Goal: Task Accomplishment & Management: Manage account settings

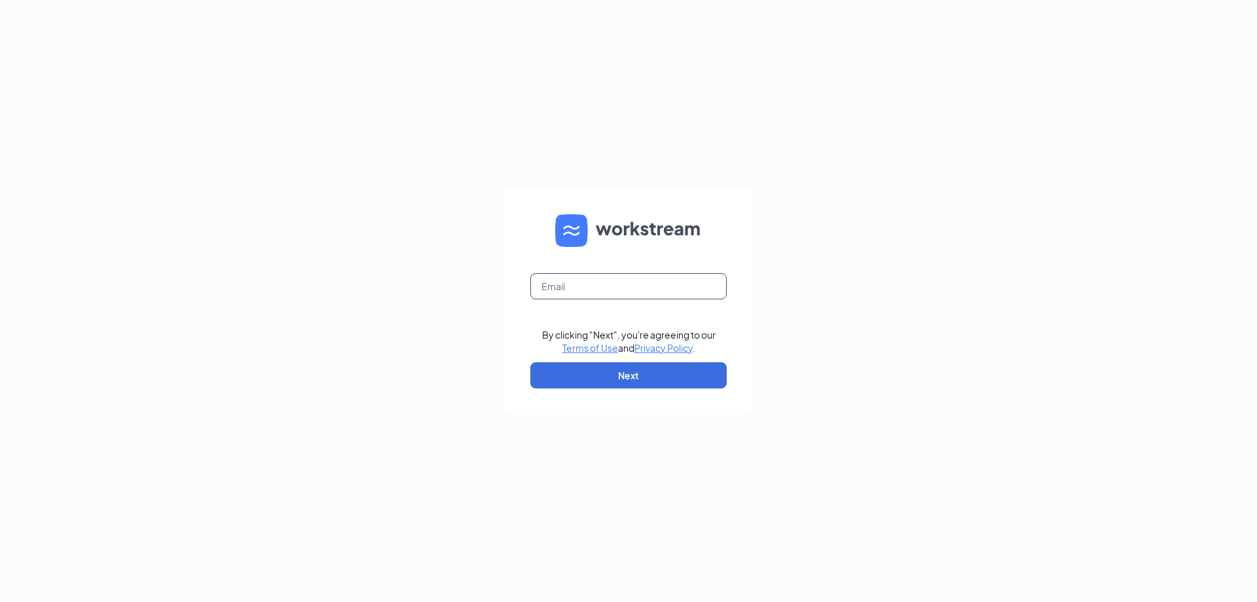
click at [608, 282] on input "text" at bounding box center [628, 286] width 196 height 26
type input "tgriessel@kpcinemas.com"
click at [598, 374] on button "Next" at bounding box center [628, 375] width 196 height 26
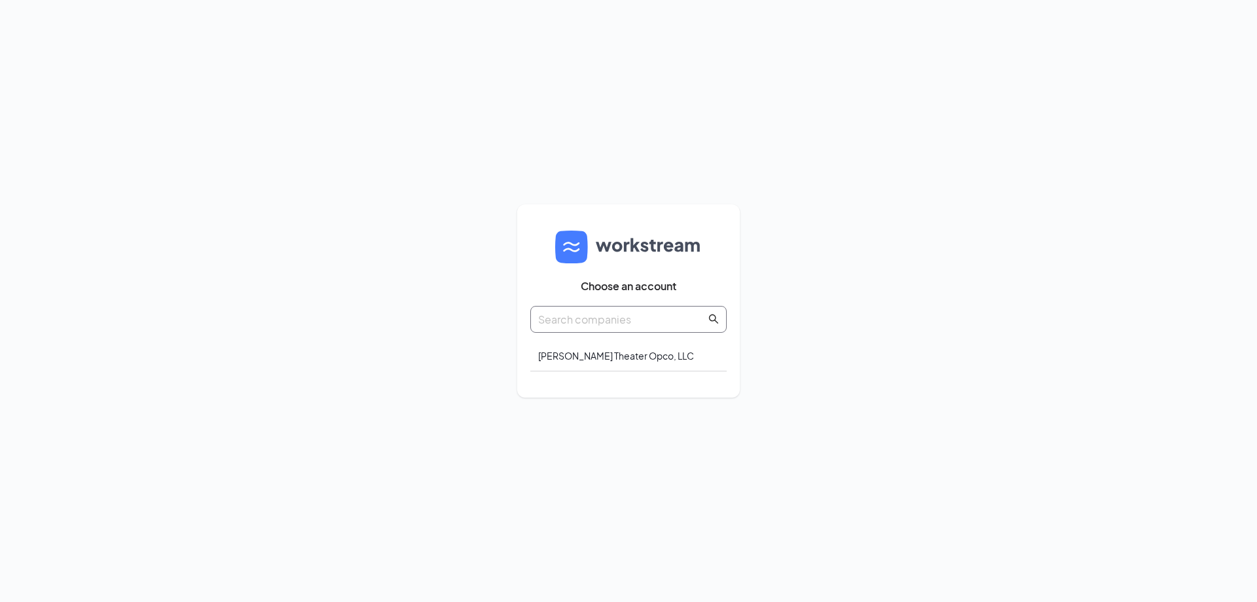
click at [598, 323] on input "text" at bounding box center [622, 319] width 168 height 16
click at [606, 349] on div "Goodrich Theater Opco, LLC" at bounding box center [628, 355] width 196 height 31
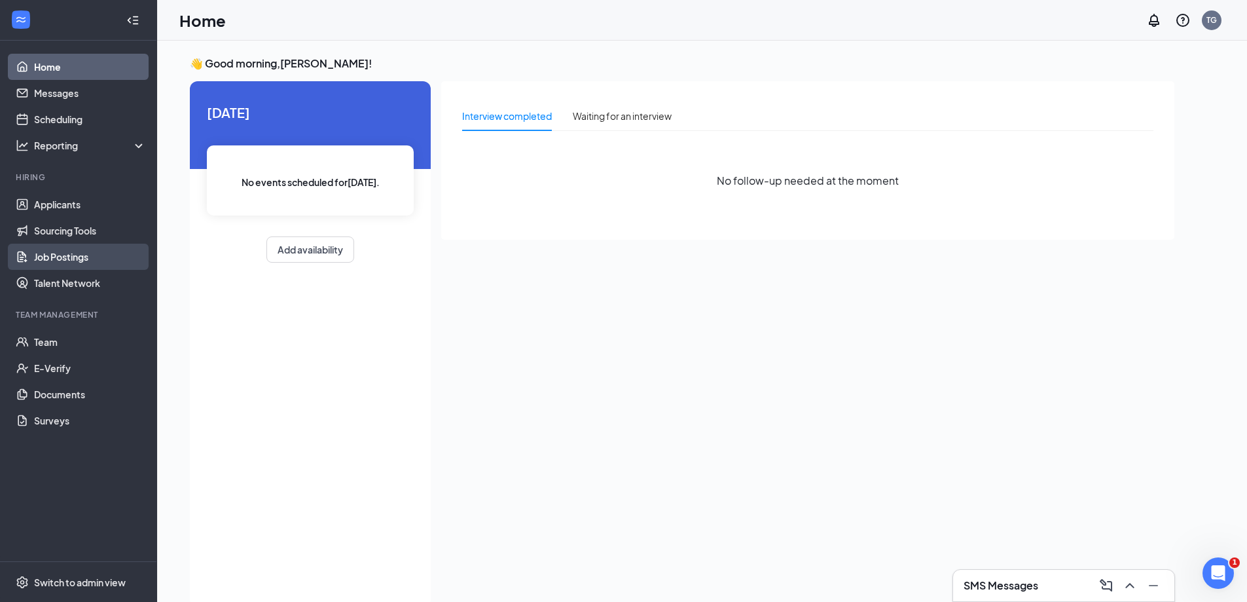
click at [67, 259] on link "Job Postings" at bounding box center [90, 257] width 112 height 26
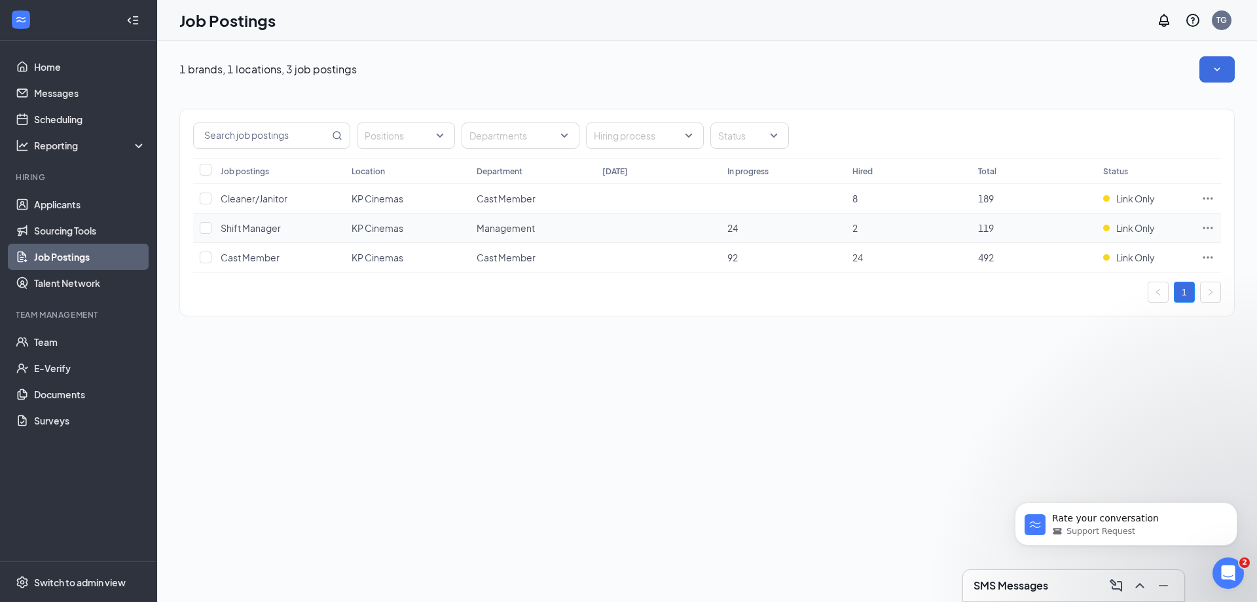
click at [1207, 230] on icon "Ellipses" at bounding box center [1207, 227] width 13 height 13
click at [1195, 151] on div "Positions Departments Hiring process Status" at bounding box center [707, 133] width 1054 height 48
click at [1213, 258] on icon "Ellipses" at bounding box center [1207, 257] width 13 height 13
click at [1097, 336] on span "Link to job posting" at bounding box center [1066, 339] width 77 height 12
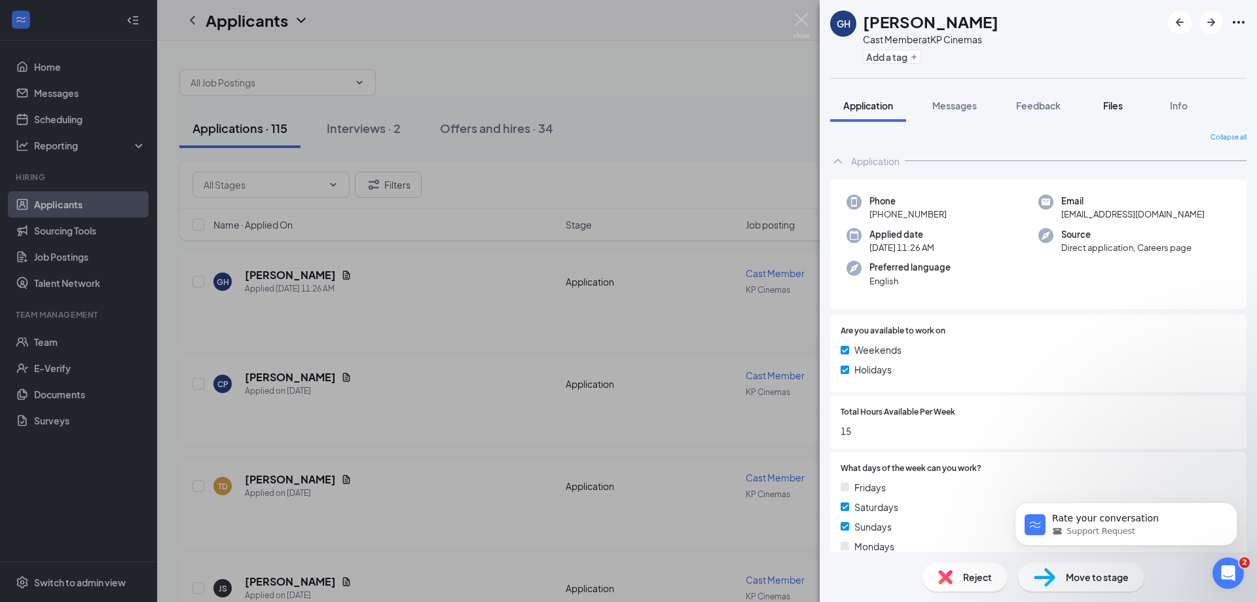
click at [1097, 107] on button "Files" at bounding box center [1113, 105] width 52 height 33
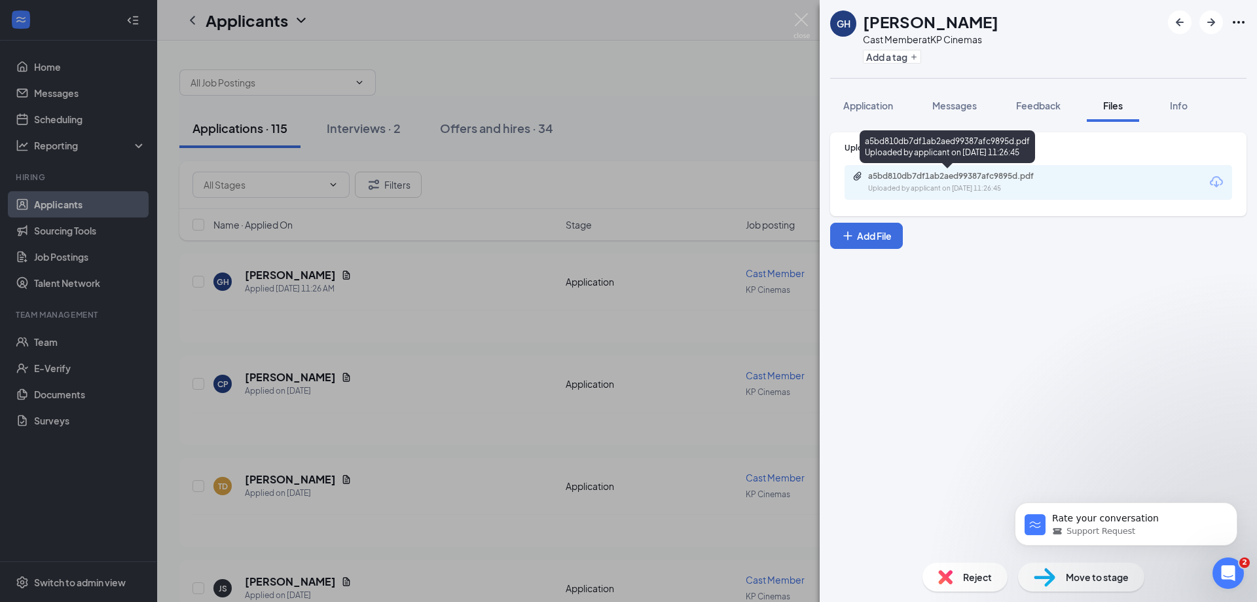
click at [1002, 182] on div "a5bd810db7df1ab2aed99387afc9895d.pdf Uploaded by applicant on Sep 16, 2025 at 1…" at bounding box center [958, 182] width 212 height 23
click at [794, 14] on img at bounding box center [801, 26] width 16 height 26
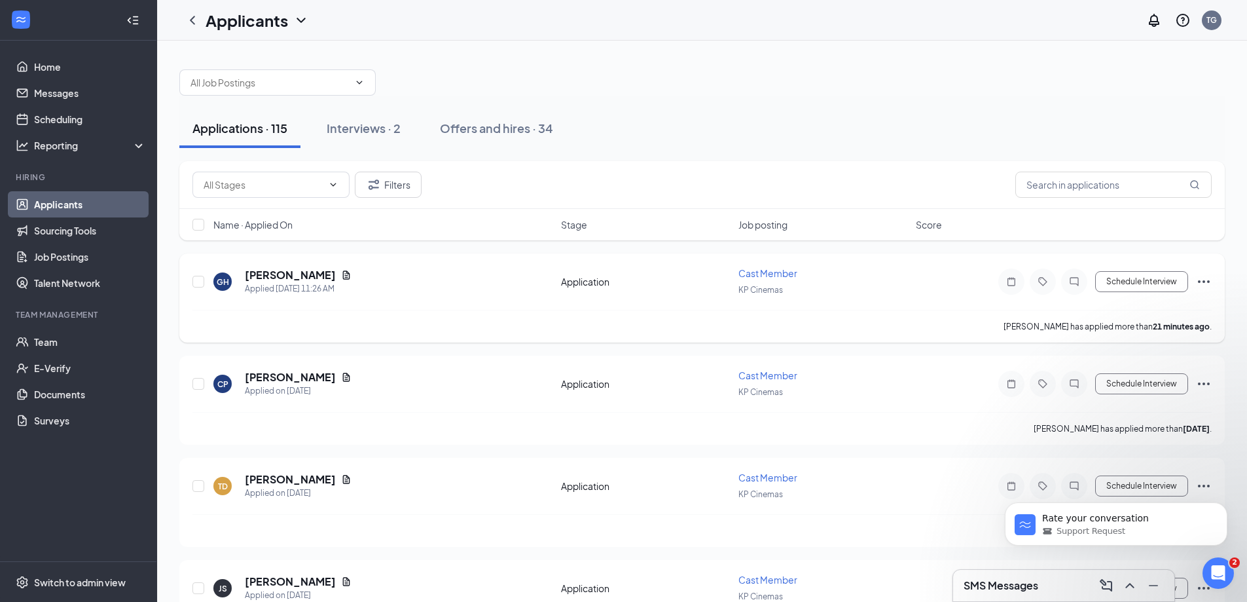
click at [1202, 282] on icon "Ellipses" at bounding box center [1204, 282] width 16 height 16
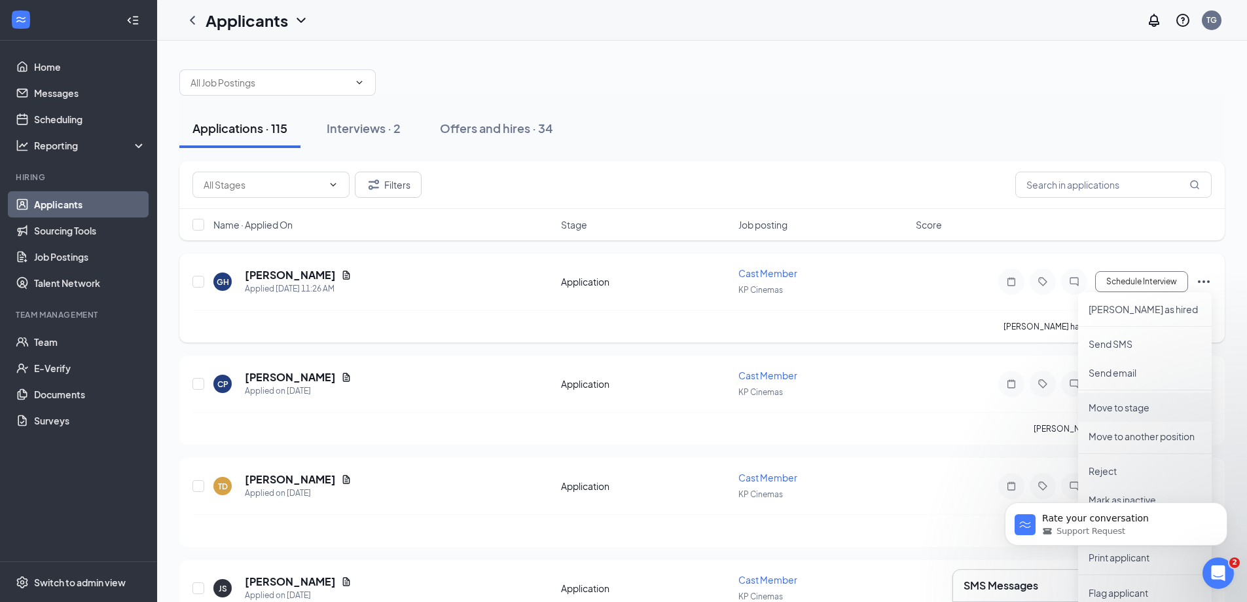
click at [1143, 417] on li "Move to stage" at bounding box center [1145, 407] width 134 height 29
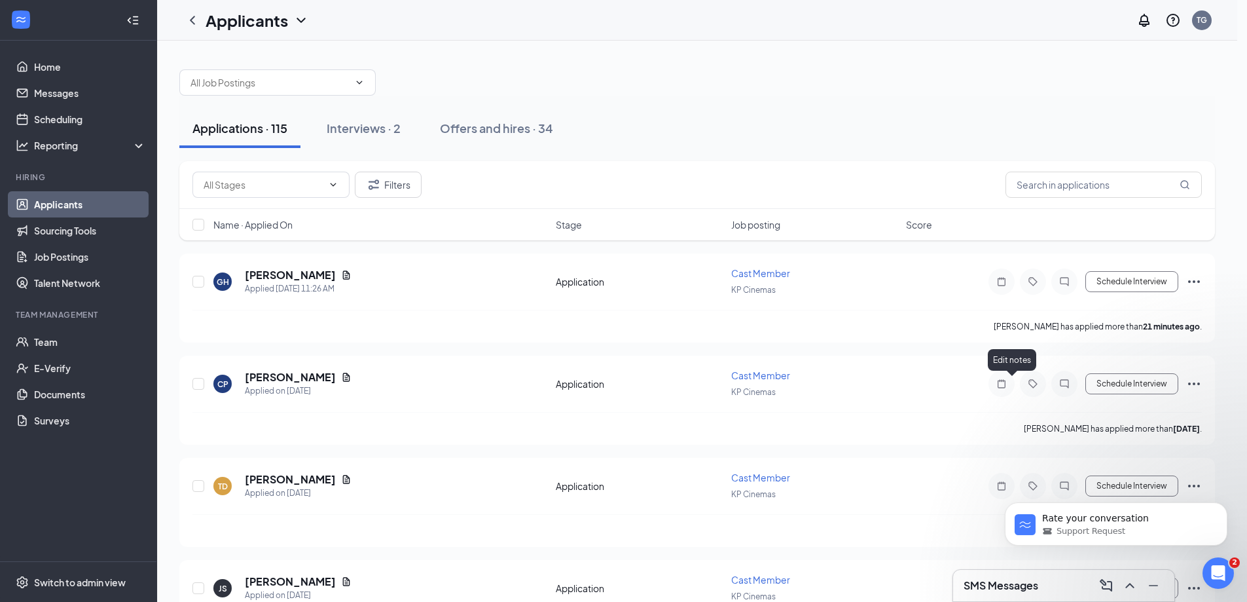
type input "Onsite Interview (next stage)"
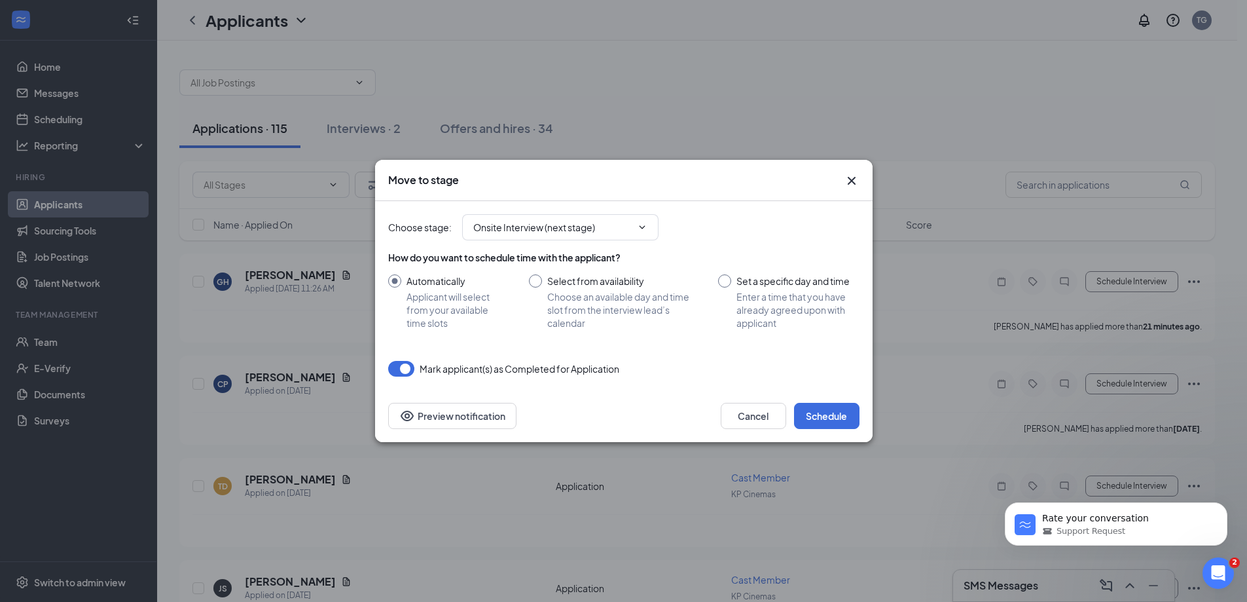
click at [537, 282] on input "Select from availability Choose an available day and time slot from the intervi…" at bounding box center [611, 301] width 164 height 55
radio input "true"
radio input "false"
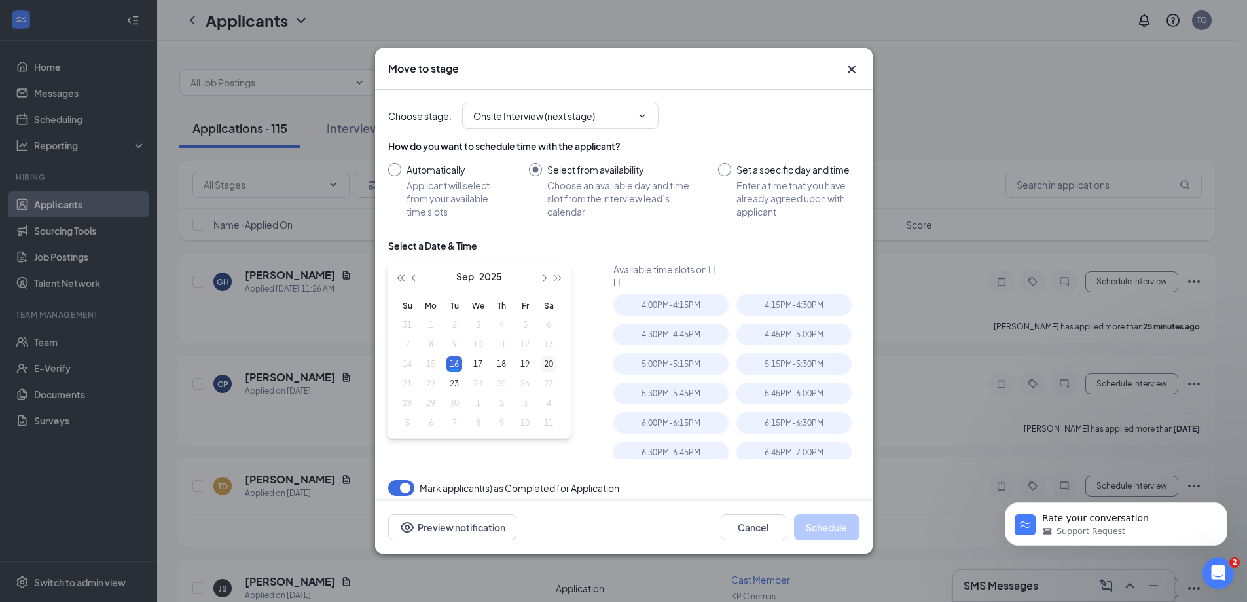
type input "Sep 20, 2025"
click at [549, 362] on div "20" at bounding box center [549, 364] width 16 height 16
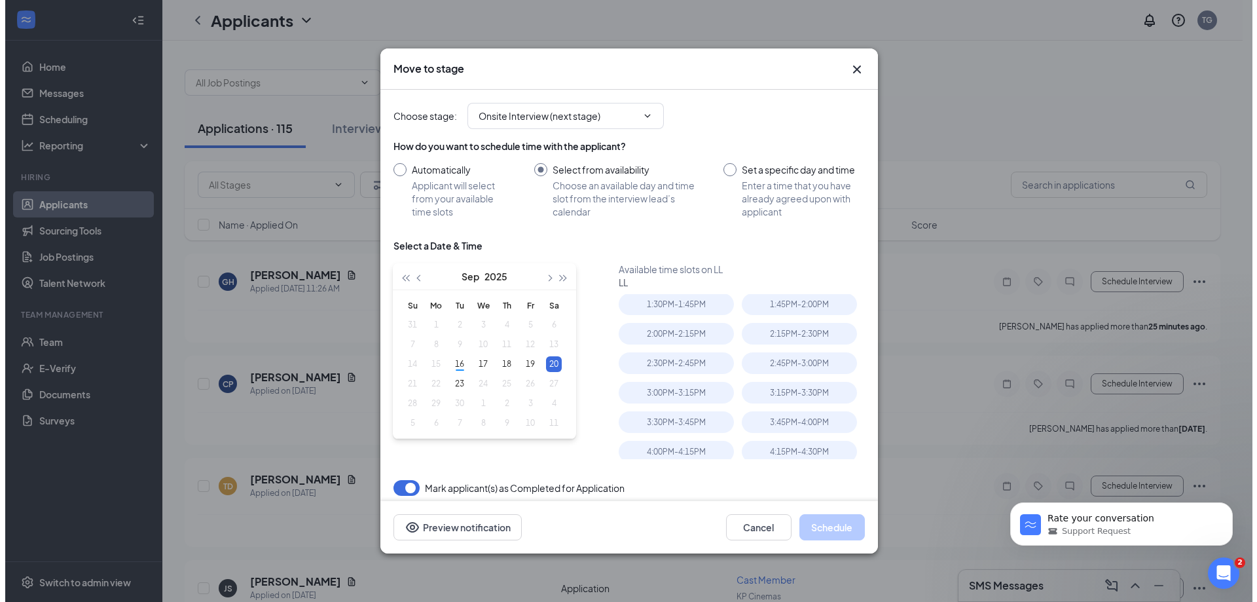
scroll to position [201, 0]
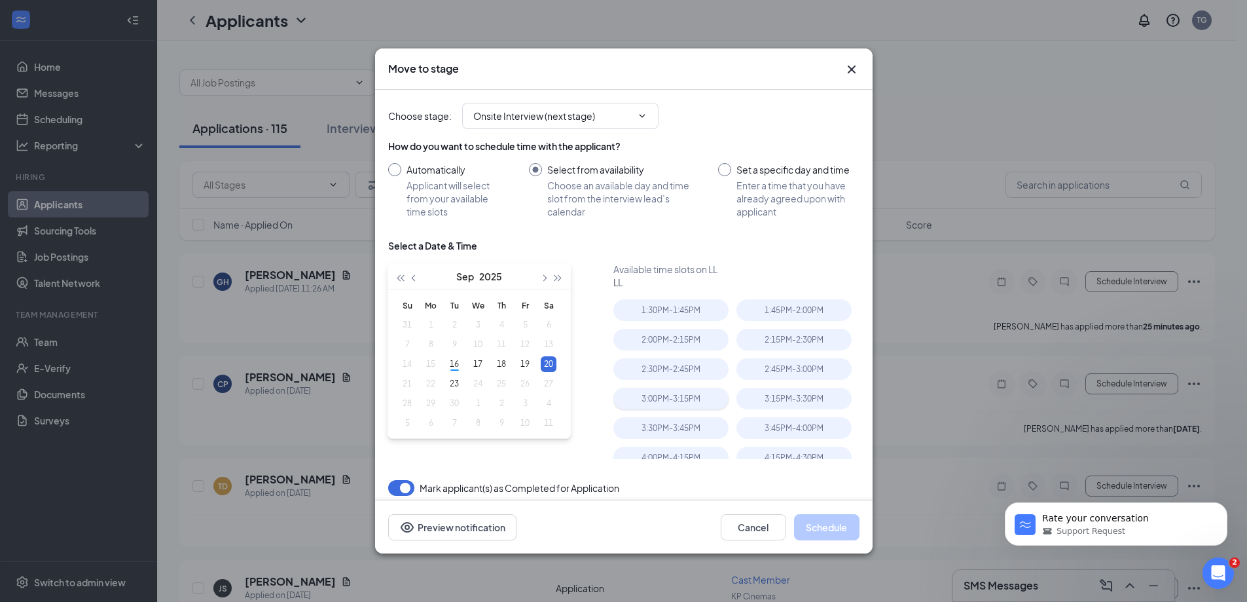
click at [683, 399] on div "3:00PM - 3:15PM" at bounding box center [670, 399] width 115 height 22
click at [816, 516] on button "Schedule" at bounding box center [826, 527] width 65 height 26
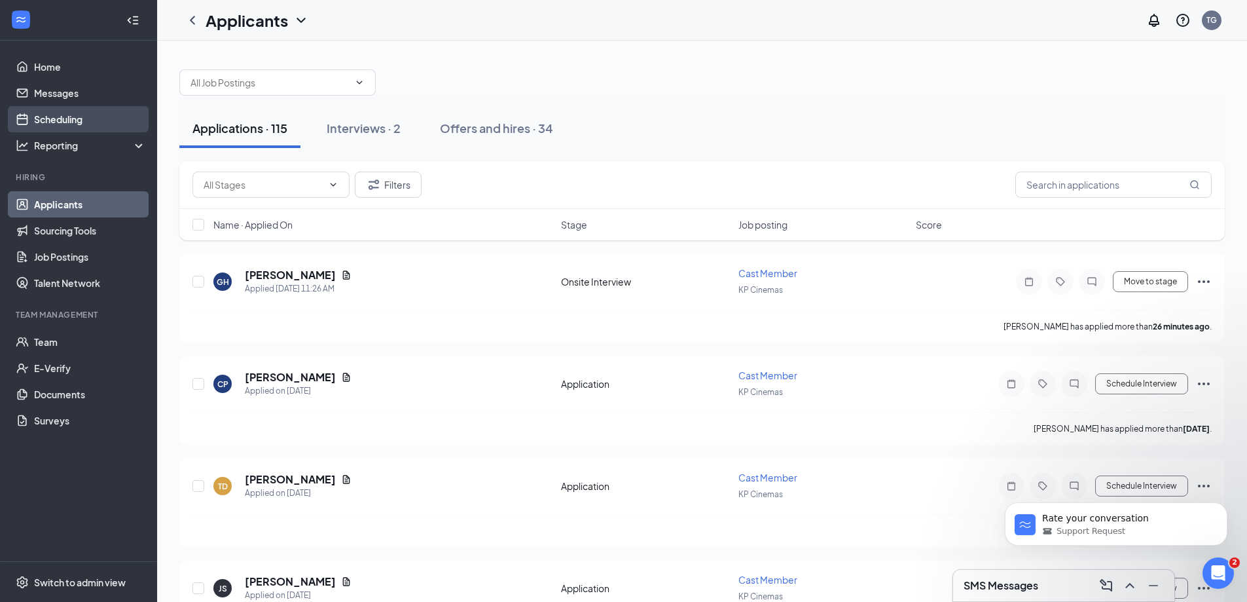
click at [74, 113] on link "Scheduling" at bounding box center [90, 119] width 112 height 26
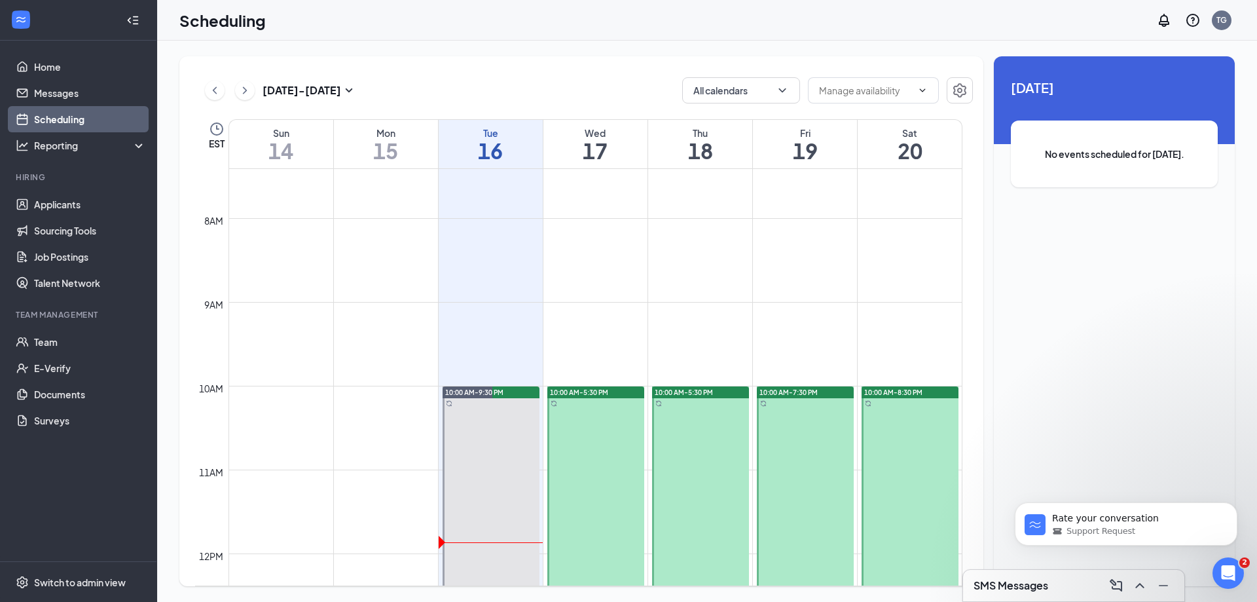
scroll to position [621, 0]
click at [246, 94] on icon "ChevronRight" at bounding box center [244, 90] width 13 height 16
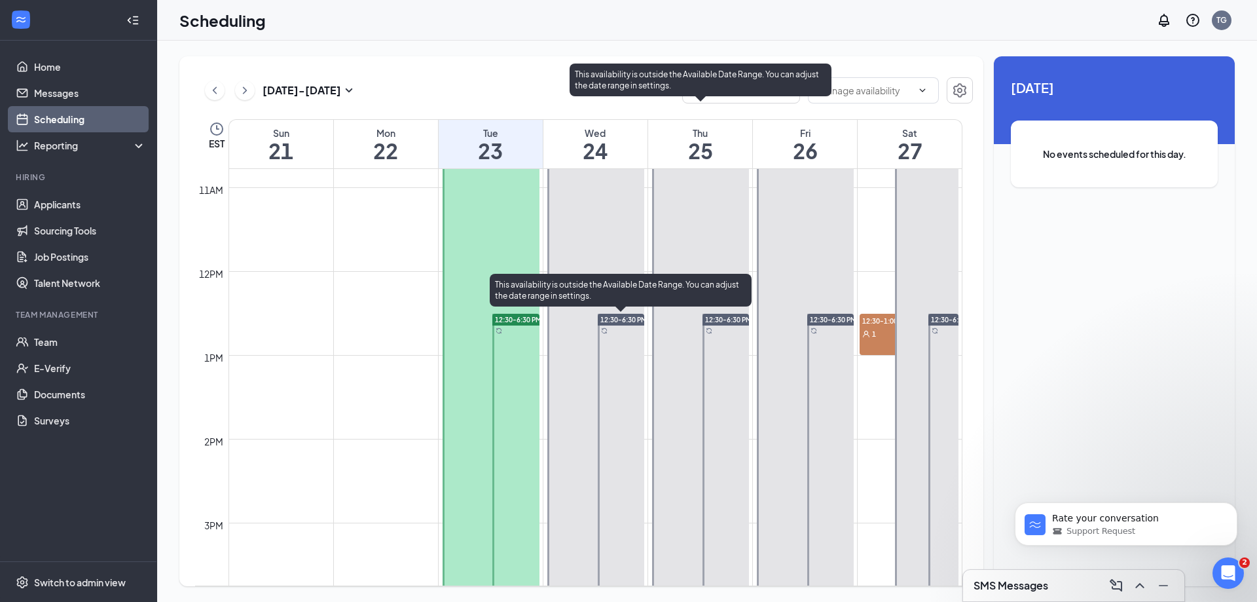
scroll to position [904, 0]
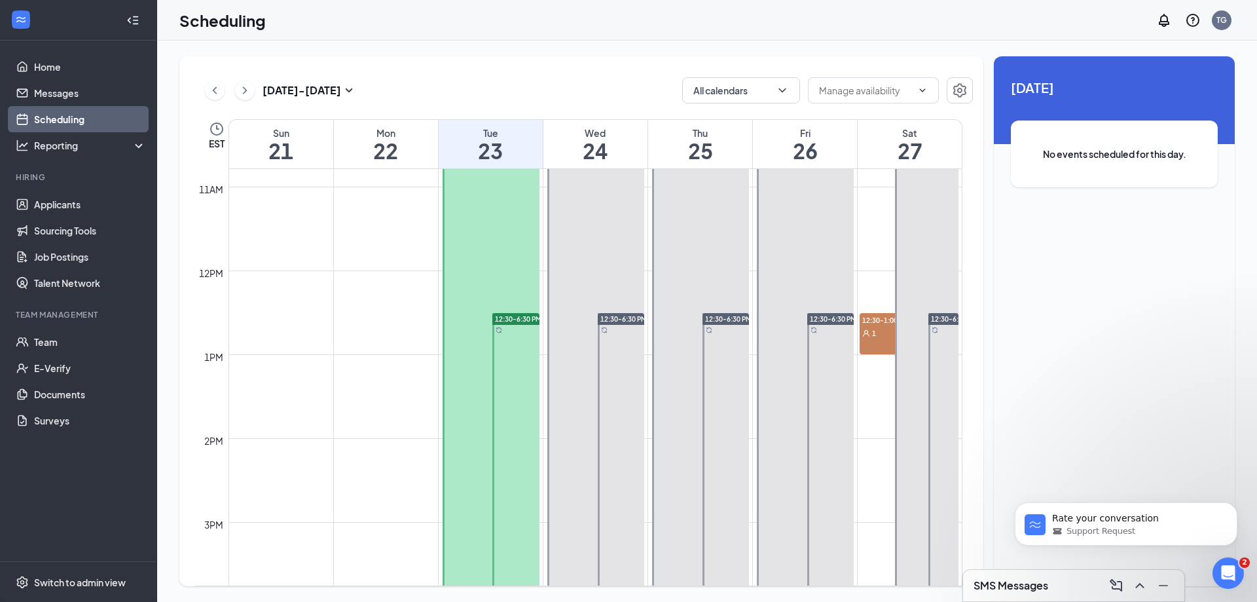
click at [875, 318] on span "12:30-1:00 PM" at bounding box center [892, 319] width 65 height 13
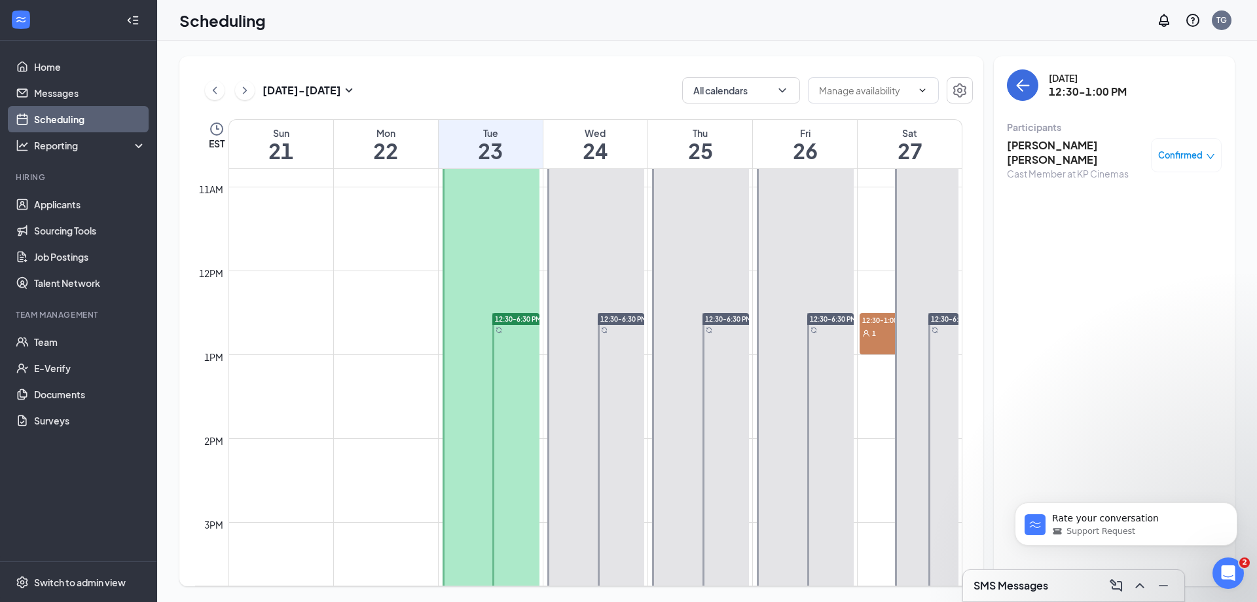
click at [875, 322] on span "12:30-1:00 PM" at bounding box center [892, 319] width 65 height 13
click at [73, 99] on link "Messages" at bounding box center [90, 93] width 112 height 26
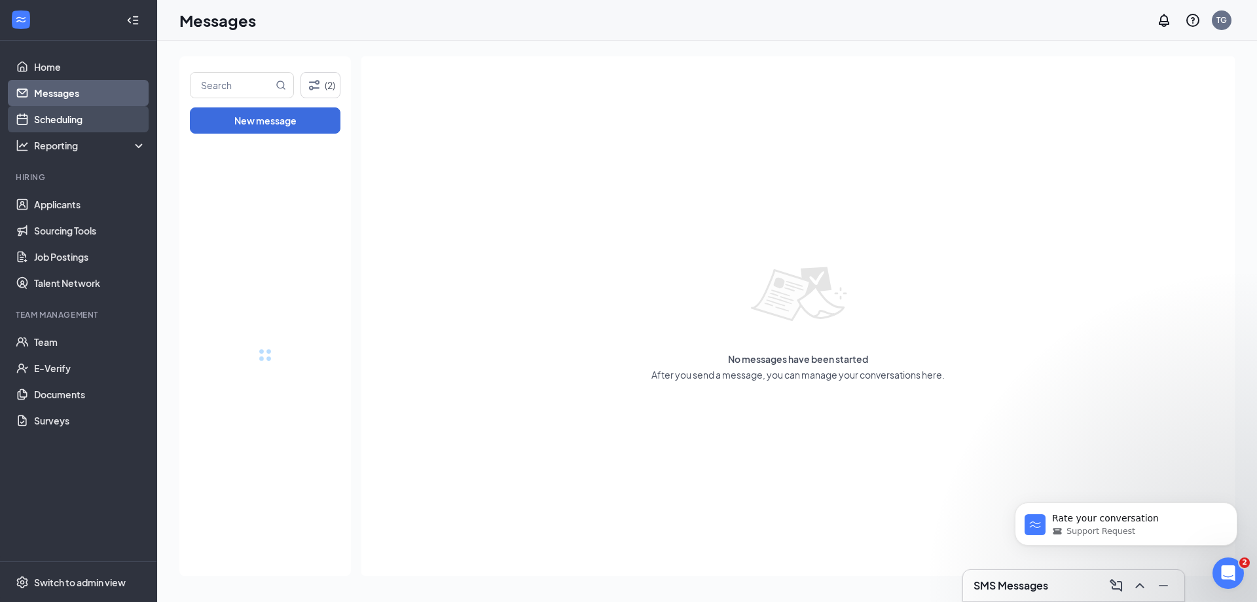
click at [77, 124] on link "Scheduling" at bounding box center [90, 119] width 112 height 26
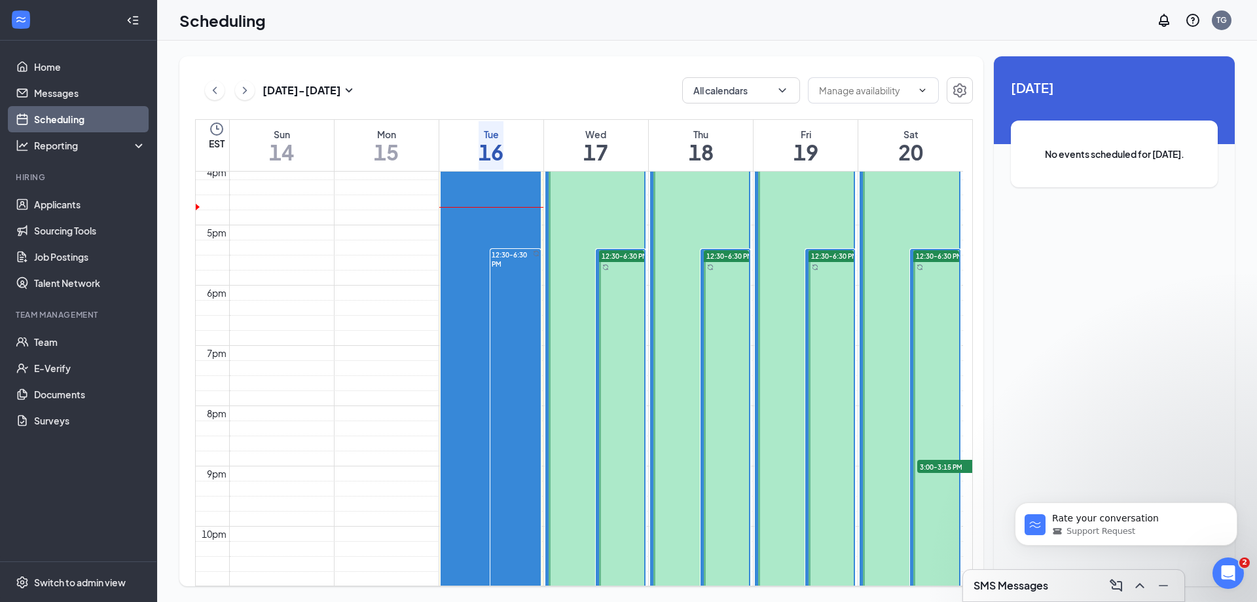
scroll to position [971, 0]
click at [937, 462] on span "3:00-3:15 PM" at bounding box center [949, 465] width 65 height 13
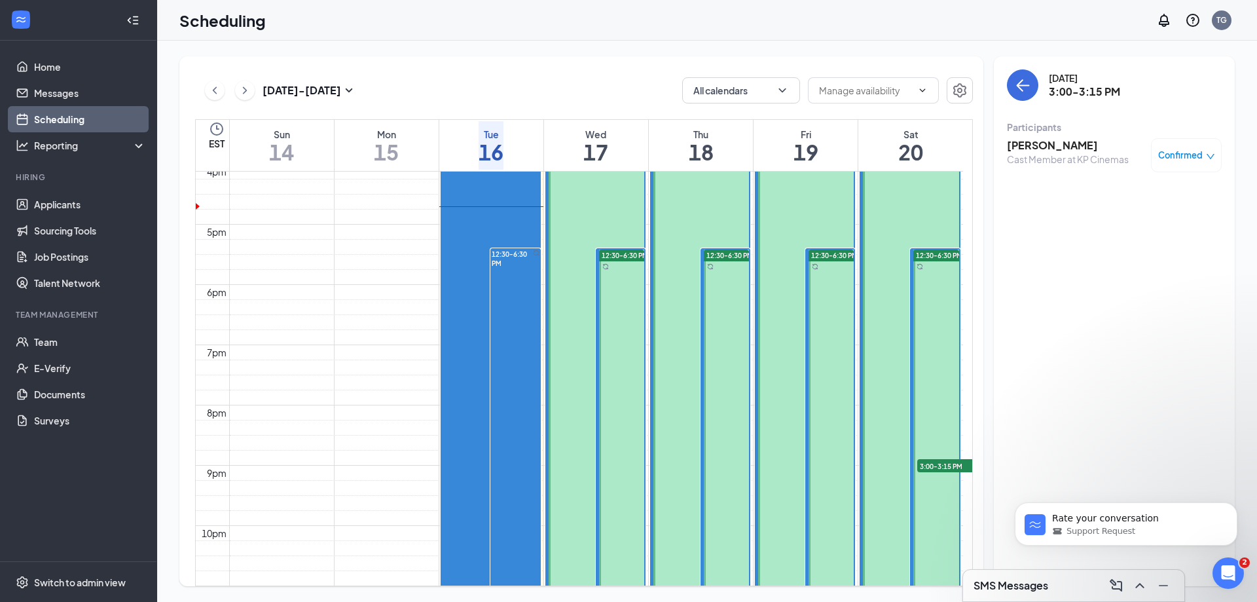
click at [1066, 147] on h3 "[PERSON_NAME]" at bounding box center [1068, 145] width 122 height 14
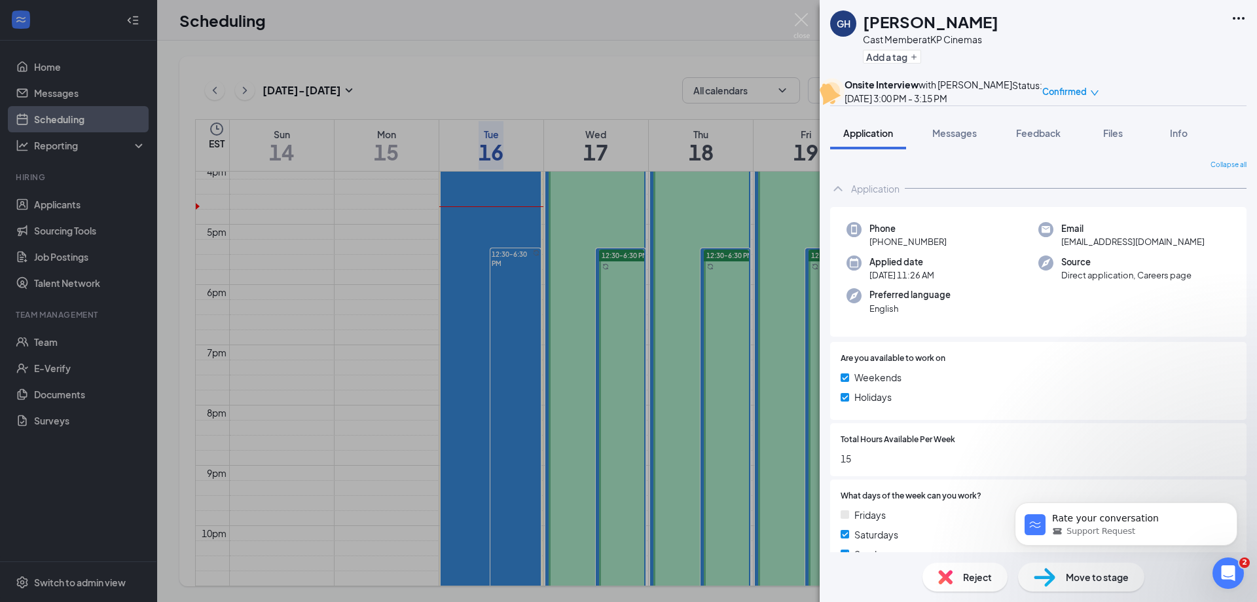
click at [1098, 572] on span "Move to stage" at bounding box center [1097, 577] width 63 height 14
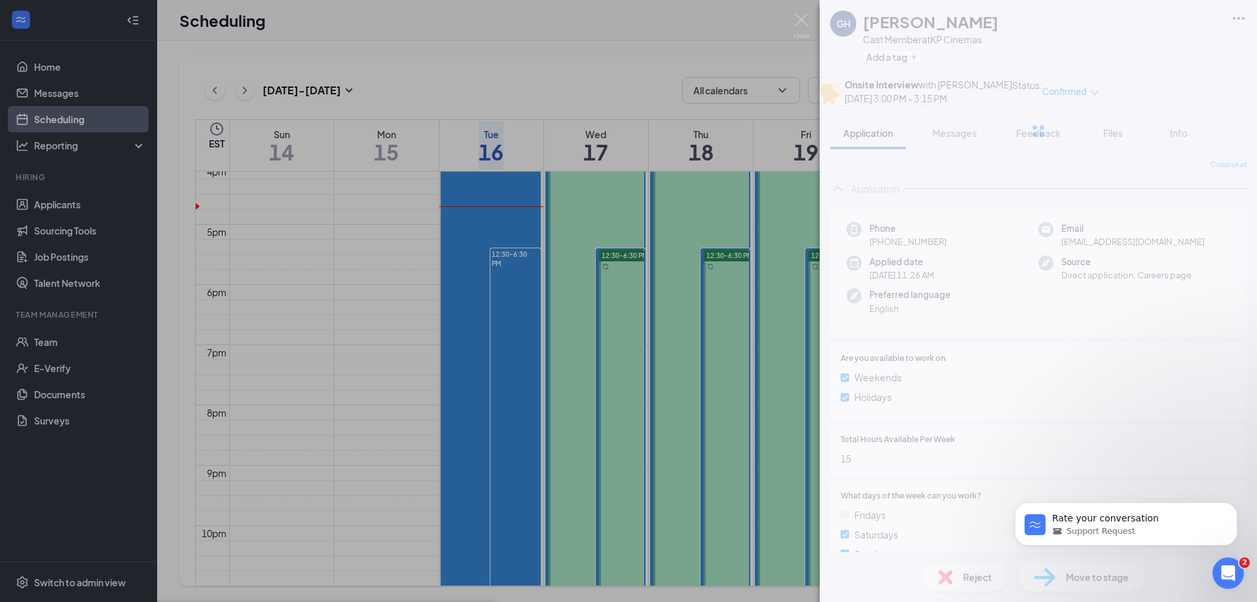
type input "Hiring Complete (final stage)"
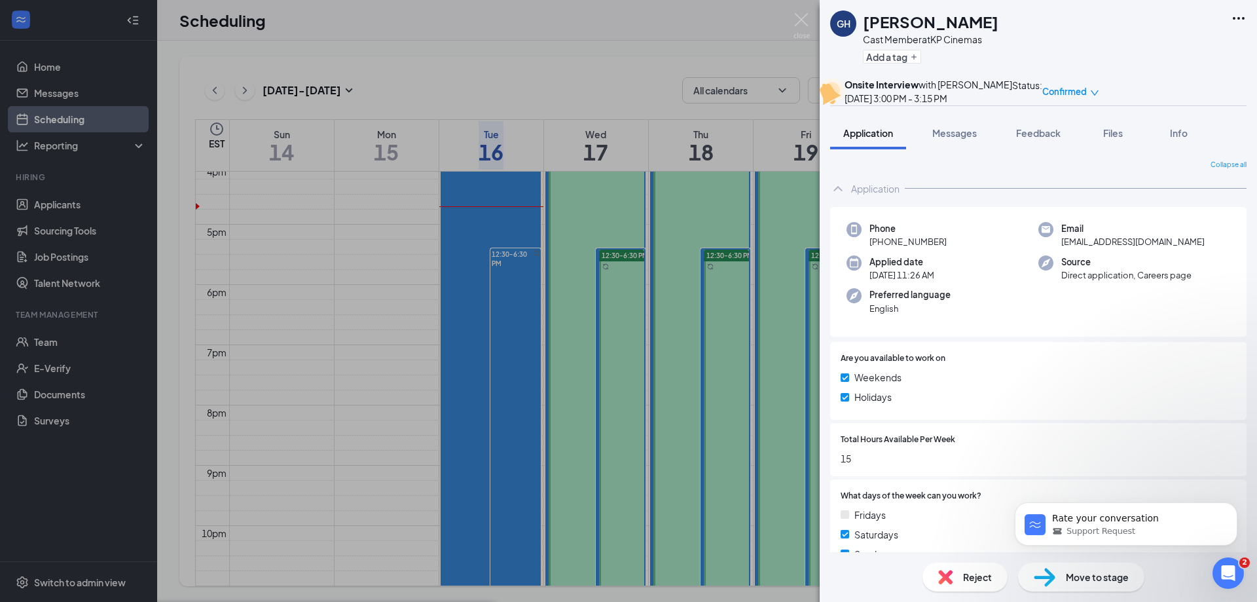
click at [812, 21] on div "GH Geneva Hannibal Cast Member at KP Cinemas Add a tag Onsite Interview with To…" at bounding box center [628, 301] width 1257 height 602
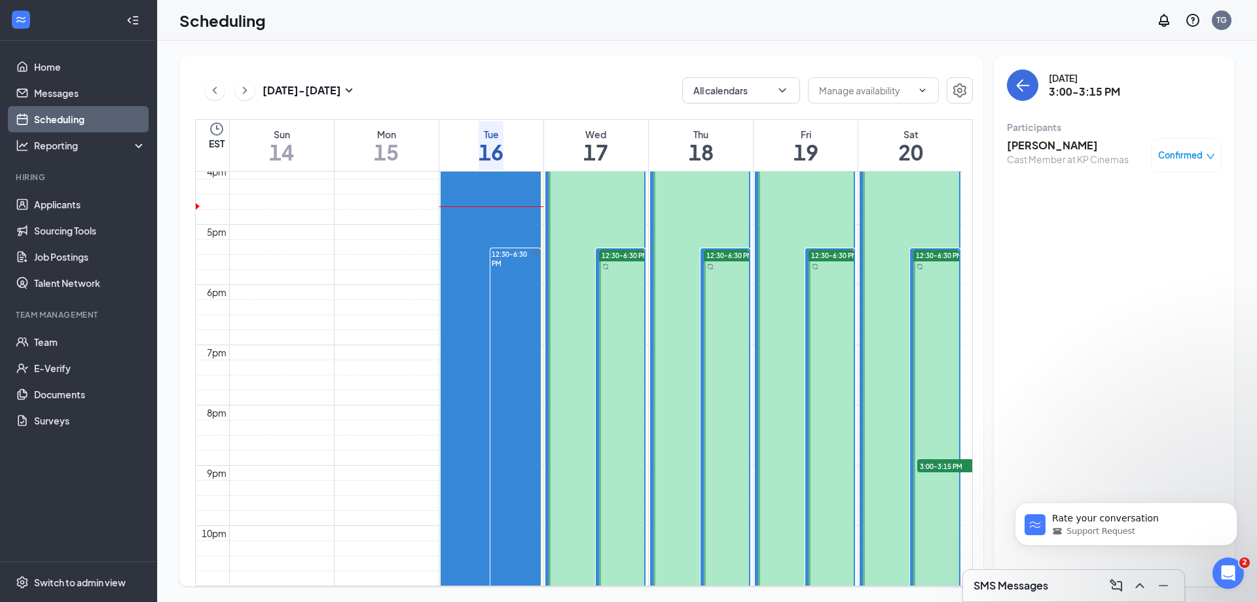
click at [793, 23] on div "Scheduling TG" at bounding box center [707, 20] width 1100 height 41
click at [39, 69] on link "Home" at bounding box center [90, 67] width 112 height 26
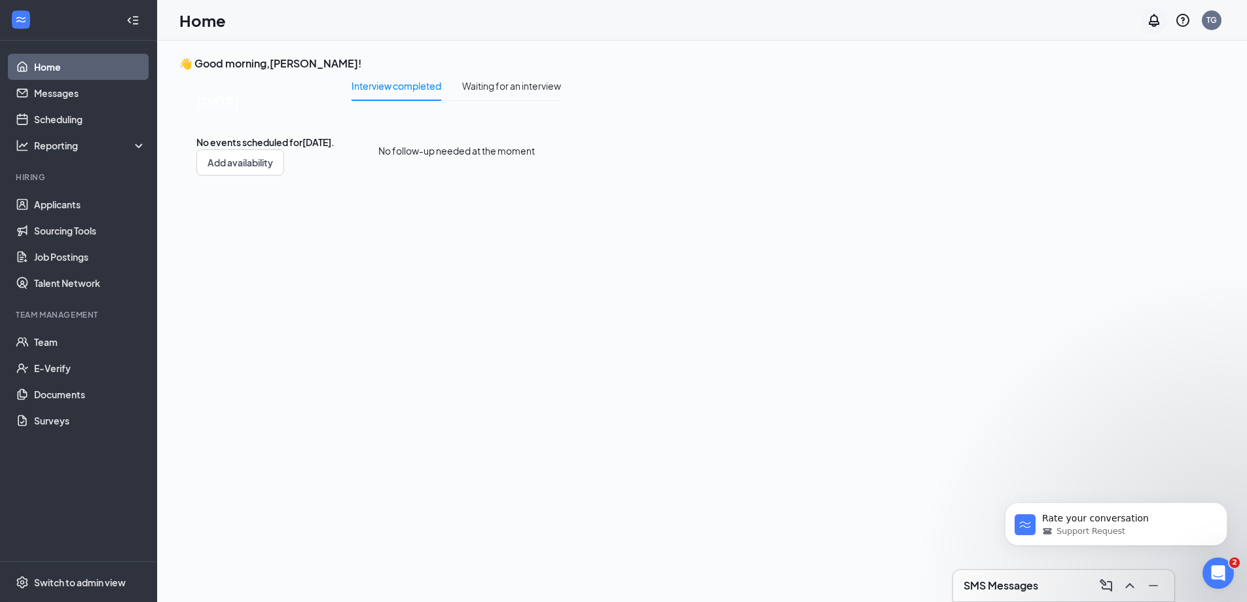
click at [1159, 25] on icon "Notifications" at bounding box center [1154, 20] width 16 height 16
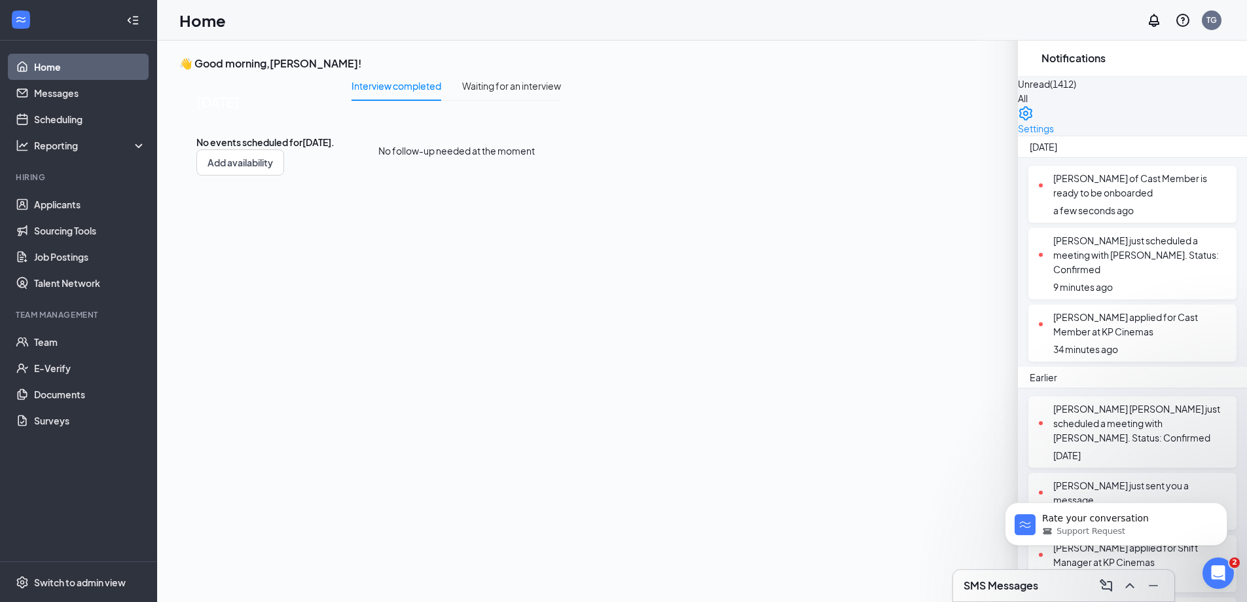
click at [1132, 171] on div "Geneva Hannibal of Cast Member is ready to be onboarded" at bounding box center [1132, 185] width 187 height 29
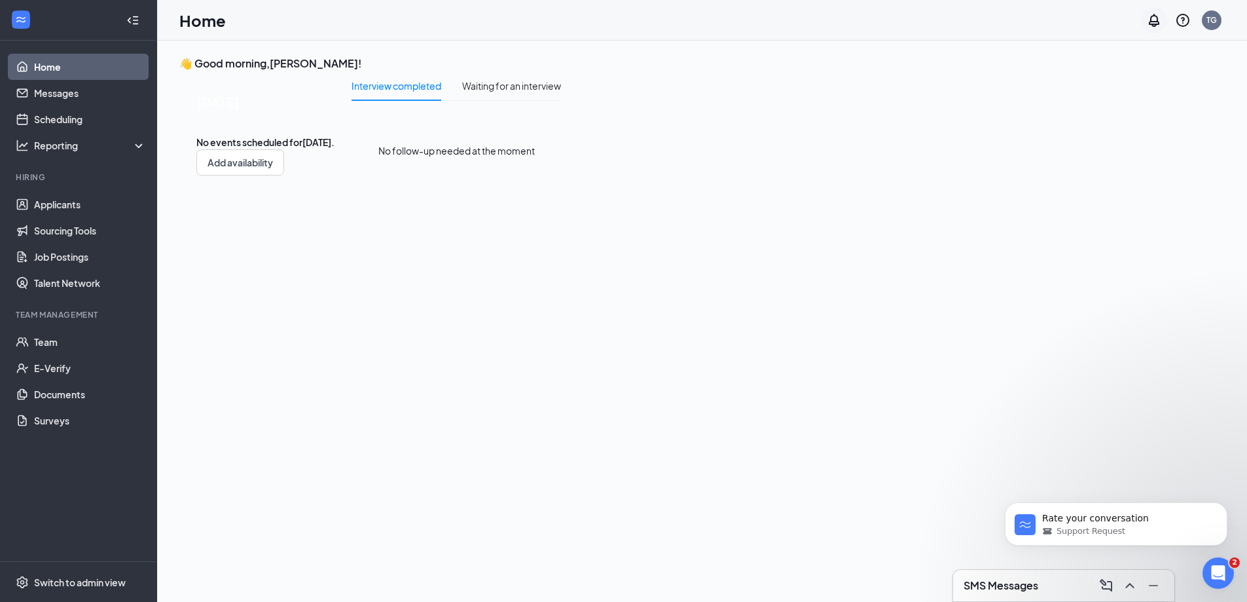
click at [1144, 26] on div at bounding box center [1154, 20] width 26 height 26
click at [1150, 24] on icon "Notifications" at bounding box center [1154, 20] width 10 height 13
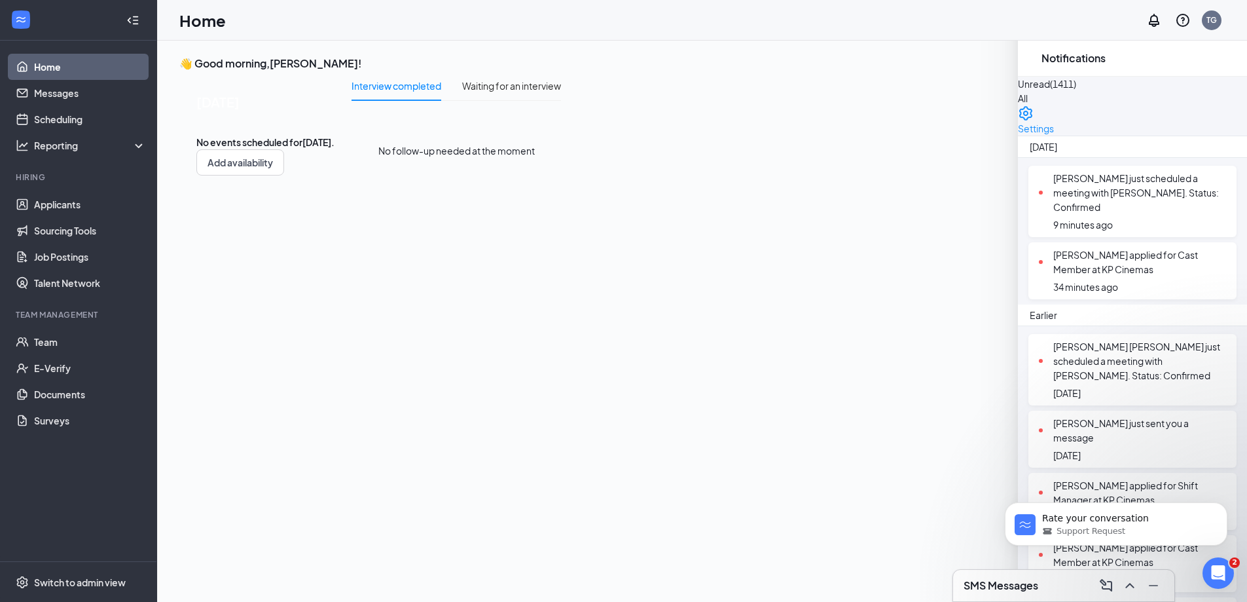
click at [1183, 172] on div "Geneva Hannibal just scheduled a meeting with Tony Griessel. Status: Confirmed" at bounding box center [1132, 192] width 187 height 43
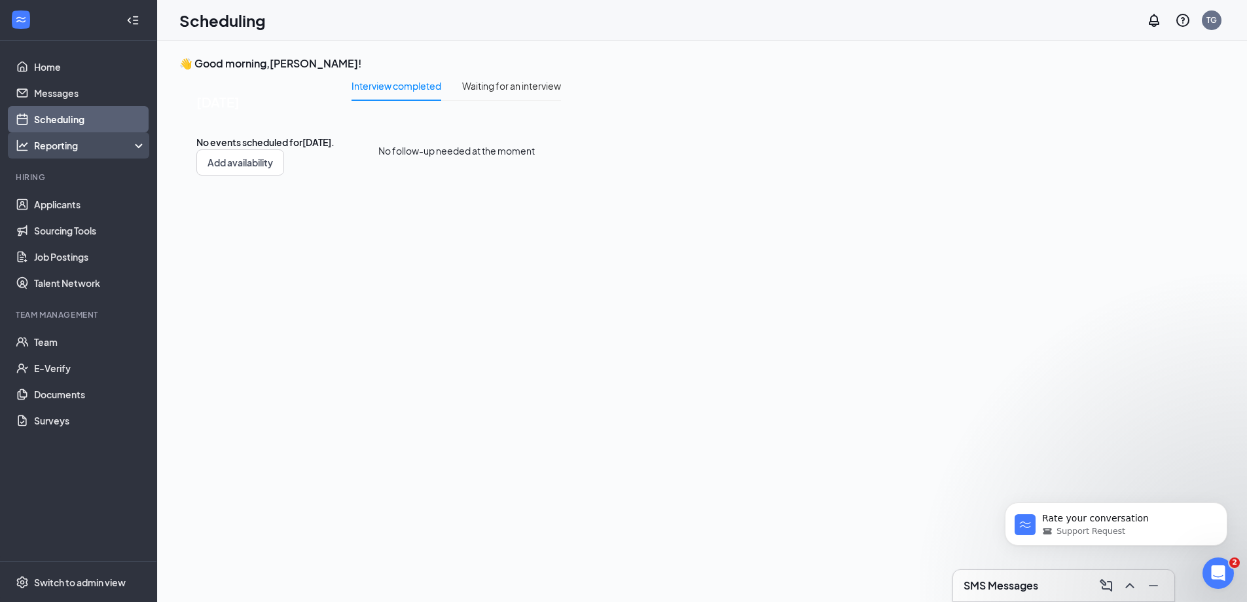
click at [24, 146] on icon "Analysis" at bounding box center [22, 145] width 11 height 11
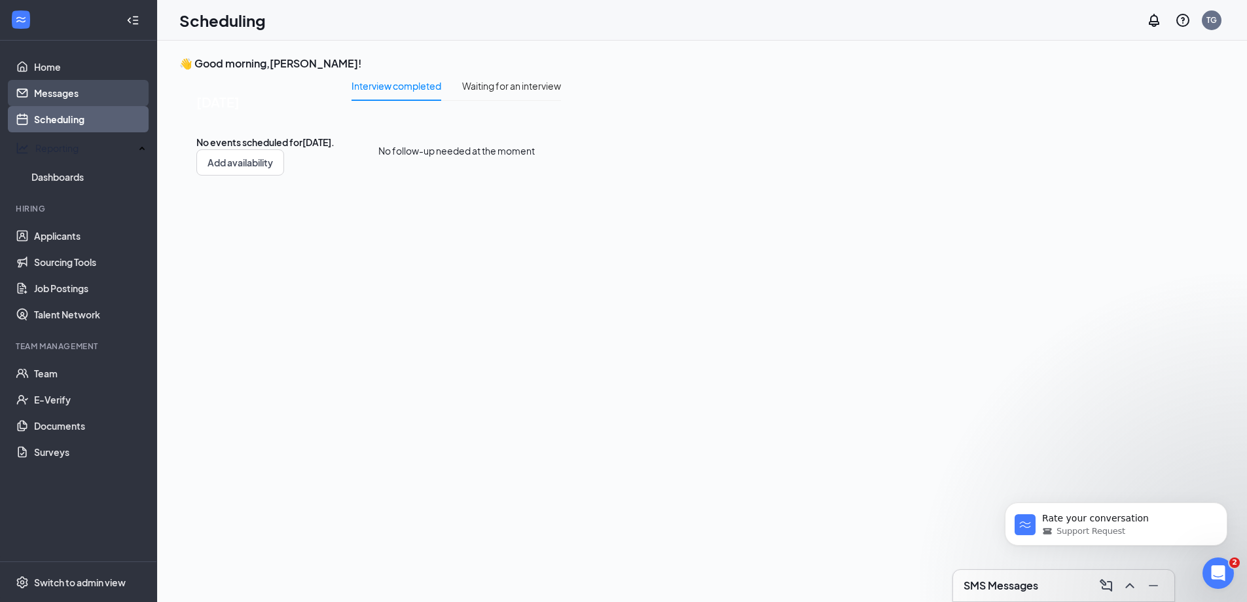
click at [52, 97] on link "Messages" at bounding box center [90, 93] width 112 height 26
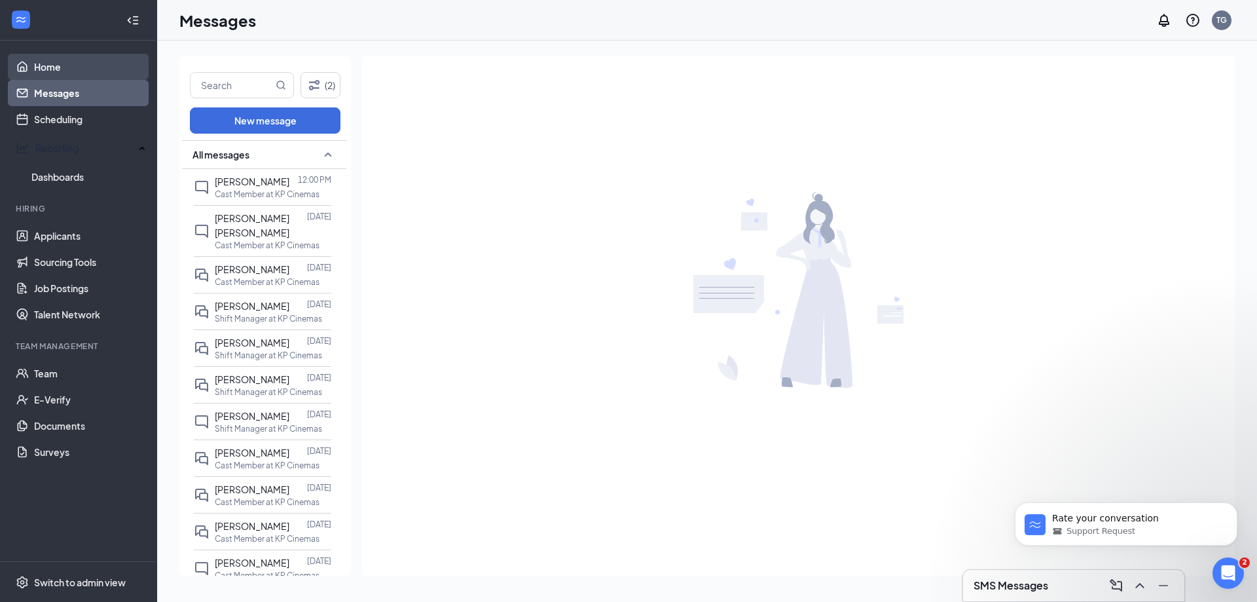
click at [52, 63] on link "Home" at bounding box center [90, 67] width 112 height 26
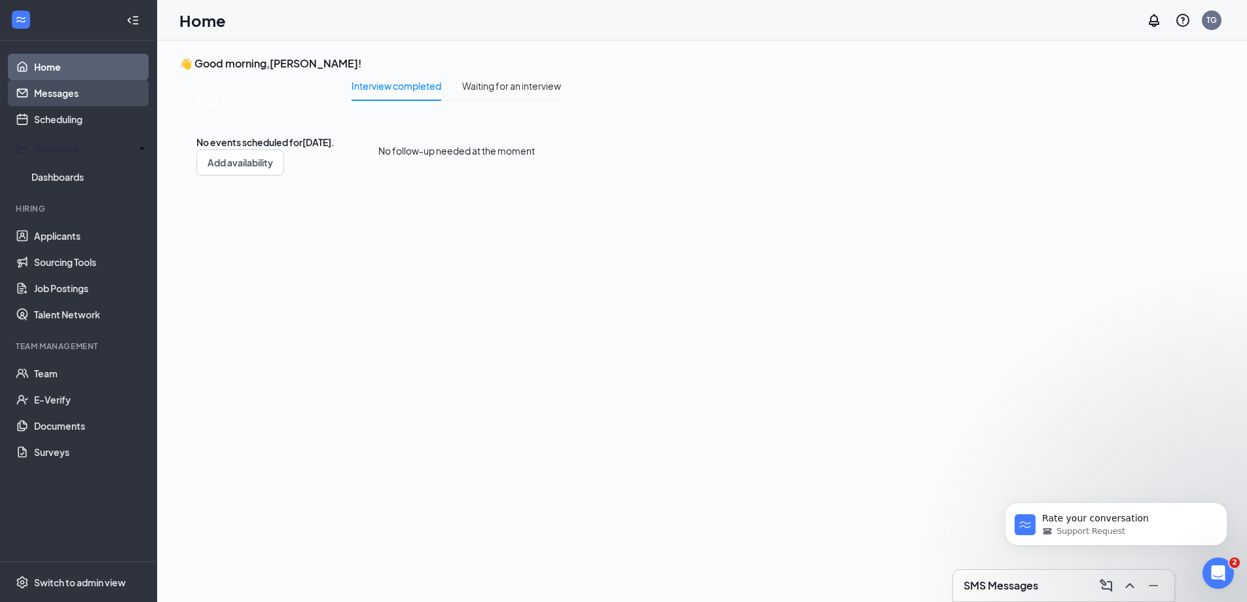
click at [60, 93] on link "Messages" at bounding box center [90, 93] width 112 height 26
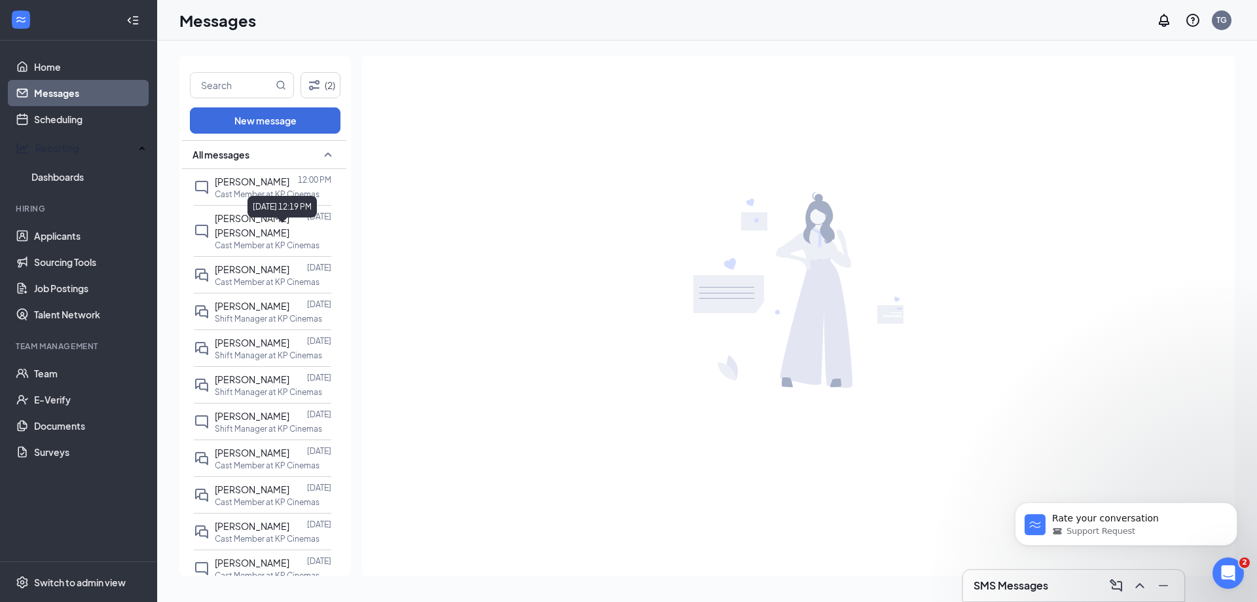
click at [263, 201] on div "September 13, 2025 12:19 PM" at bounding box center [281, 207] width 69 height 22
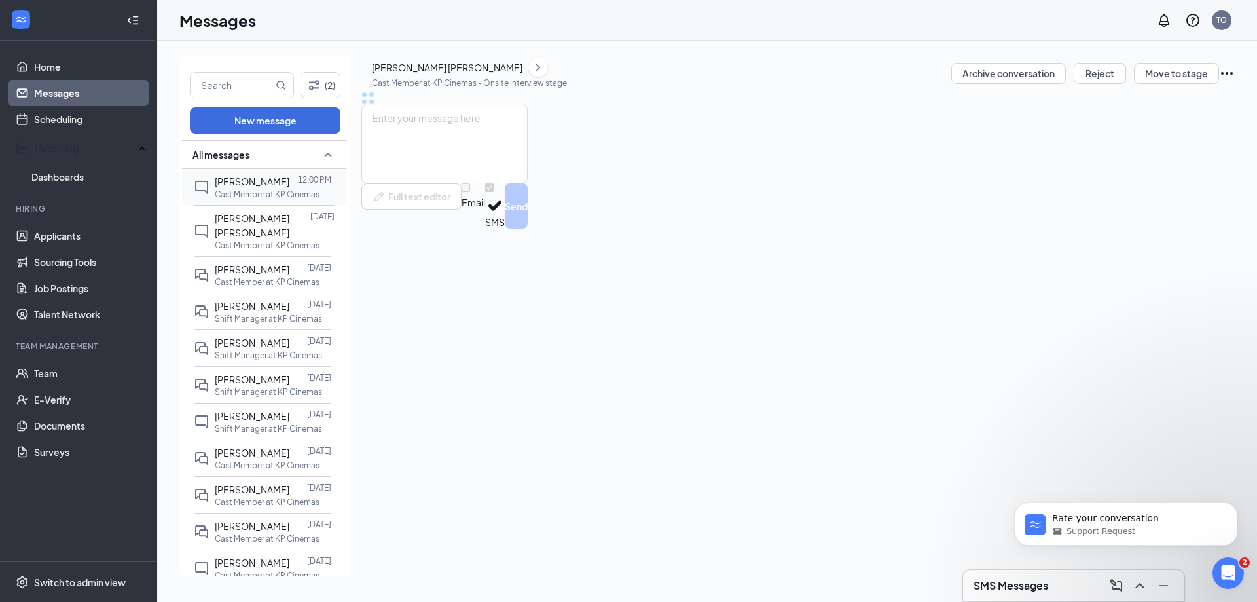
click at [243, 184] on span "Geneva Hannibal" at bounding box center [252, 181] width 75 height 12
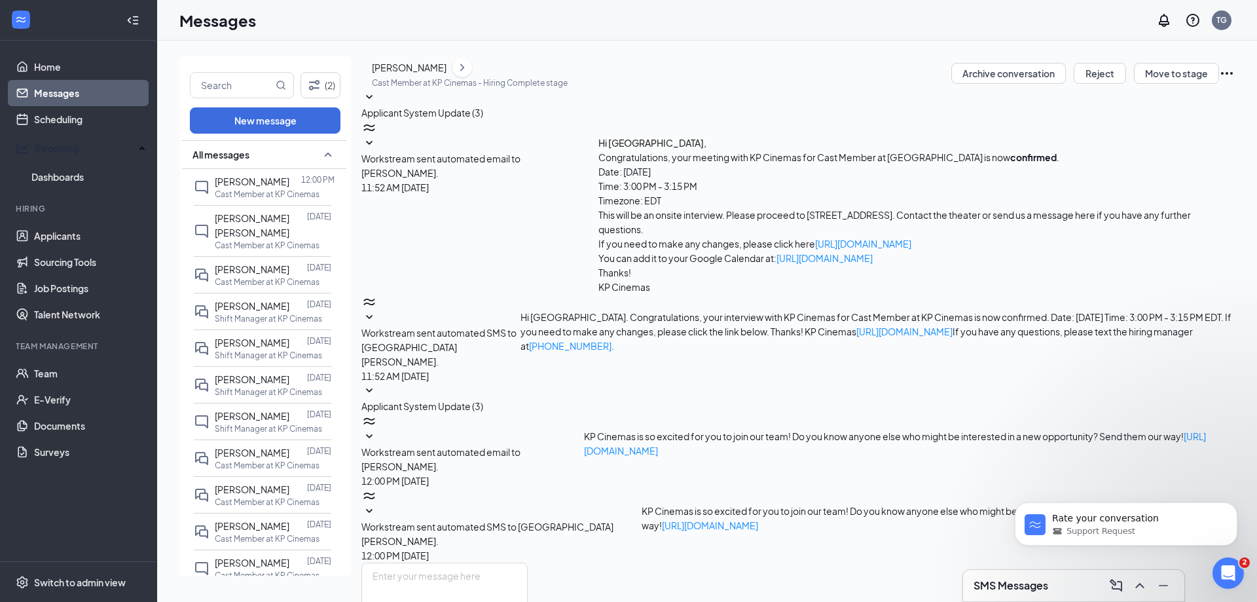
click at [377, 503] on icon "SmallChevronDown" at bounding box center [369, 511] width 16 height 16
click at [377, 429] on icon "SmallChevronDown" at bounding box center [369, 437] width 16 height 16
click at [372, 315] on icon "SmallChevronDown" at bounding box center [369, 317] width 7 height 4
click at [1219, 81] on icon "Ellipses" at bounding box center [1227, 73] width 16 height 16
click at [697, 60] on div "GH Geneva Hannibal Cast Member at KP Cinemas - Hiring Complete stage Archive co…" at bounding box center [797, 72] width 873 height 33
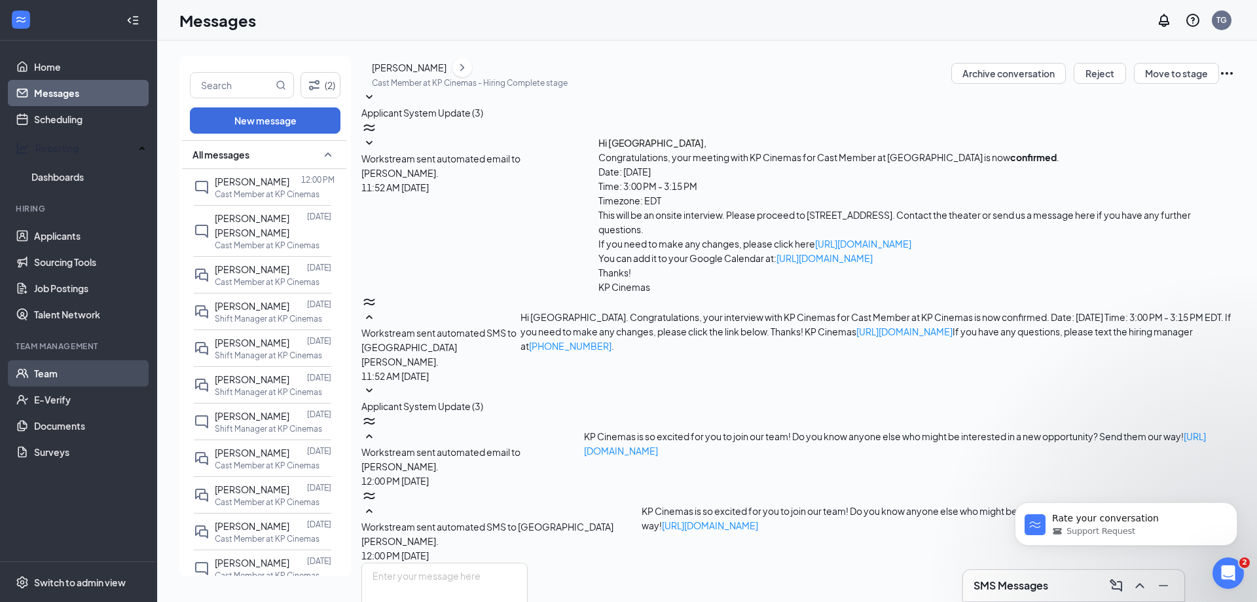
click at [59, 369] on link "Team" at bounding box center [90, 373] width 112 height 26
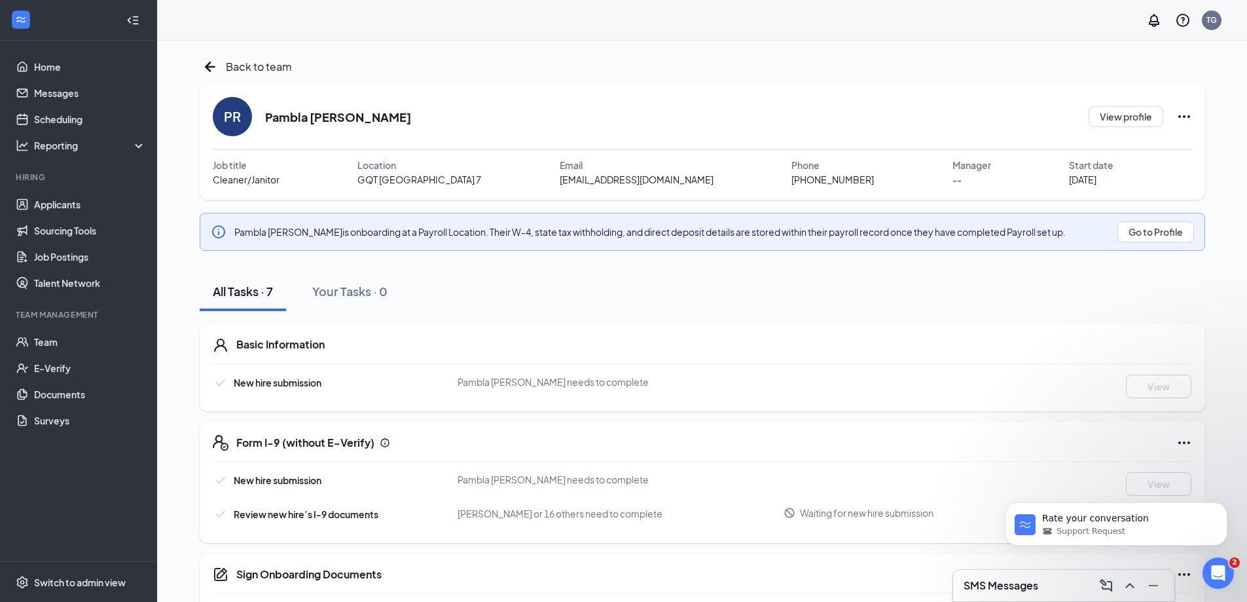
click at [1186, 113] on icon "Ellipses" at bounding box center [1184, 117] width 16 height 16
click at [1127, 145] on div "Share onboarding link" at bounding box center [1145, 146] width 187 height 13
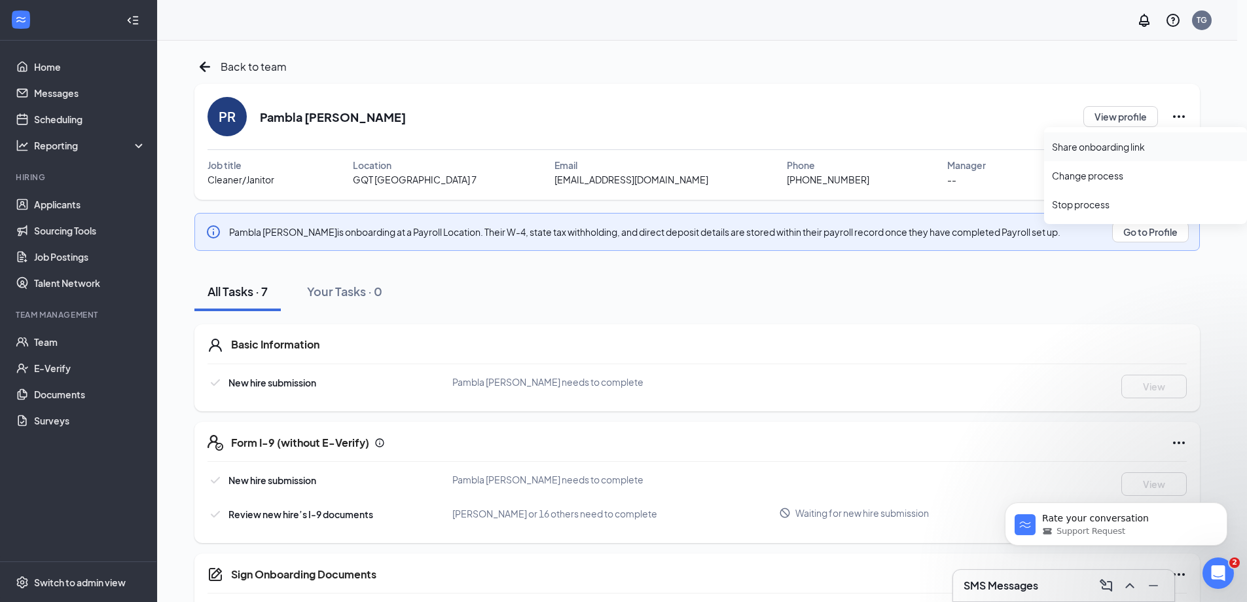
type textarea "Hi Pambla, This is a gentle reminder to complete your onboarding before your fi…"
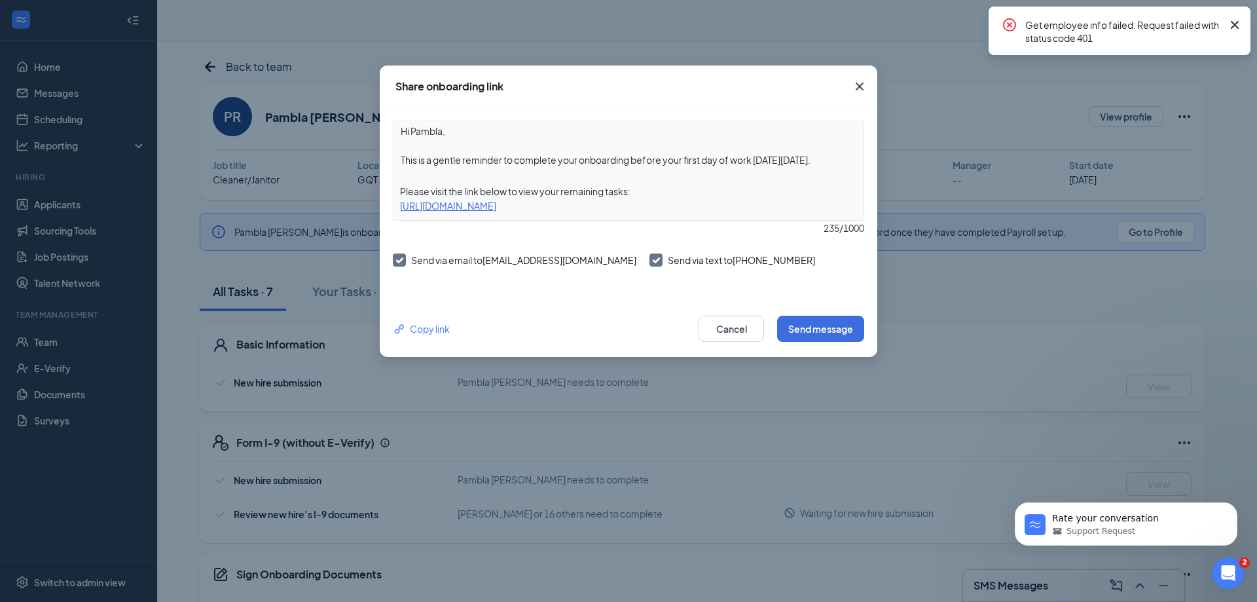
click at [400, 262] on input "Send via email to pamblareed5@gmail.com" at bounding box center [397, 257] width 9 height 9
checkbox input "false"
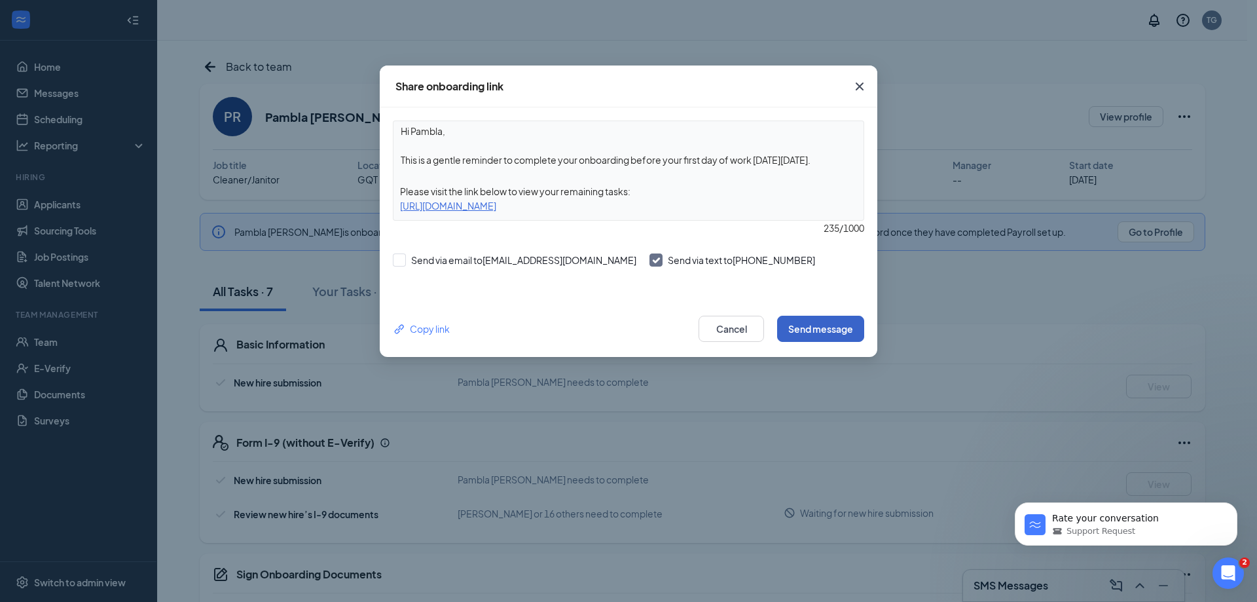
click at [827, 330] on button "Send message" at bounding box center [820, 329] width 87 height 26
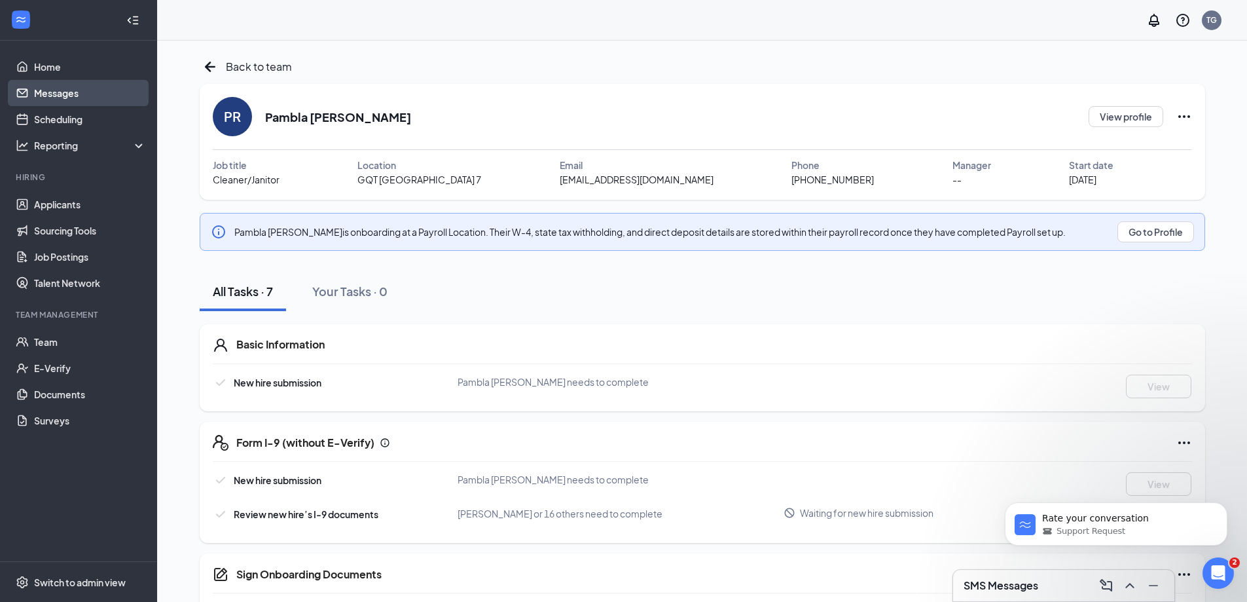
click at [62, 100] on link "Messages" at bounding box center [90, 93] width 112 height 26
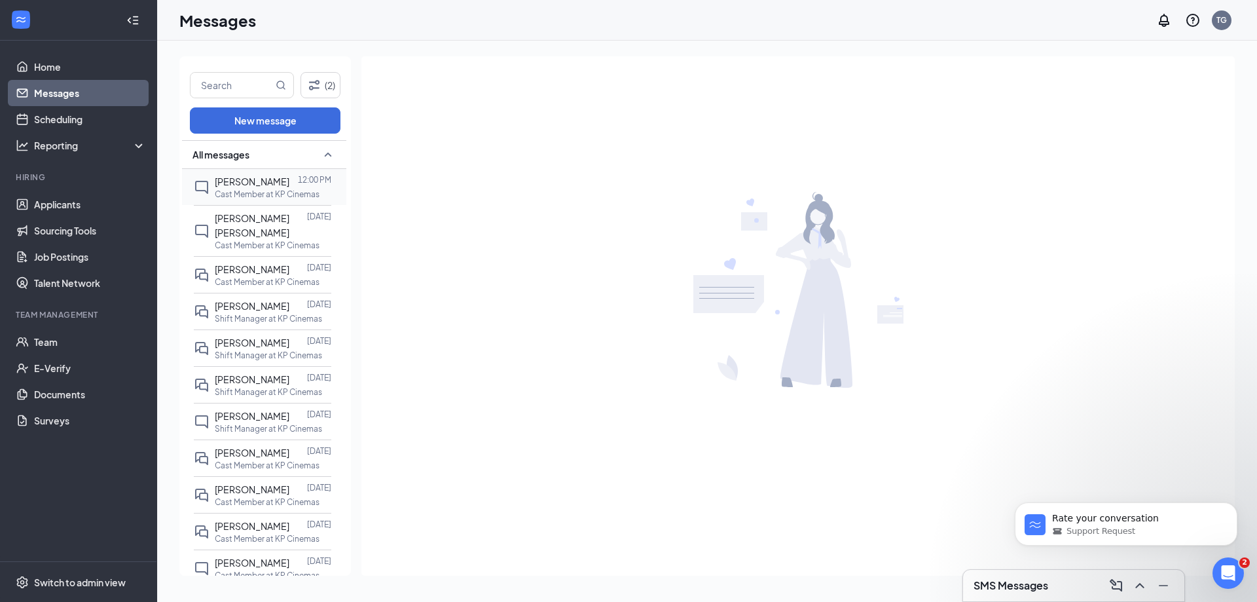
click at [262, 189] on div "[PERSON_NAME]" at bounding box center [252, 181] width 75 height 14
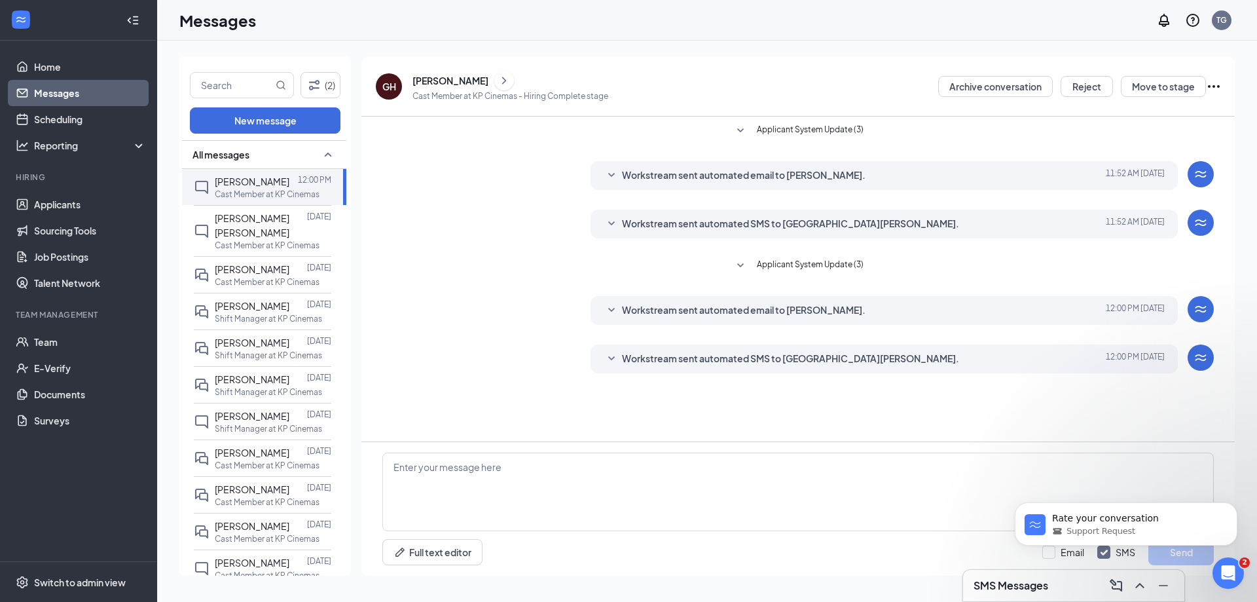
click at [502, 82] on icon "ChevronRight" at bounding box center [504, 80] width 4 height 7
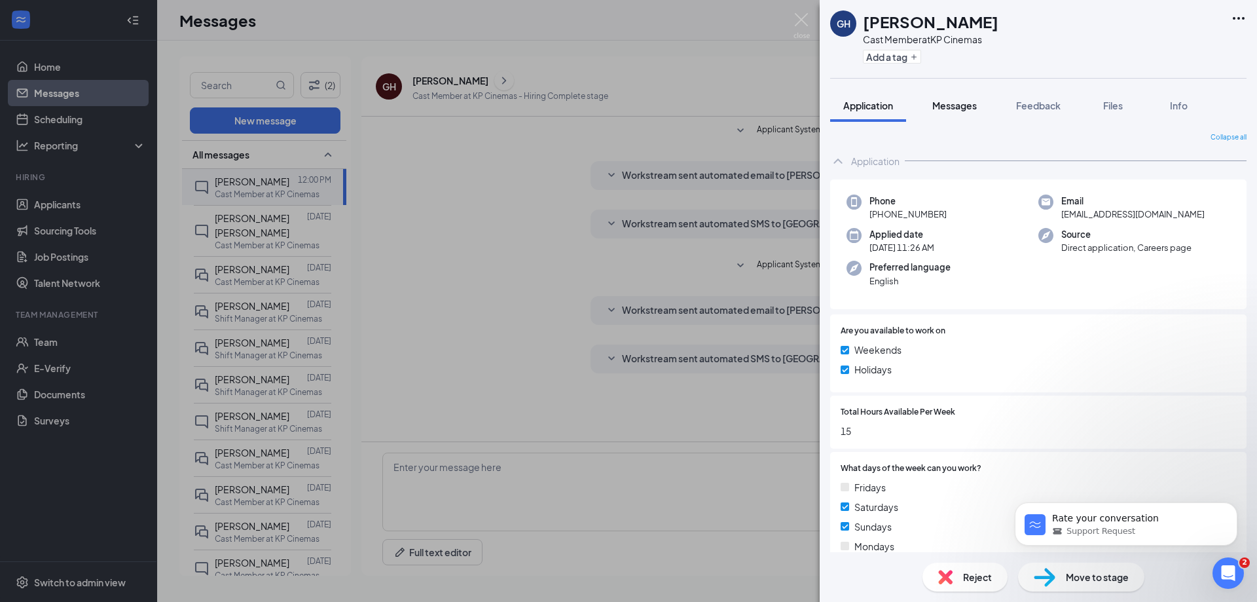
click at [959, 102] on span "Messages" at bounding box center [954, 106] width 45 height 12
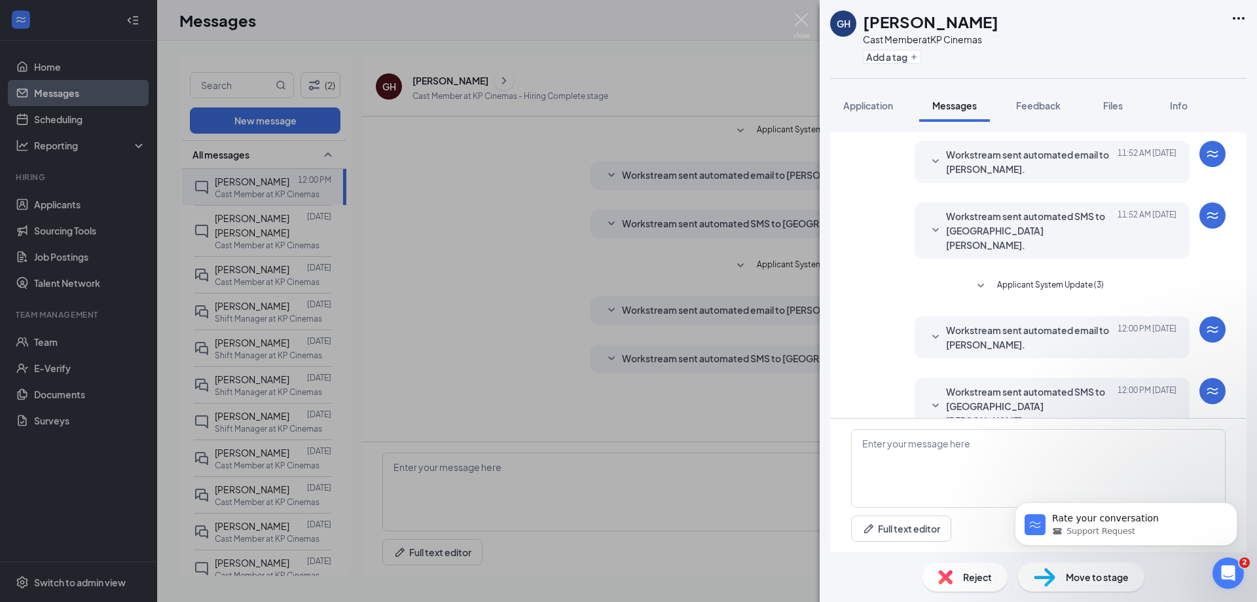
scroll to position [37, 0]
click at [801, 23] on img at bounding box center [801, 26] width 16 height 26
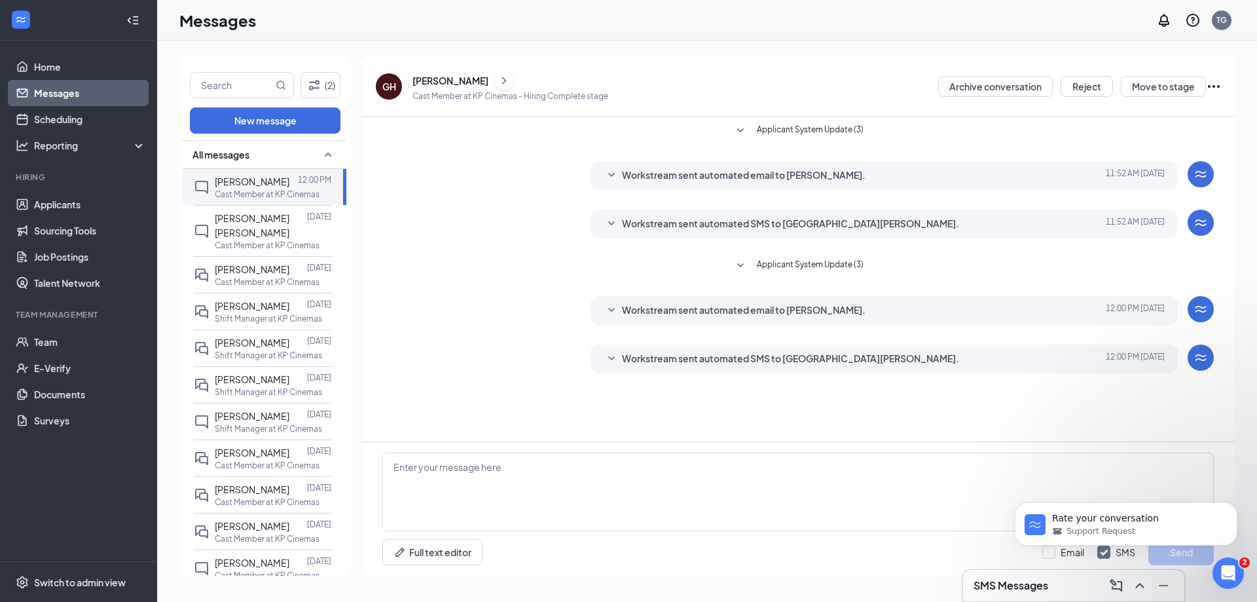
click at [1214, 86] on icon "Ellipses" at bounding box center [1214, 86] width 12 height 3
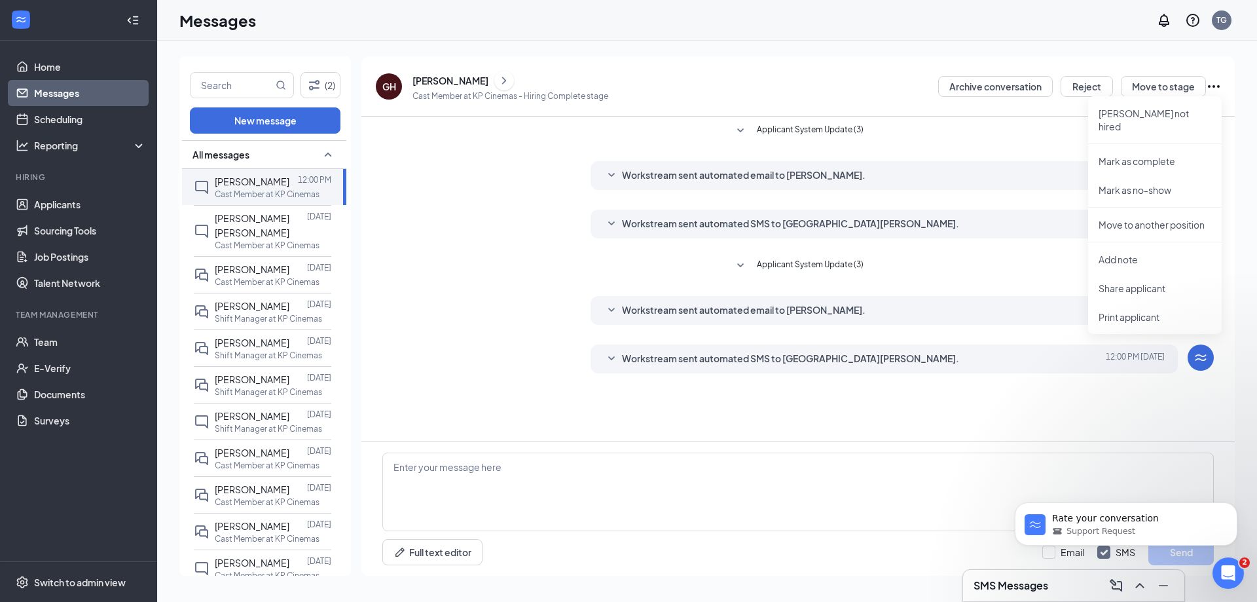
click at [758, 87] on div "GH Geneva Hannibal Cast Member at KP Cinemas - Hiring Complete stage Archive co…" at bounding box center [799, 85] width 846 height 33
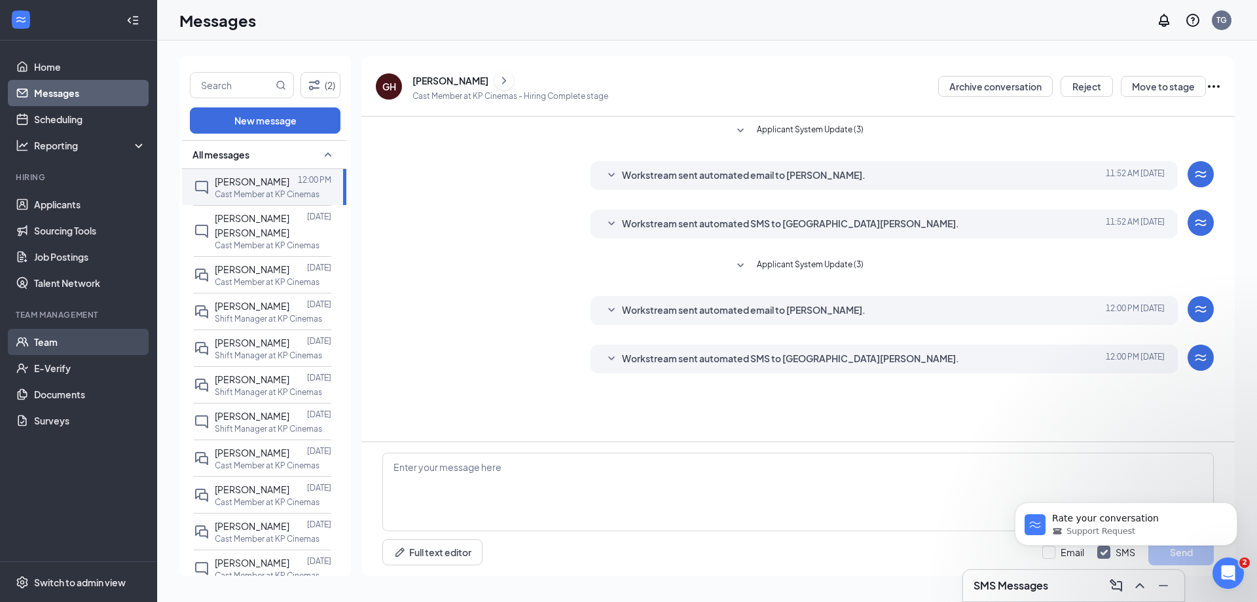
click at [73, 343] on link "Team" at bounding box center [90, 342] width 112 height 26
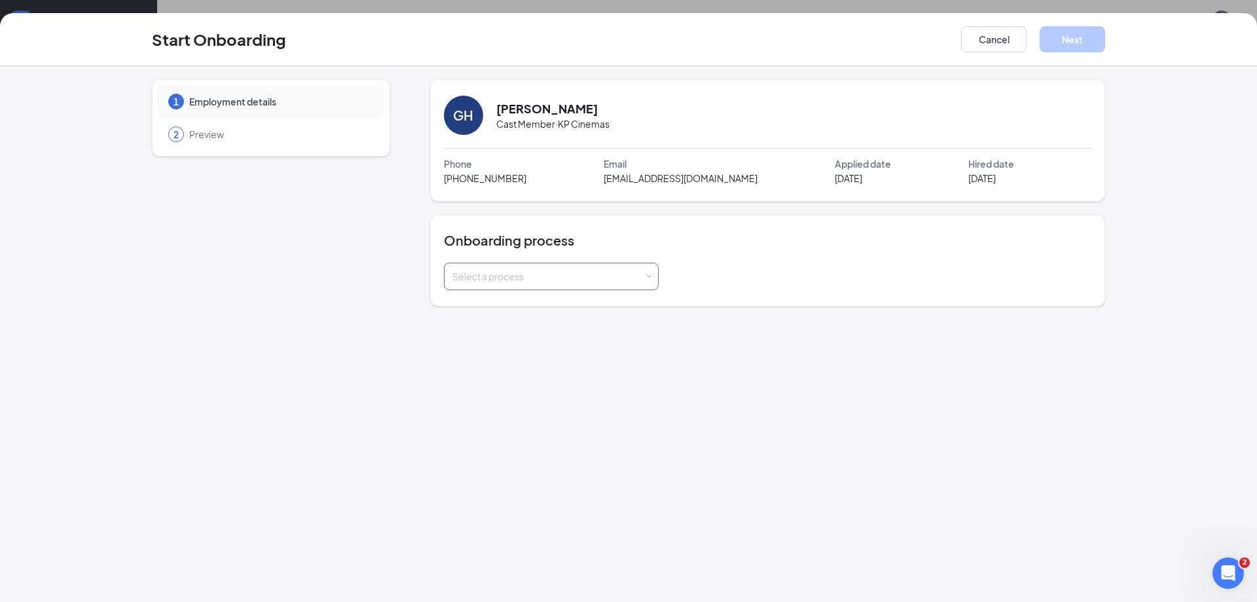
click at [629, 283] on div "Select a process" at bounding box center [551, 276] width 198 height 26
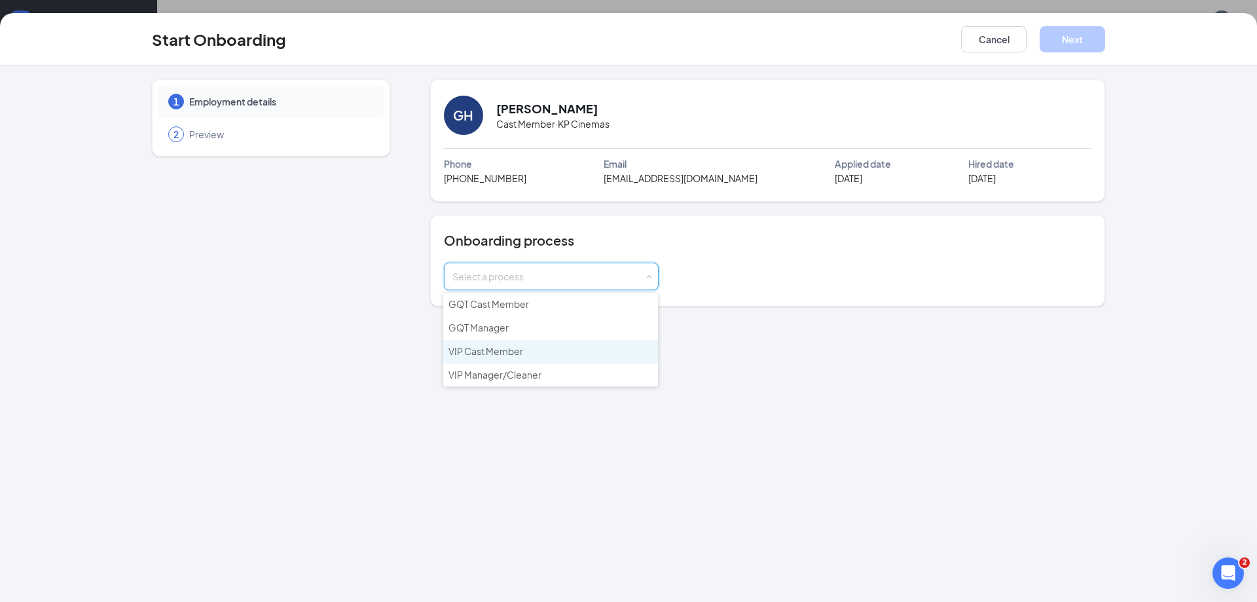
click at [528, 350] on li "VIP Cast Member" at bounding box center [550, 352] width 215 height 24
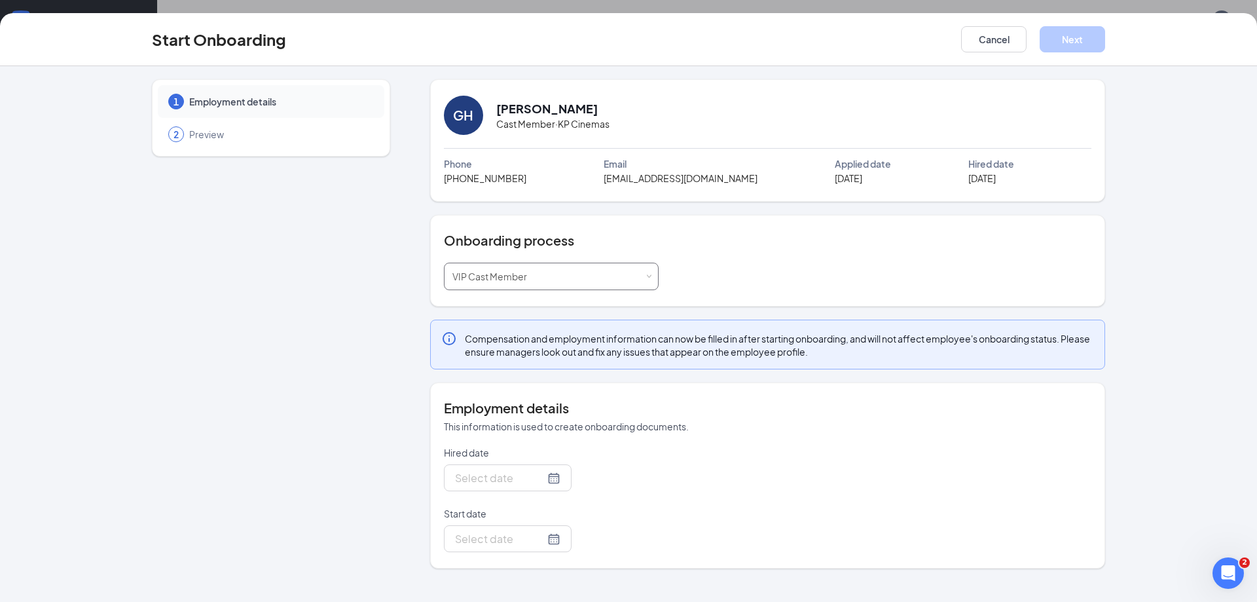
type input "Sep 16, 2025"
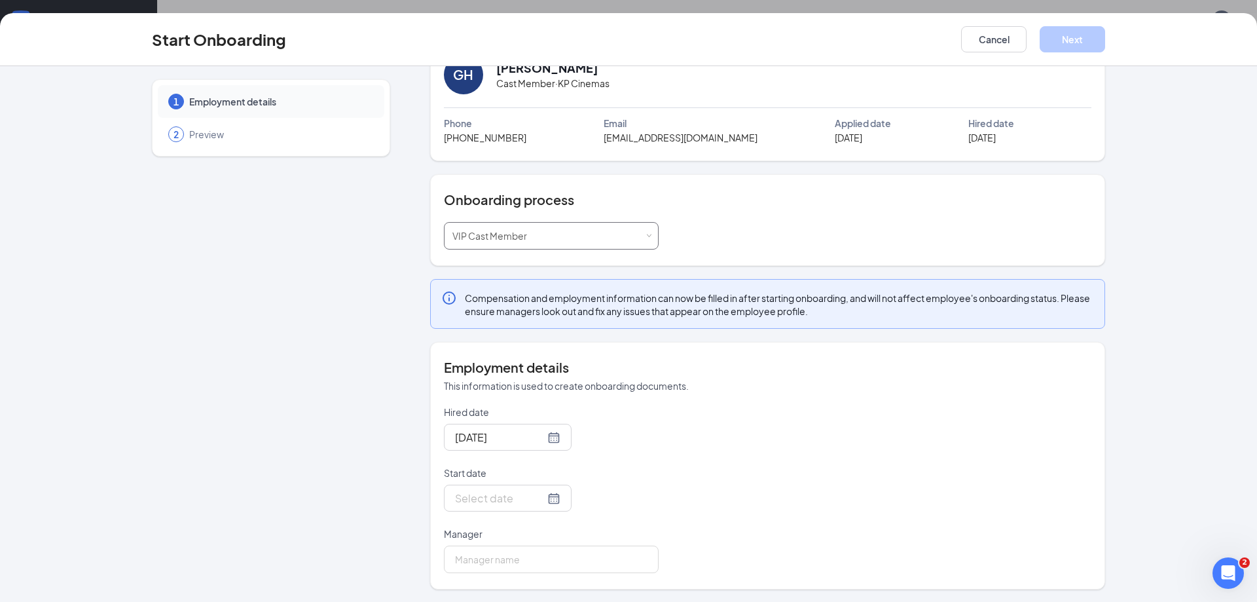
scroll to position [41, 0]
click at [539, 499] on div at bounding box center [507, 497] width 105 height 16
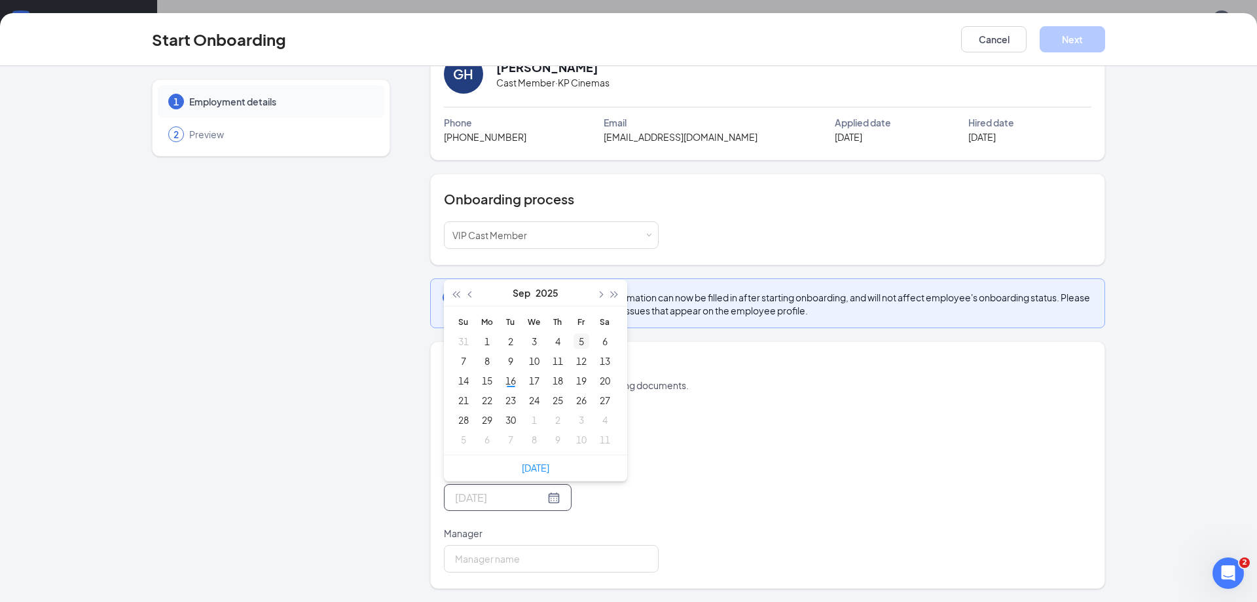
type input "[DATE]"
click at [596, 297] on button "button" at bounding box center [599, 293] width 14 height 26
type input "Oct 3, 2025"
click at [579, 342] on div "3" at bounding box center [581, 341] width 16 height 16
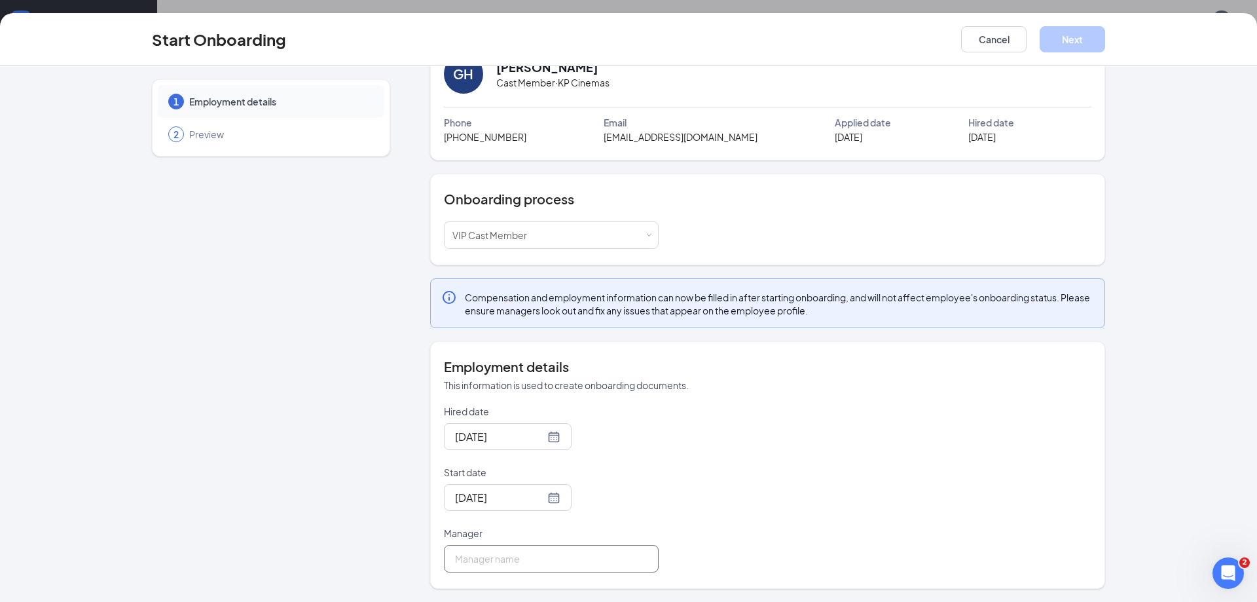
click at [547, 553] on input "Manager" at bounding box center [551, 558] width 215 height 27
type input "[PERSON_NAME]"
click at [1080, 43] on button "Next" at bounding box center [1072, 39] width 65 height 26
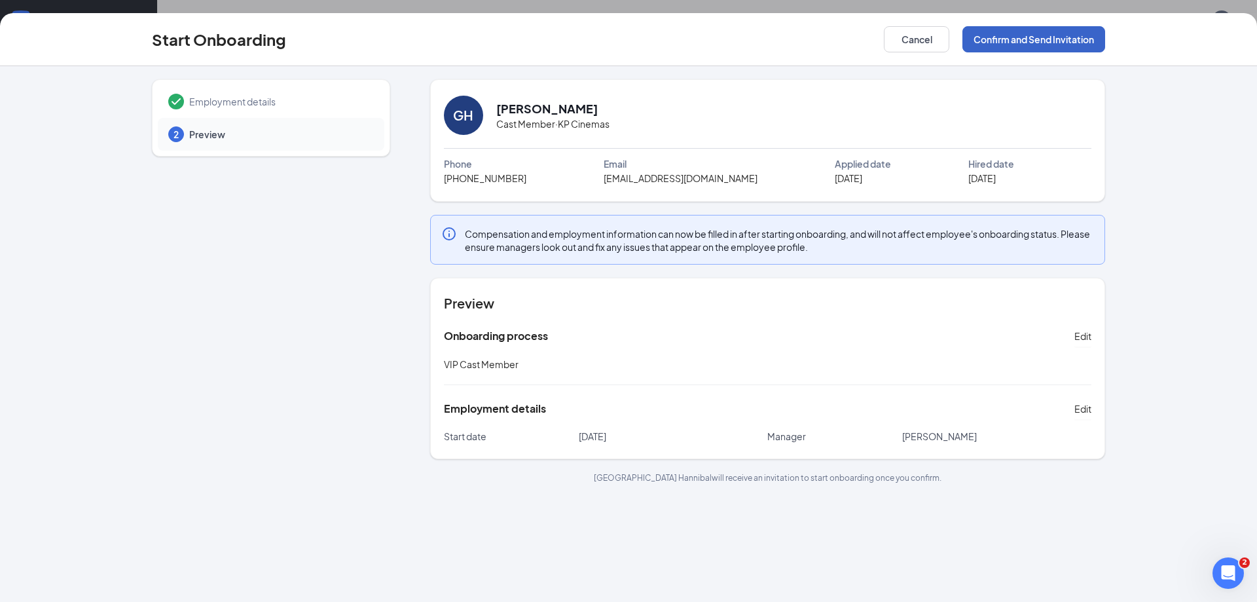
click at [1032, 41] on button "Confirm and Send Invitation" at bounding box center [1033, 39] width 143 height 26
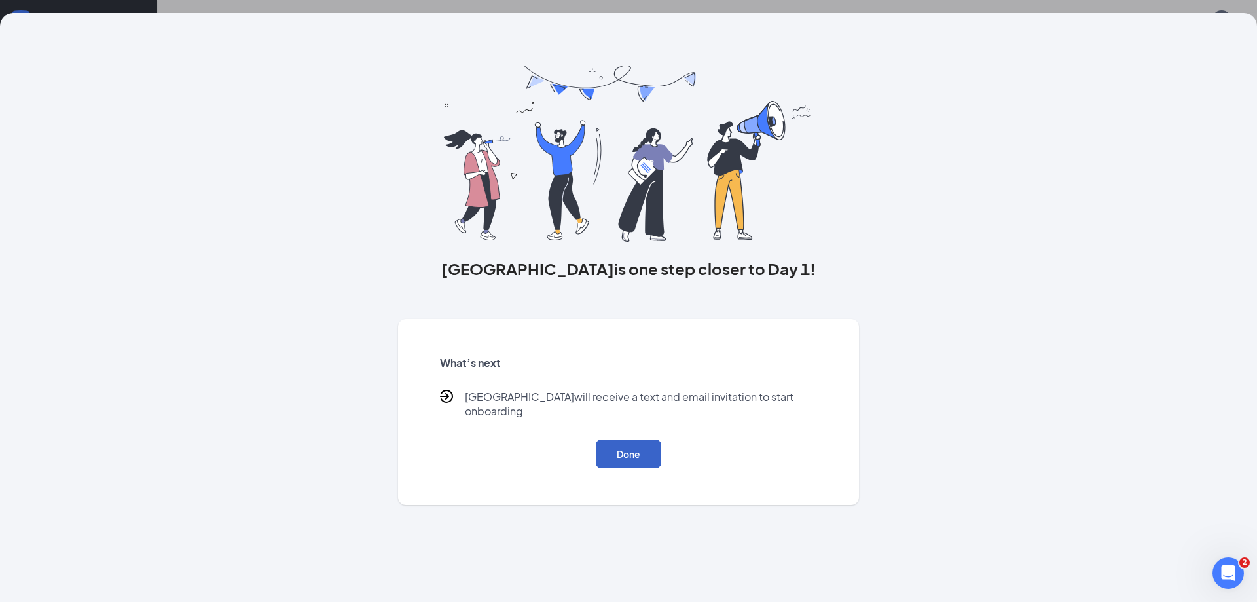
click at [634, 445] on button "Done" at bounding box center [628, 453] width 65 height 29
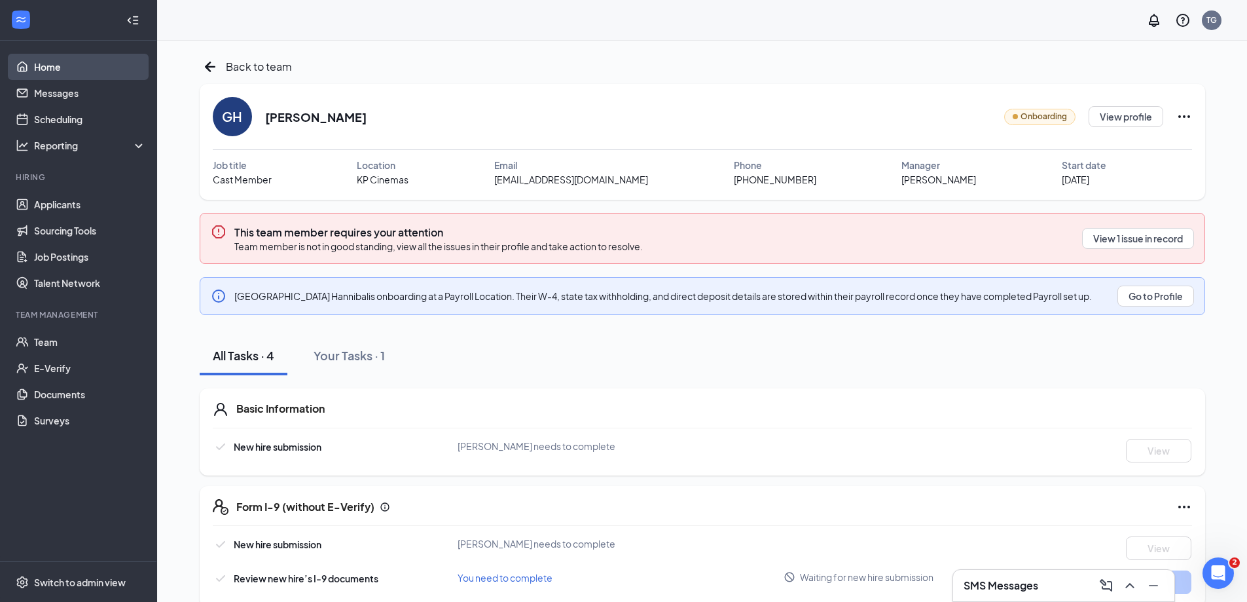
click at [59, 62] on link "Home" at bounding box center [90, 67] width 112 height 26
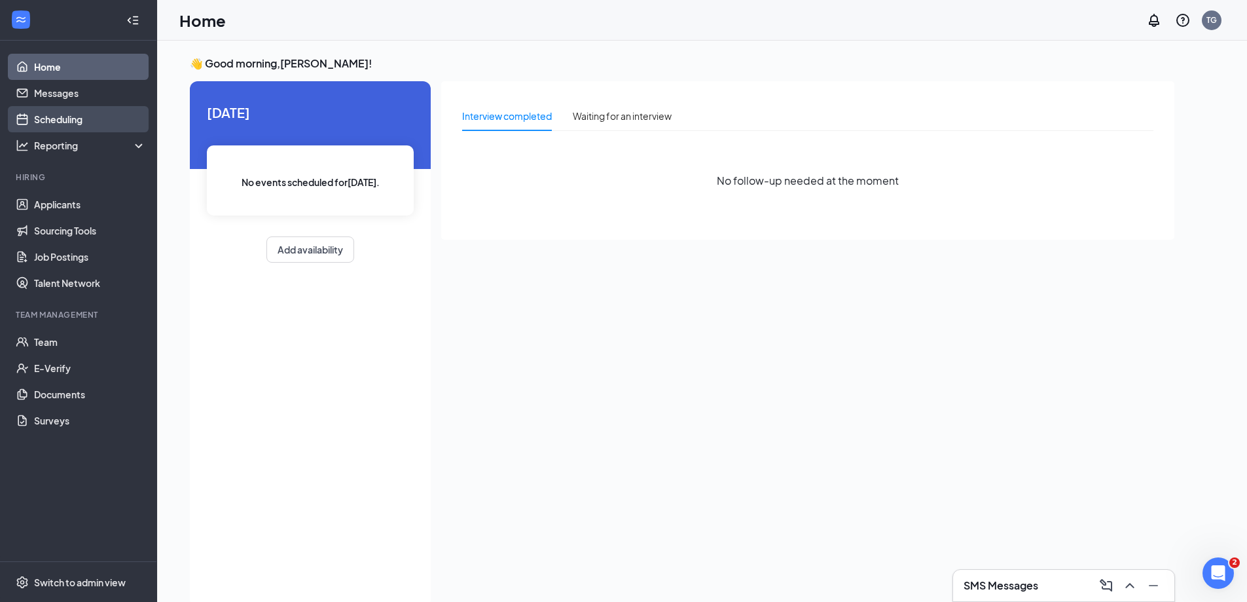
click at [67, 120] on link "Scheduling" at bounding box center [90, 119] width 112 height 26
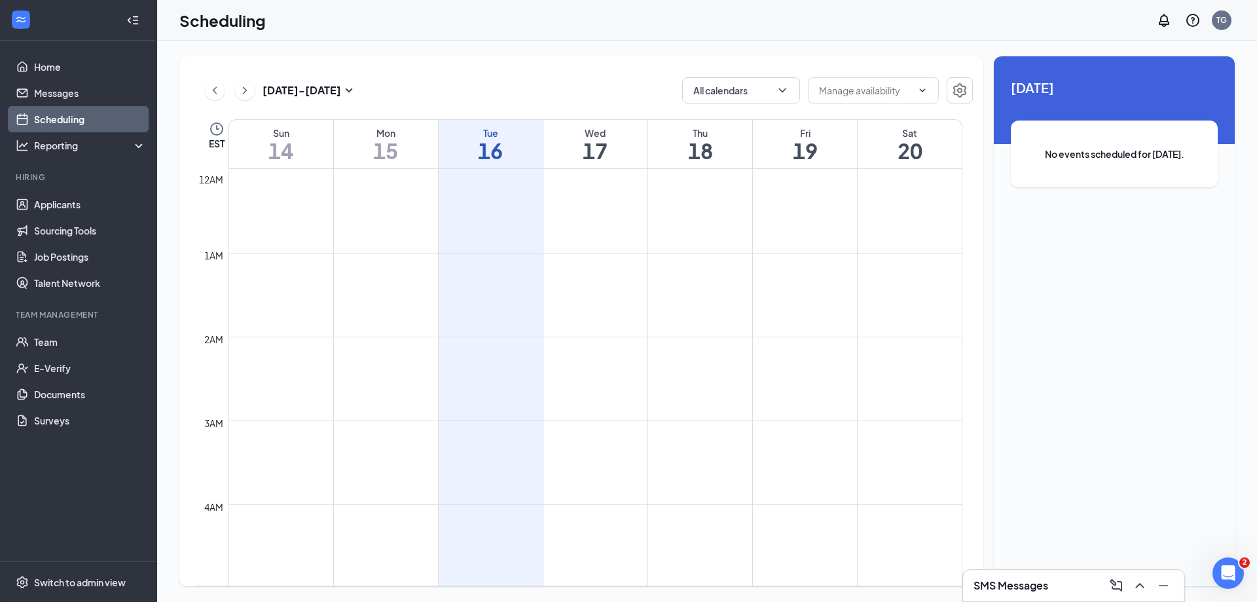
scroll to position [643, 0]
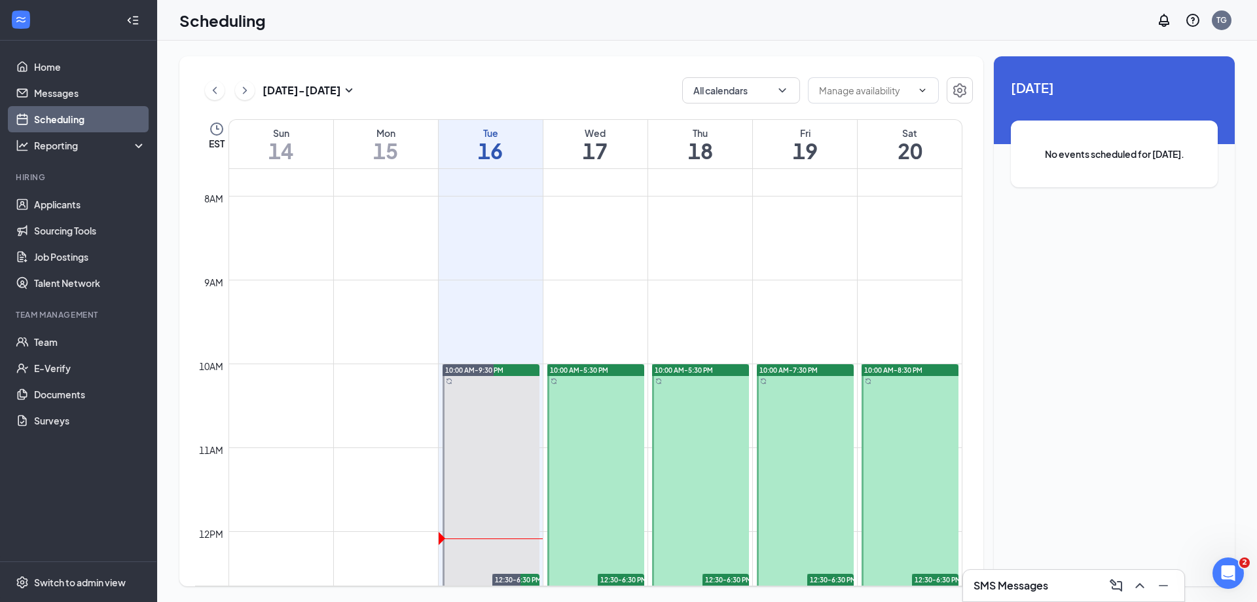
click at [244, 98] on icon "ChevronRight" at bounding box center [244, 90] width 13 height 16
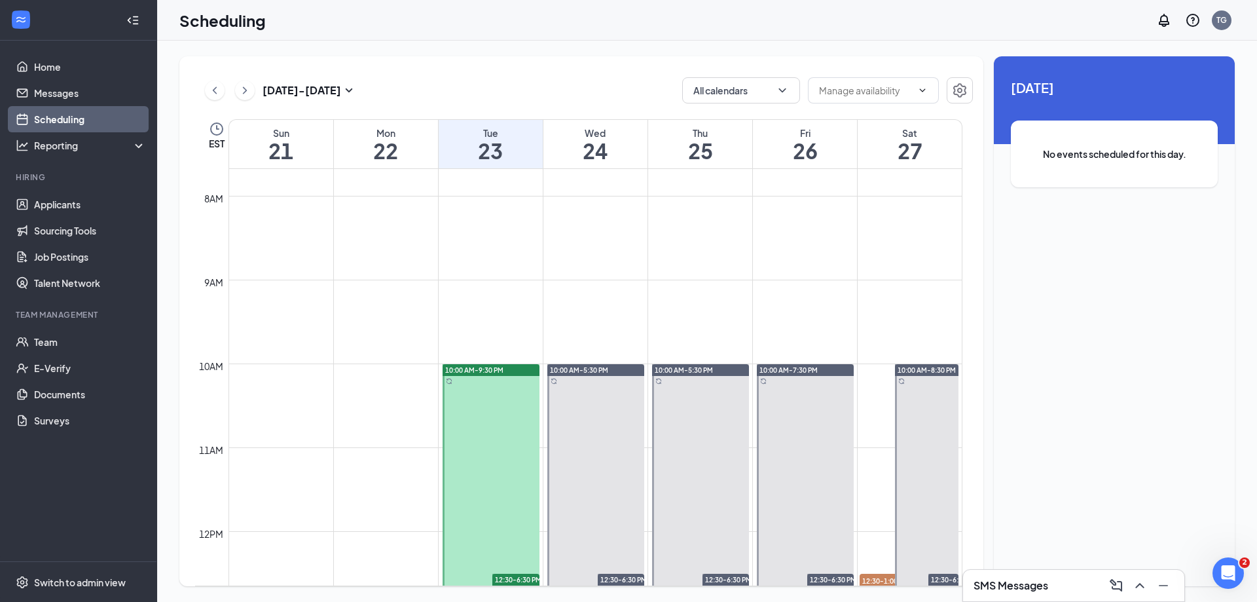
click at [880, 580] on span "12:30-1:00 PM" at bounding box center [892, 579] width 65 height 13
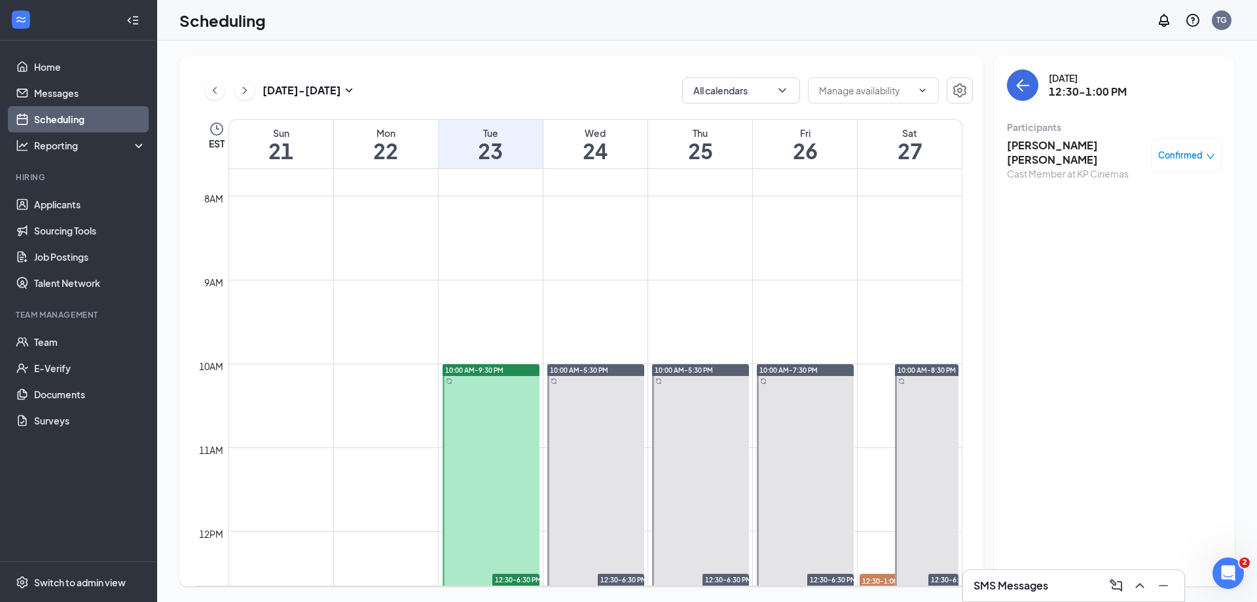
click at [1074, 149] on h3 "[PERSON_NAME] [PERSON_NAME]" at bounding box center [1075, 152] width 137 height 29
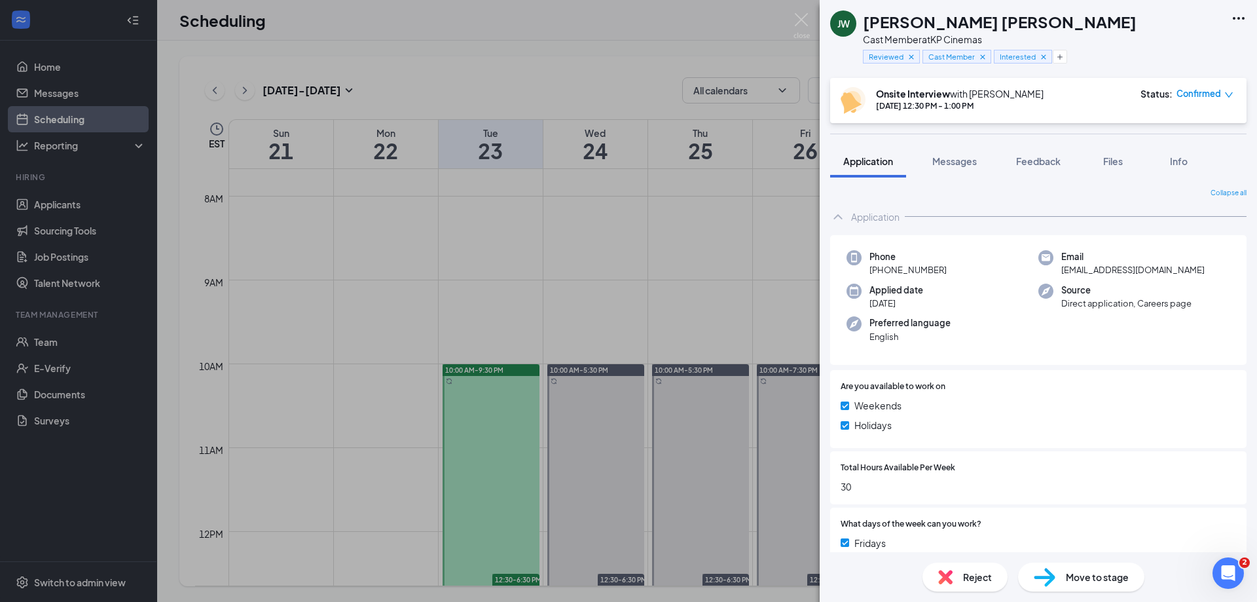
click at [1104, 576] on span "Move to stage" at bounding box center [1097, 577] width 63 height 14
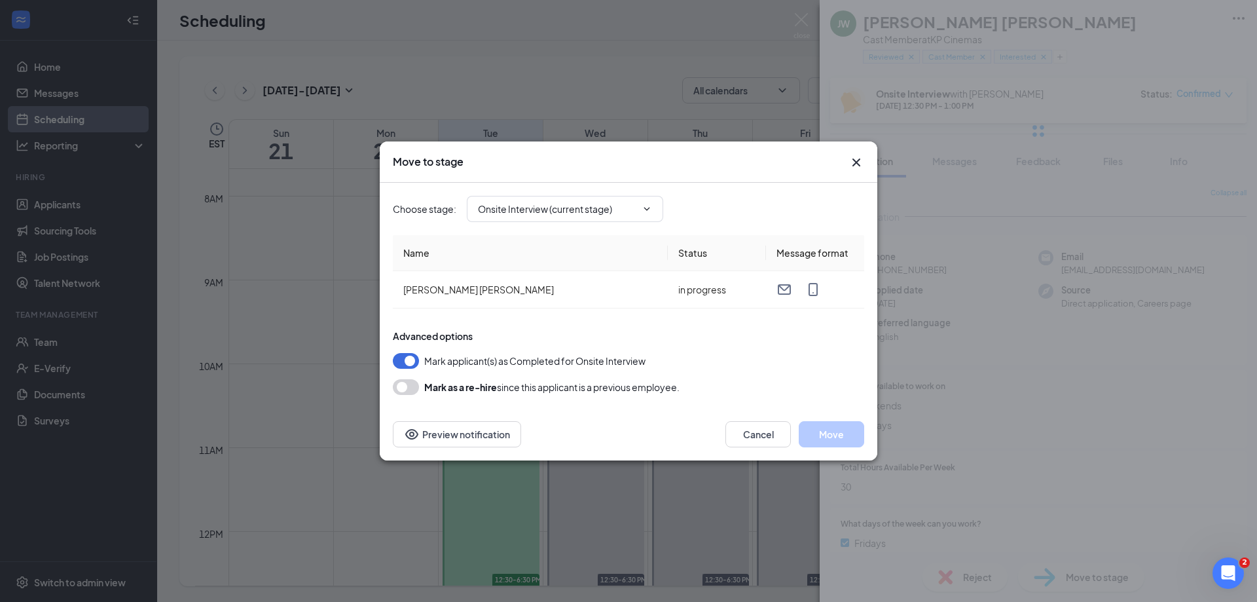
type input "Hiring Complete (final stage)"
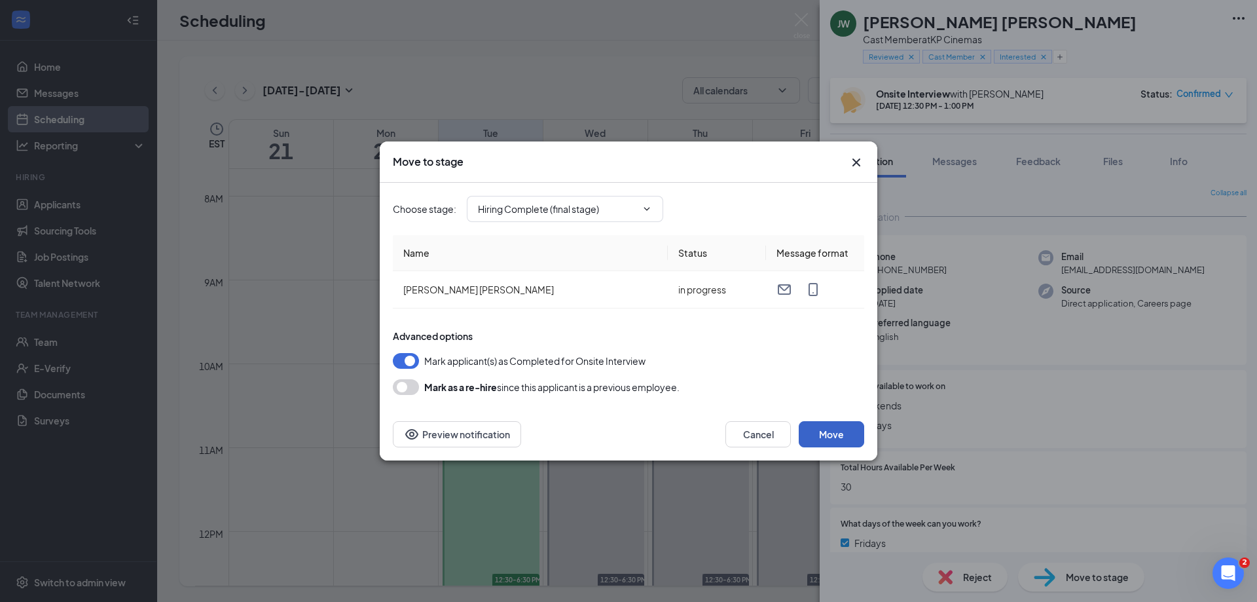
click at [837, 433] on button "Move" at bounding box center [831, 434] width 65 height 26
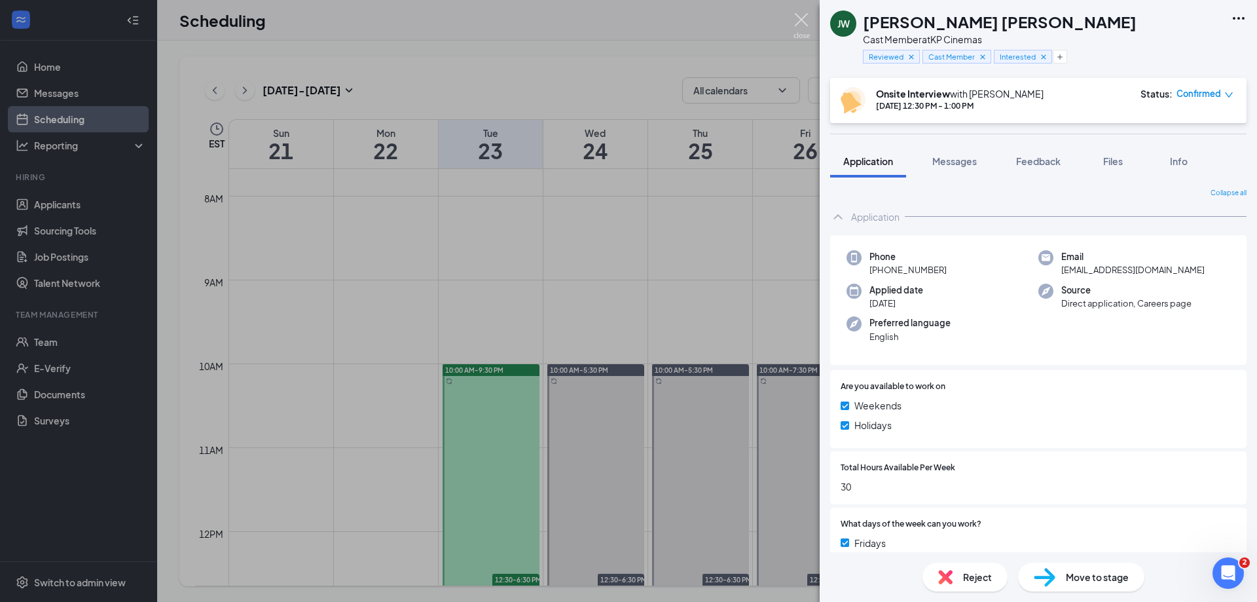
click at [803, 18] on img at bounding box center [801, 26] width 16 height 26
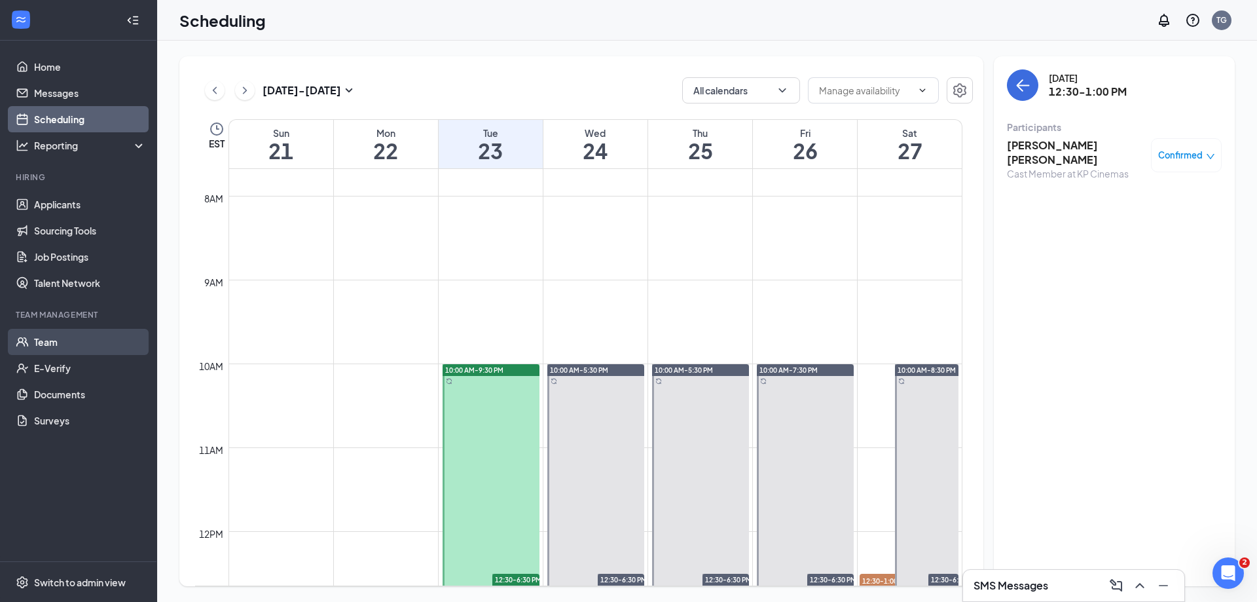
click at [62, 340] on link "Team" at bounding box center [90, 342] width 112 height 26
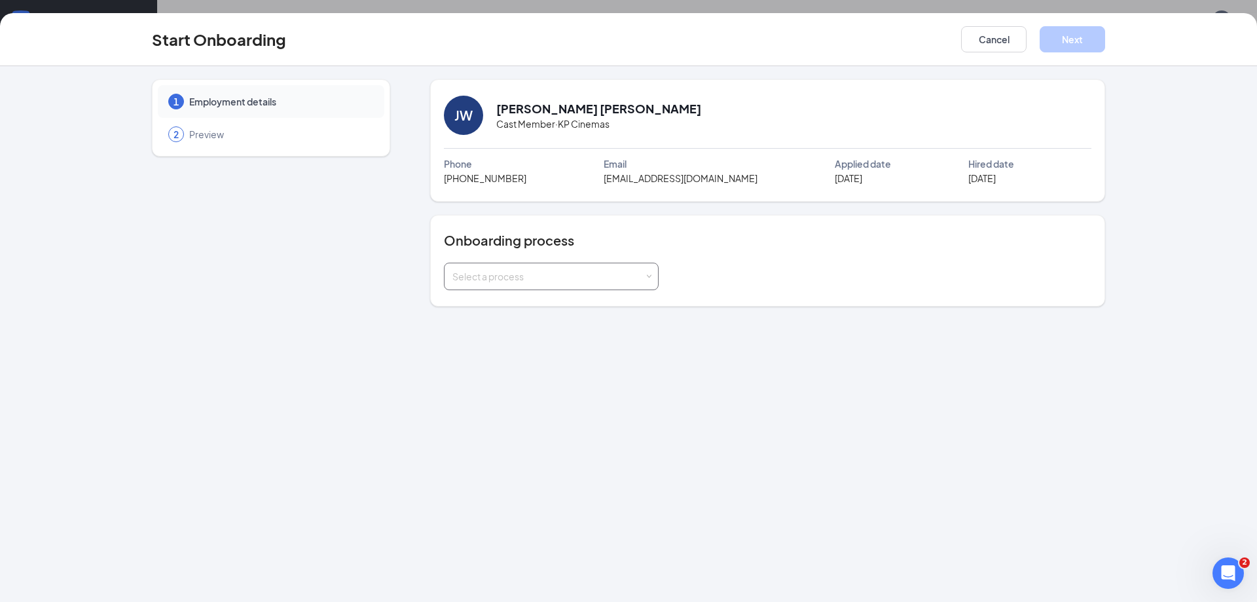
click at [592, 272] on div "Select a process" at bounding box center [548, 276] width 192 height 13
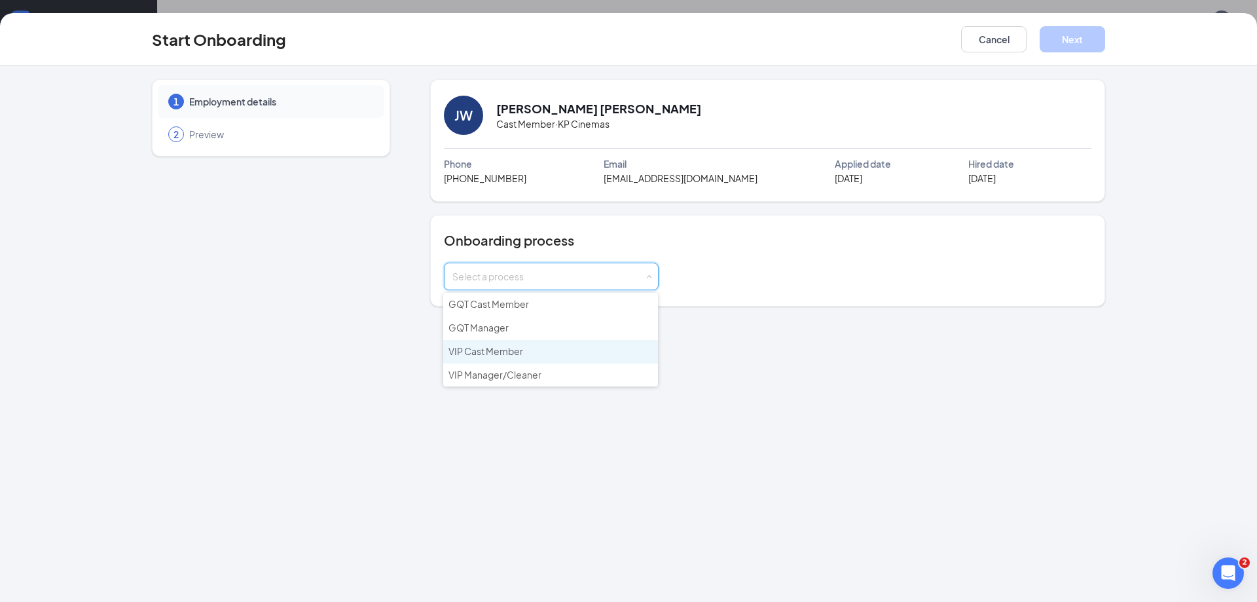
click at [511, 351] on span "VIP Cast Member" at bounding box center [485, 351] width 75 height 12
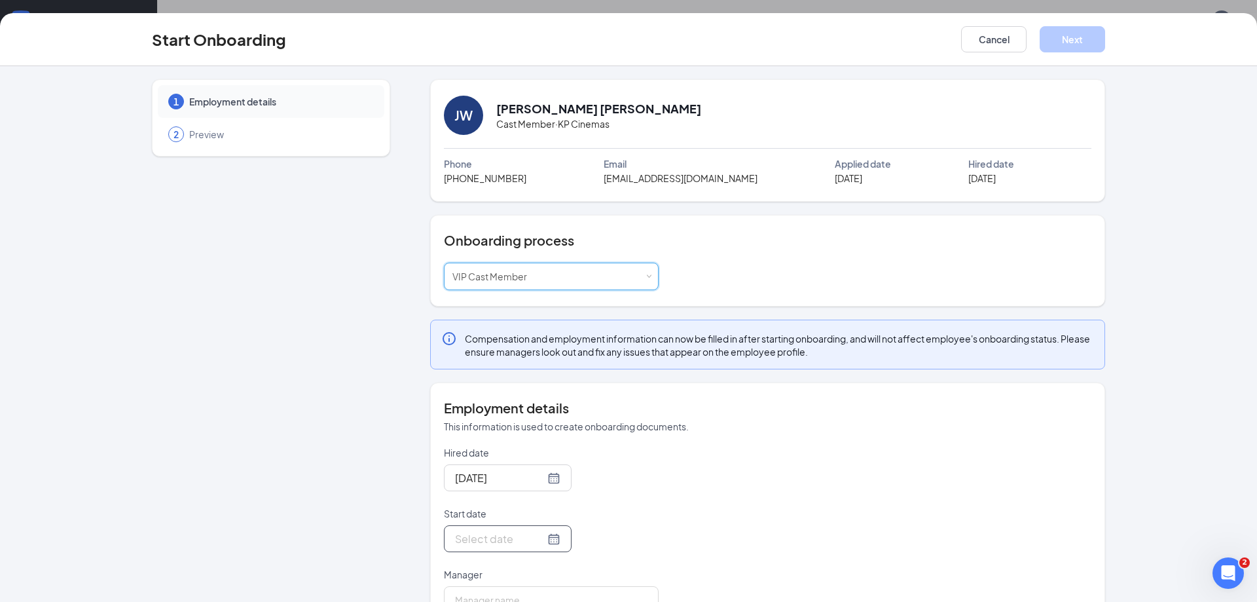
click at [537, 539] on div at bounding box center [507, 538] width 105 height 16
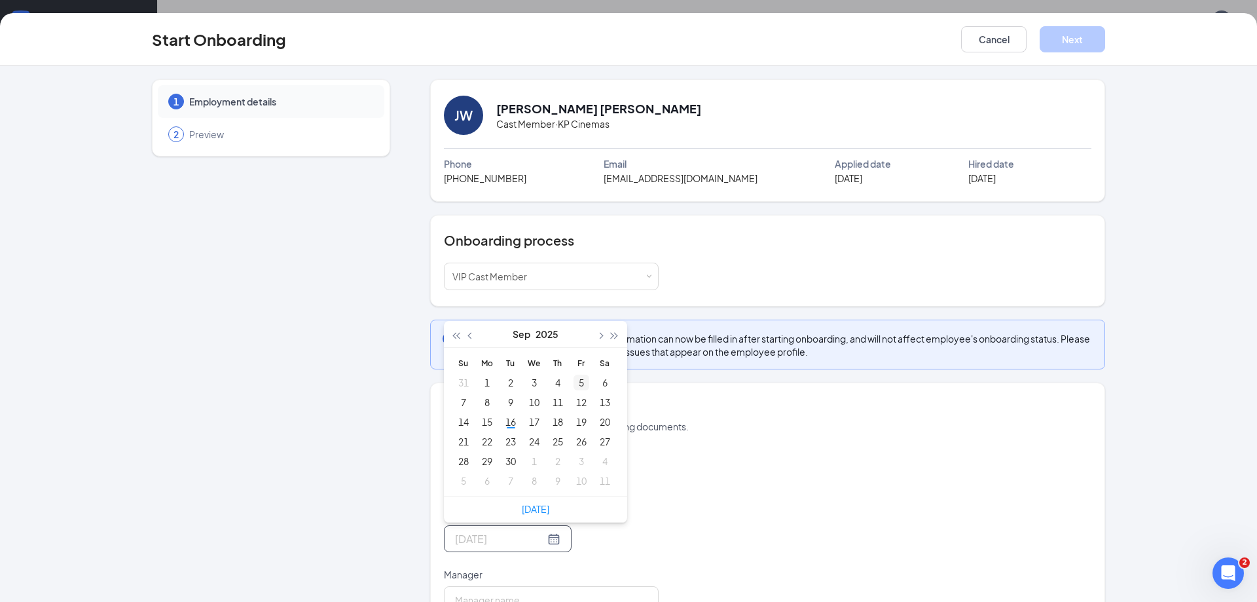
type input "Sep 5, 2025"
click at [598, 336] on button "button" at bounding box center [599, 334] width 14 height 26
type input "Oct 3, 2025"
click at [577, 381] on div "3" at bounding box center [581, 382] width 16 height 16
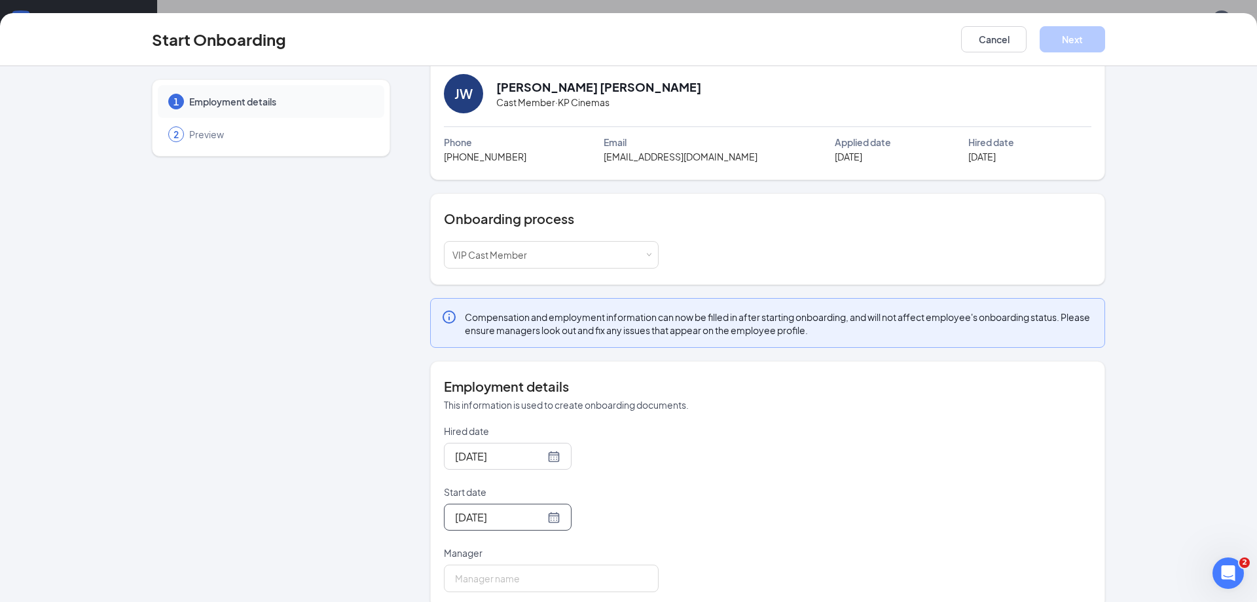
scroll to position [41, 0]
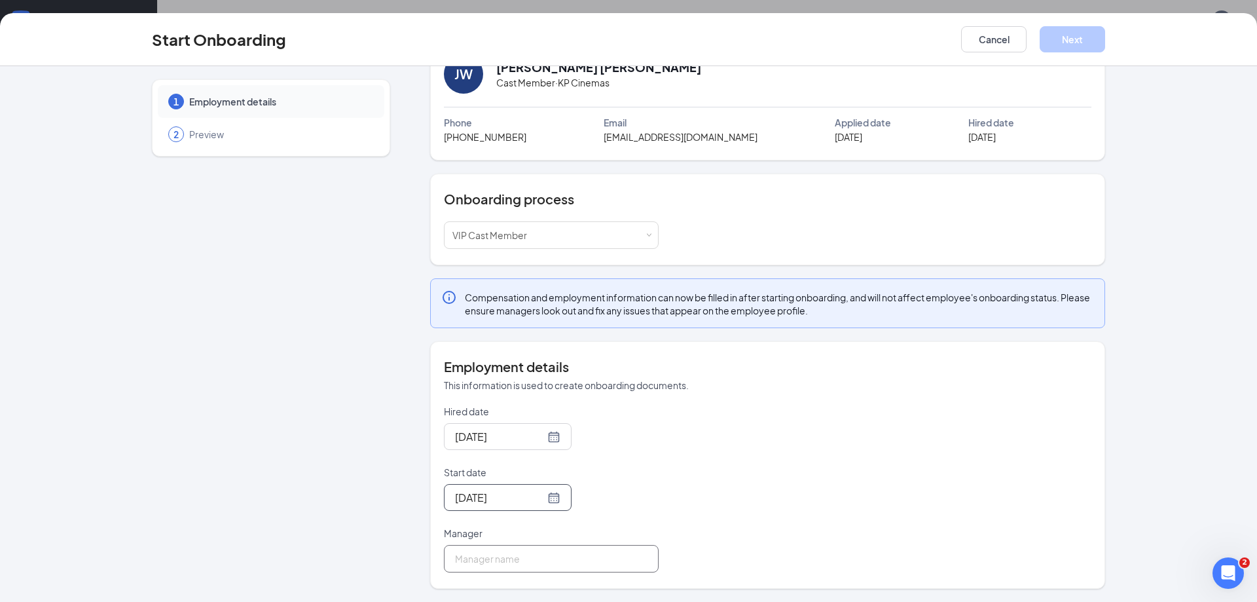
click at [494, 566] on input "Manager" at bounding box center [551, 558] width 215 height 27
type input "[PERSON_NAME]"
click at [1080, 40] on button "Next" at bounding box center [1072, 39] width 65 height 26
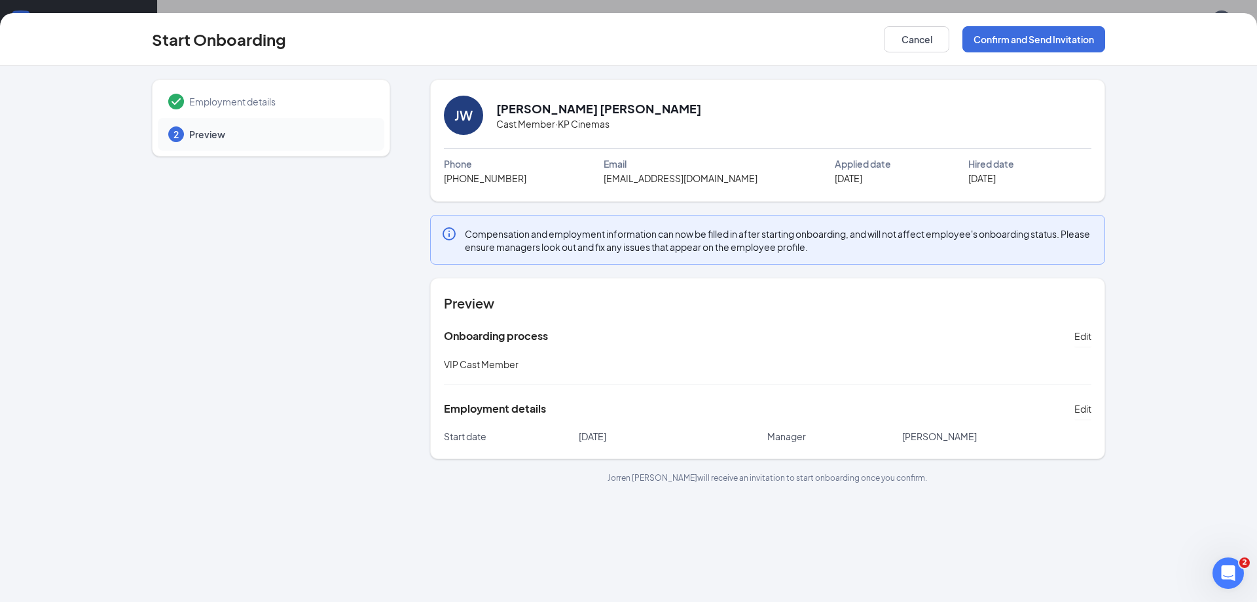
scroll to position [0, 0]
click at [1044, 43] on button "Confirm and Send Invitation" at bounding box center [1033, 39] width 143 height 26
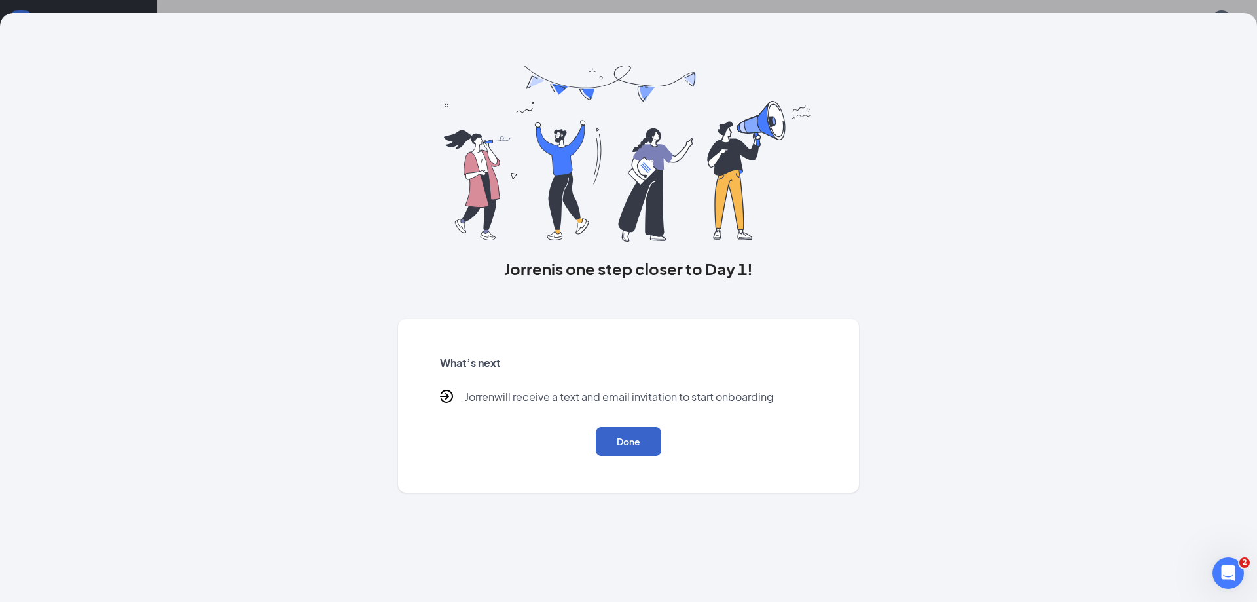
click at [625, 446] on button "Done" at bounding box center [628, 441] width 65 height 29
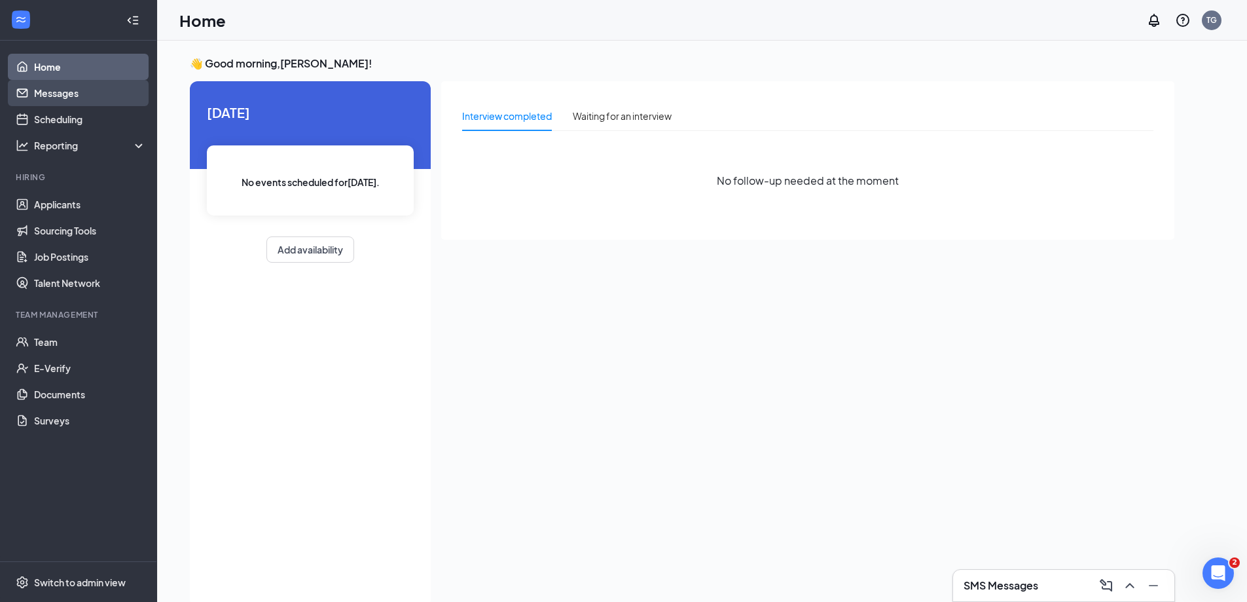
click at [71, 94] on link "Messages" at bounding box center [90, 93] width 112 height 26
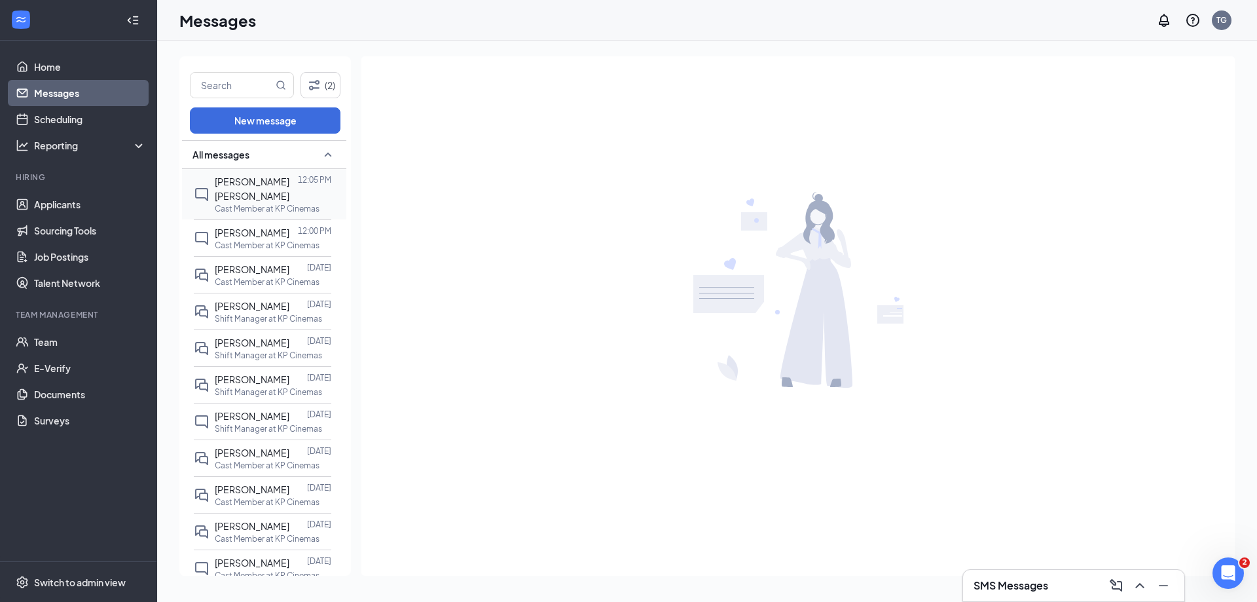
click at [252, 187] on div "[PERSON_NAME] [PERSON_NAME]" at bounding box center [256, 188] width 83 height 29
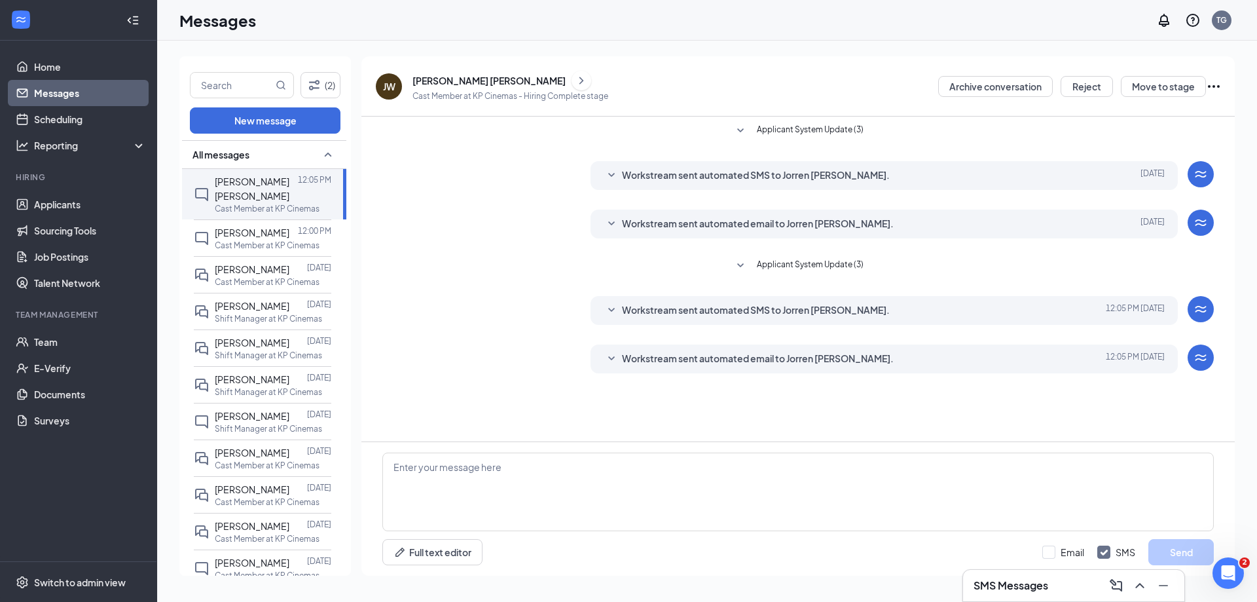
click at [611, 306] on icon "SmallChevronDown" at bounding box center [612, 310] width 16 height 16
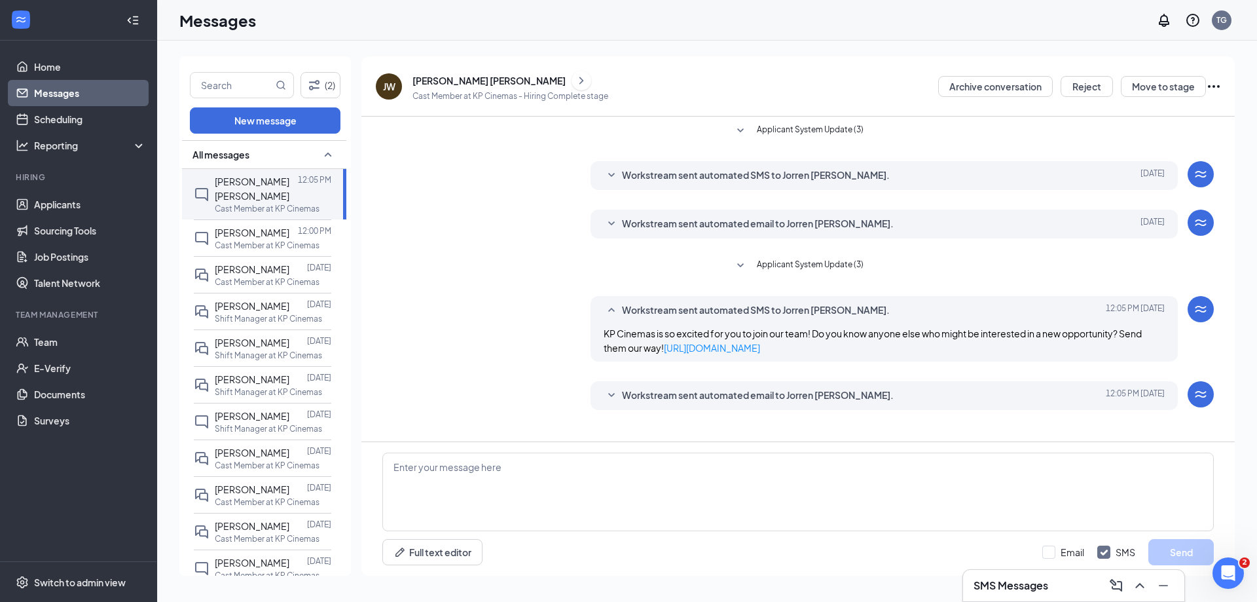
click at [612, 389] on icon "SmallChevronDown" at bounding box center [612, 396] width 16 height 16
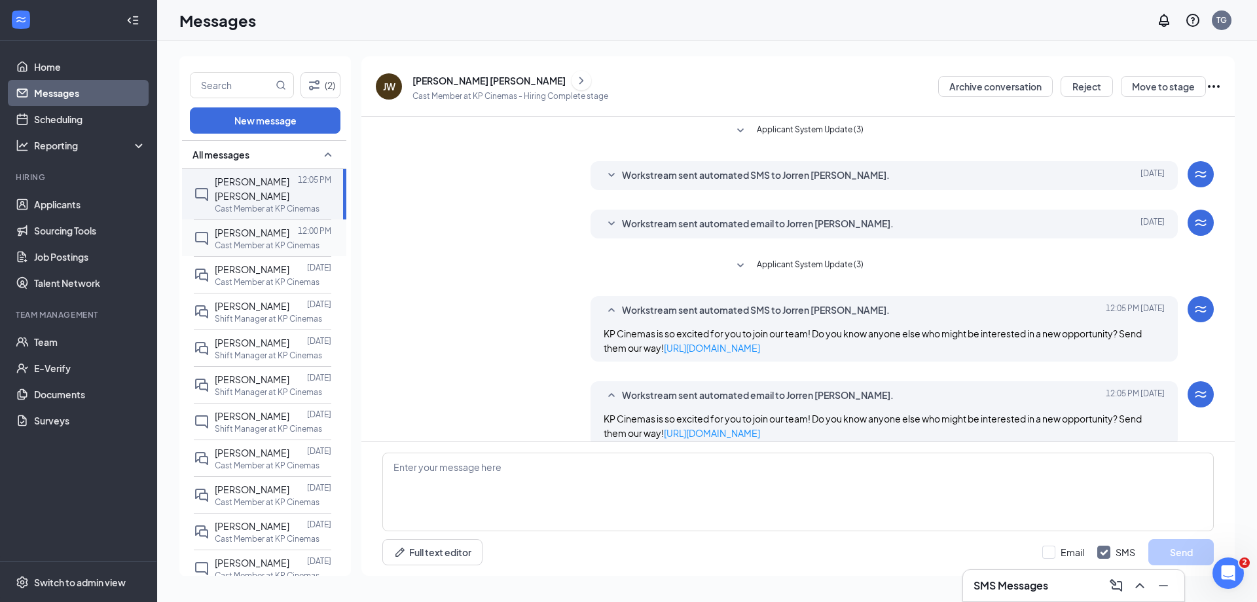
click at [255, 240] on div "[PERSON_NAME]" at bounding box center [252, 232] width 75 height 14
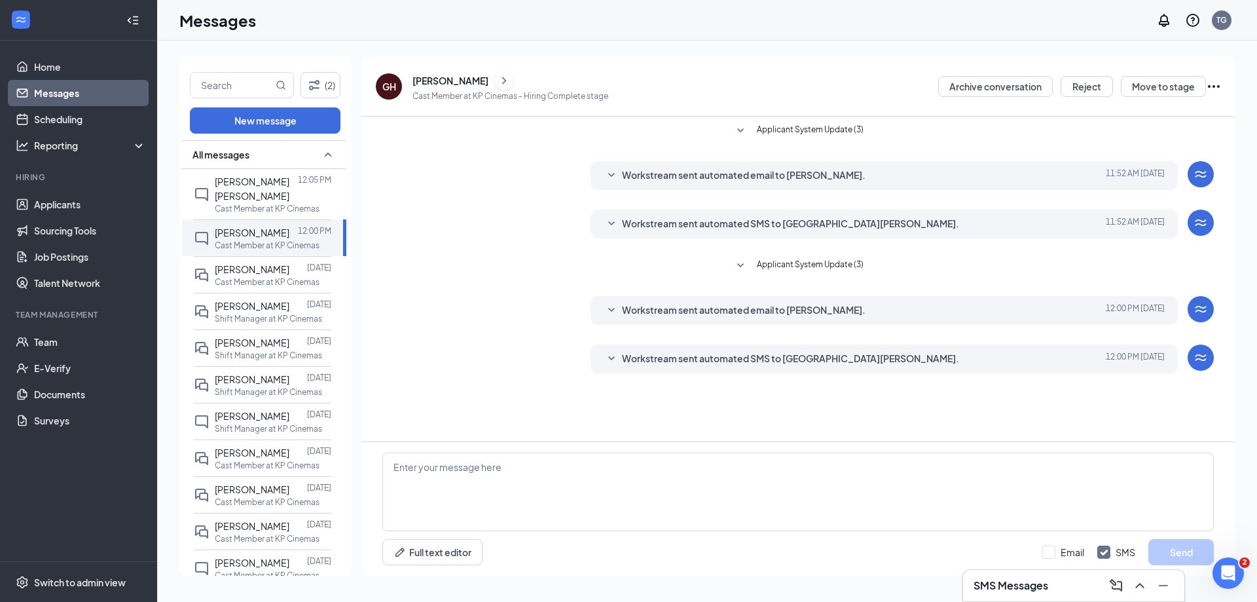
click at [606, 311] on icon "SmallChevronDown" at bounding box center [612, 310] width 16 height 16
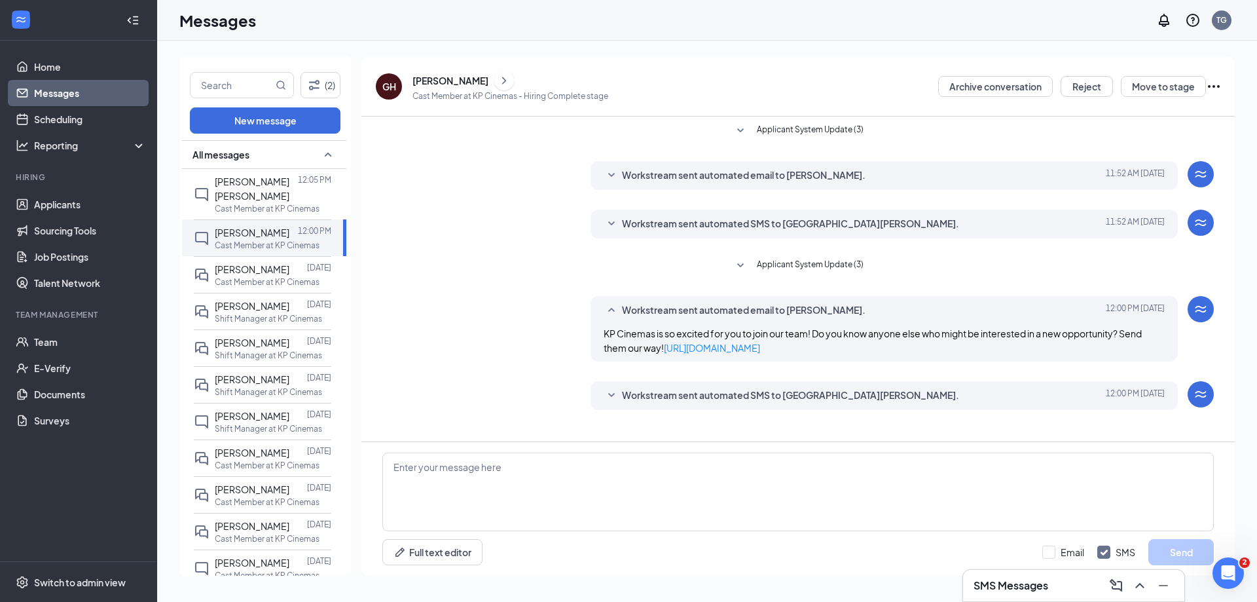
click at [612, 390] on icon "SmallChevronDown" at bounding box center [612, 396] width 16 height 16
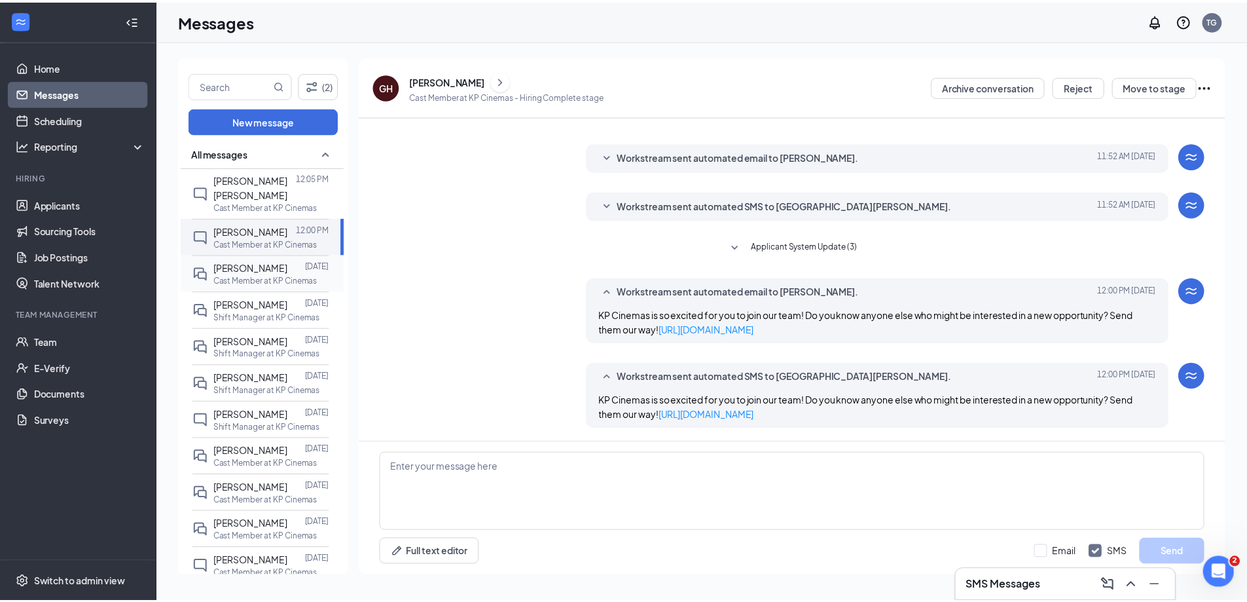
scroll to position [2, 0]
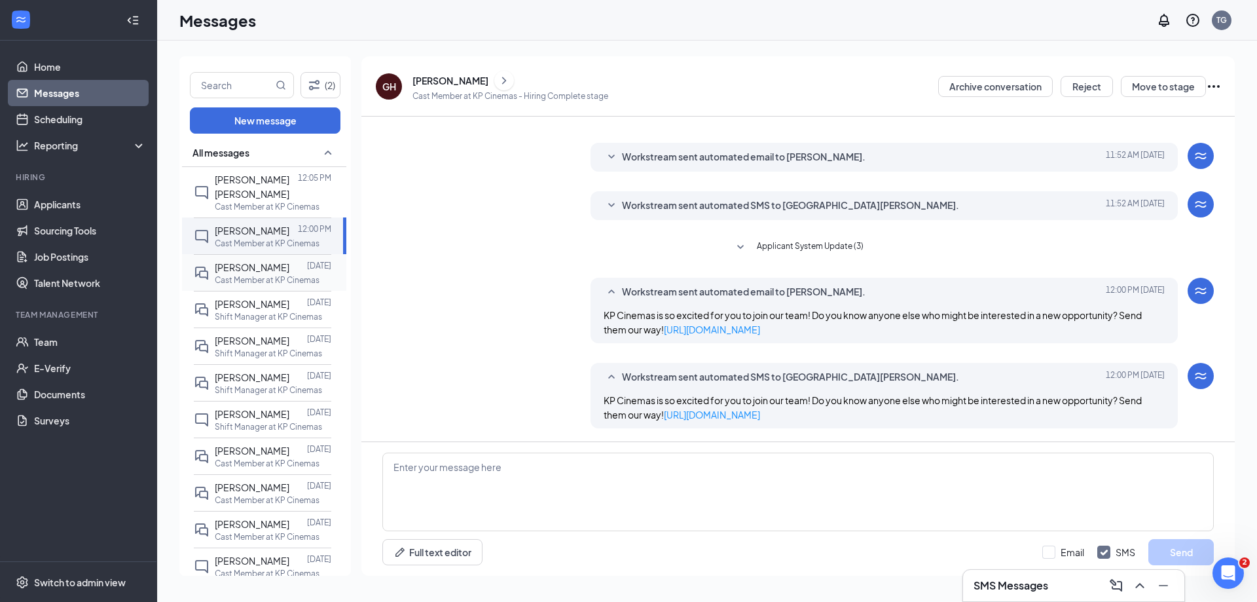
click at [243, 285] on p "Cast Member at KP Cinemas" at bounding box center [267, 279] width 105 height 11
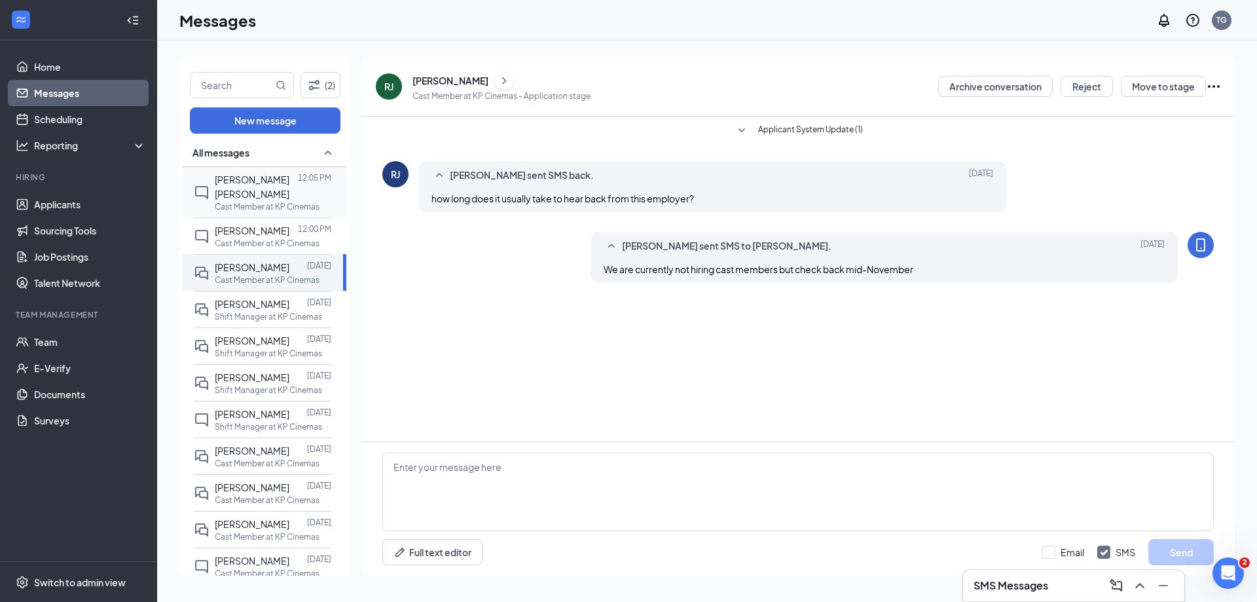
click at [234, 183] on span "[PERSON_NAME] [PERSON_NAME]" at bounding box center [252, 186] width 75 height 26
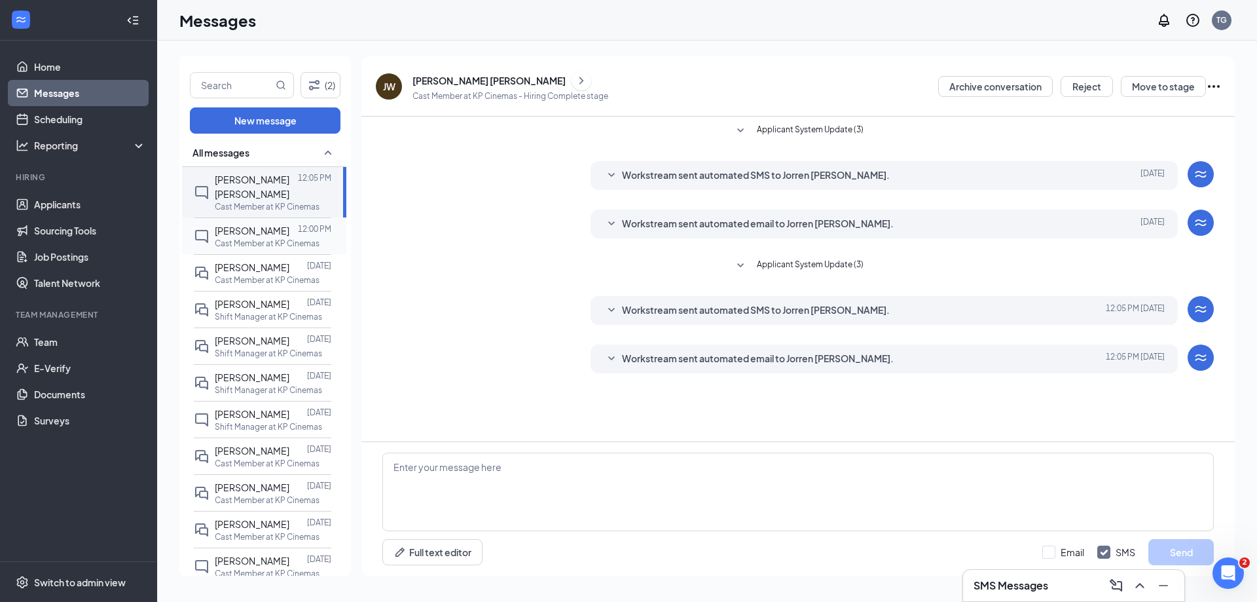
click at [252, 236] on span "[PERSON_NAME]" at bounding box center [252, 231] width 75 height 12
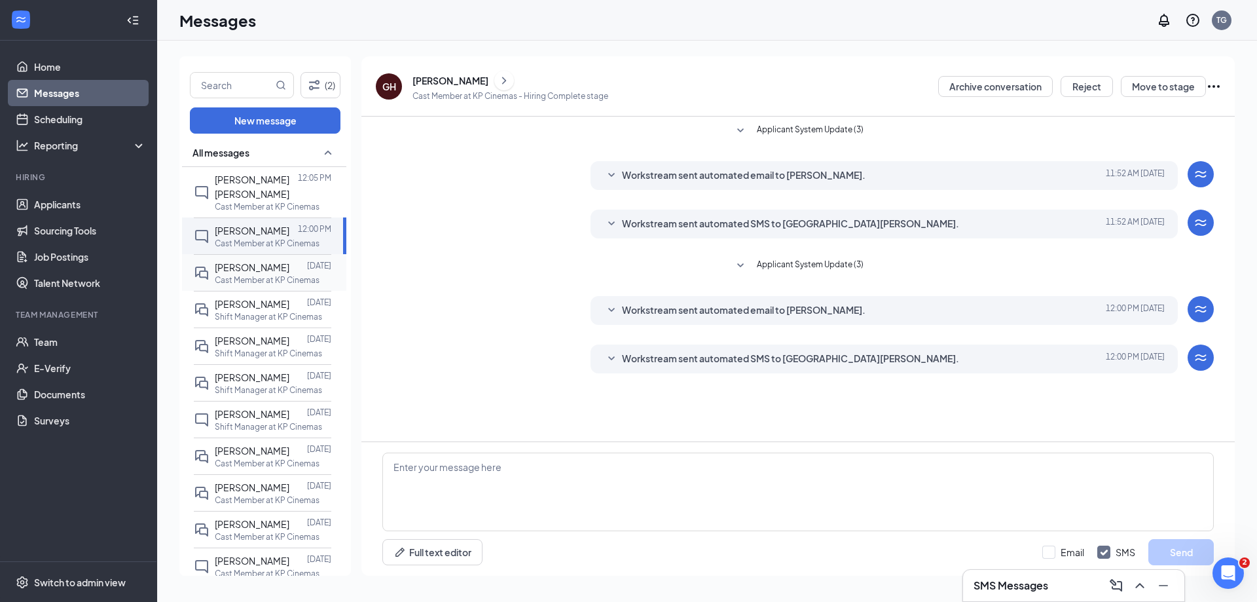
click at [257, 285] on p "Cast Member at KP Cinemas" at bounding box center [267, 279] width 105 height 11
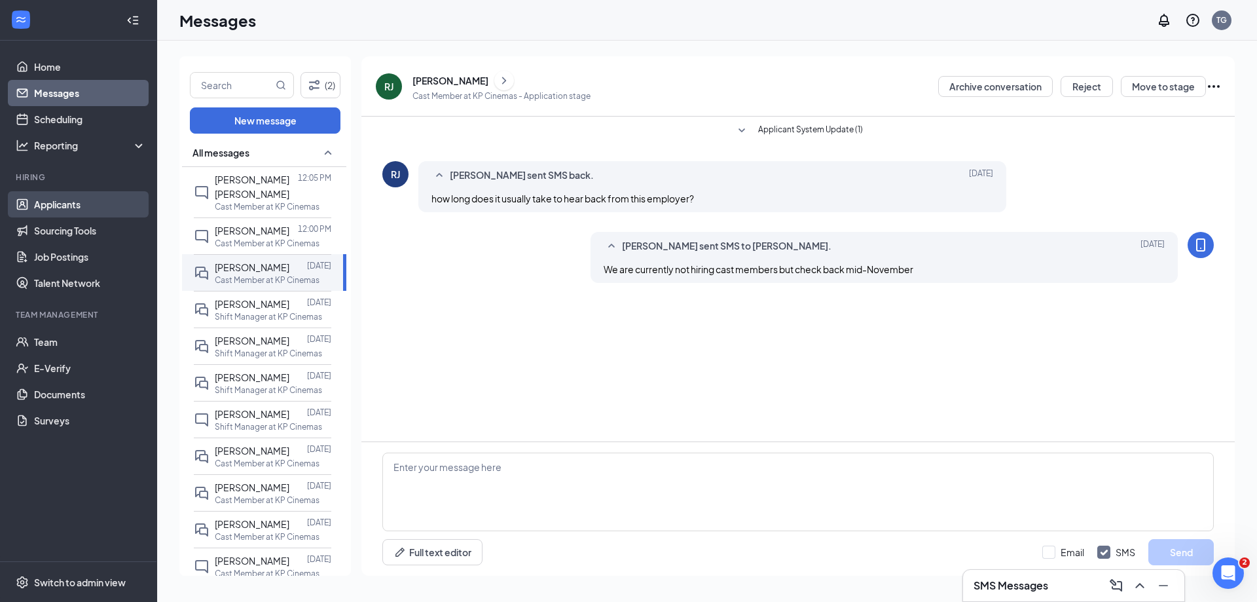
click at [80, 202] on link "Applicants" at bounding box center [90, 204] width 112 height 26
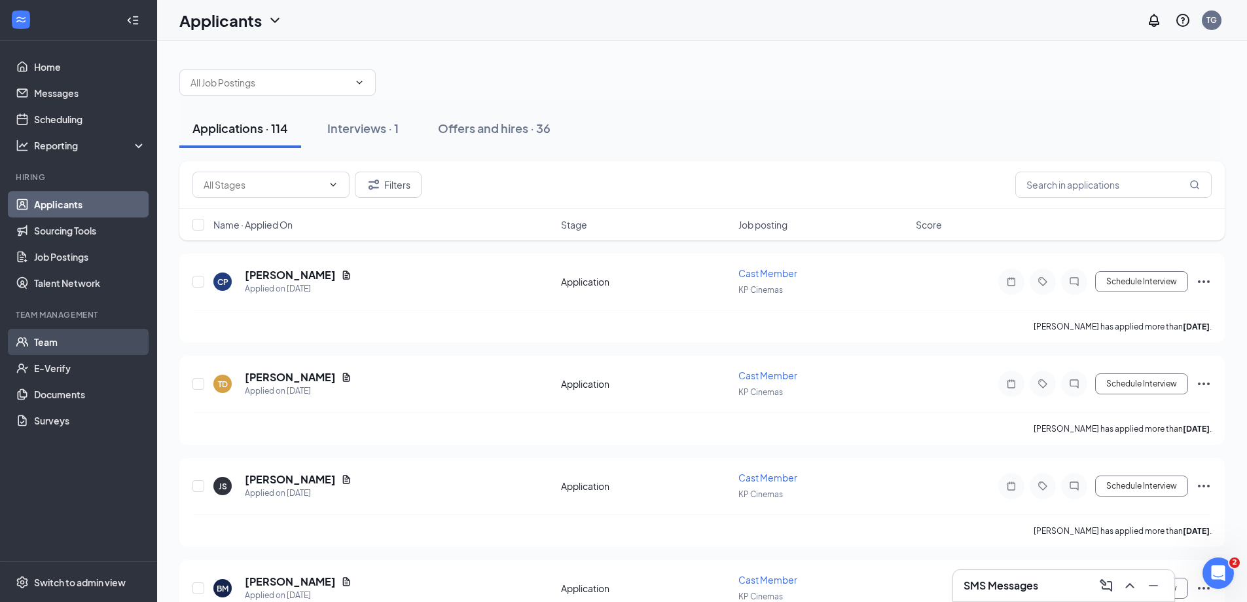
click at [48, 341] on link "Team" at bounding box center [90, 342] width 112 height 26
